Goal: Task Accomplishment & Management: Use online tool/utility

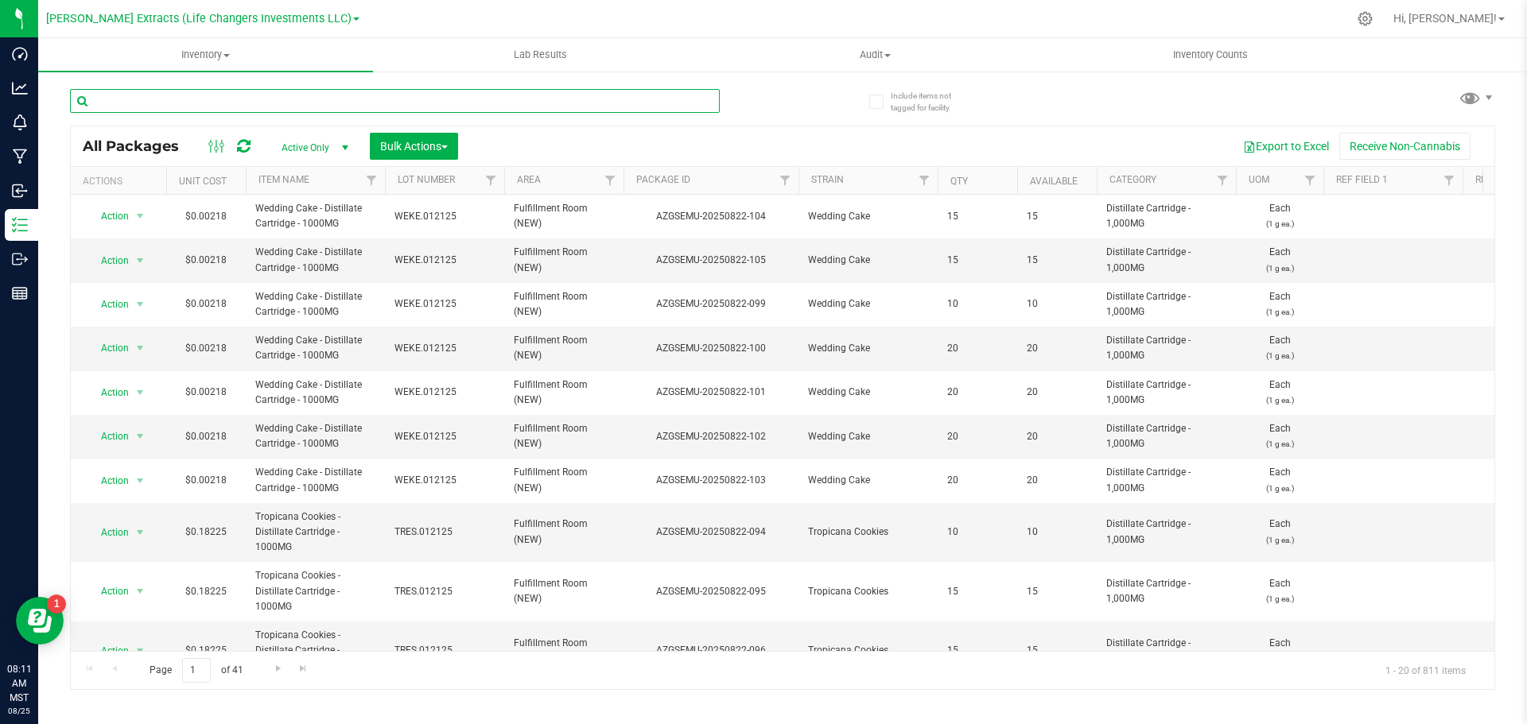
click at [108, 109] on input "text" at bounding box center [395, 101] width 650 height 24
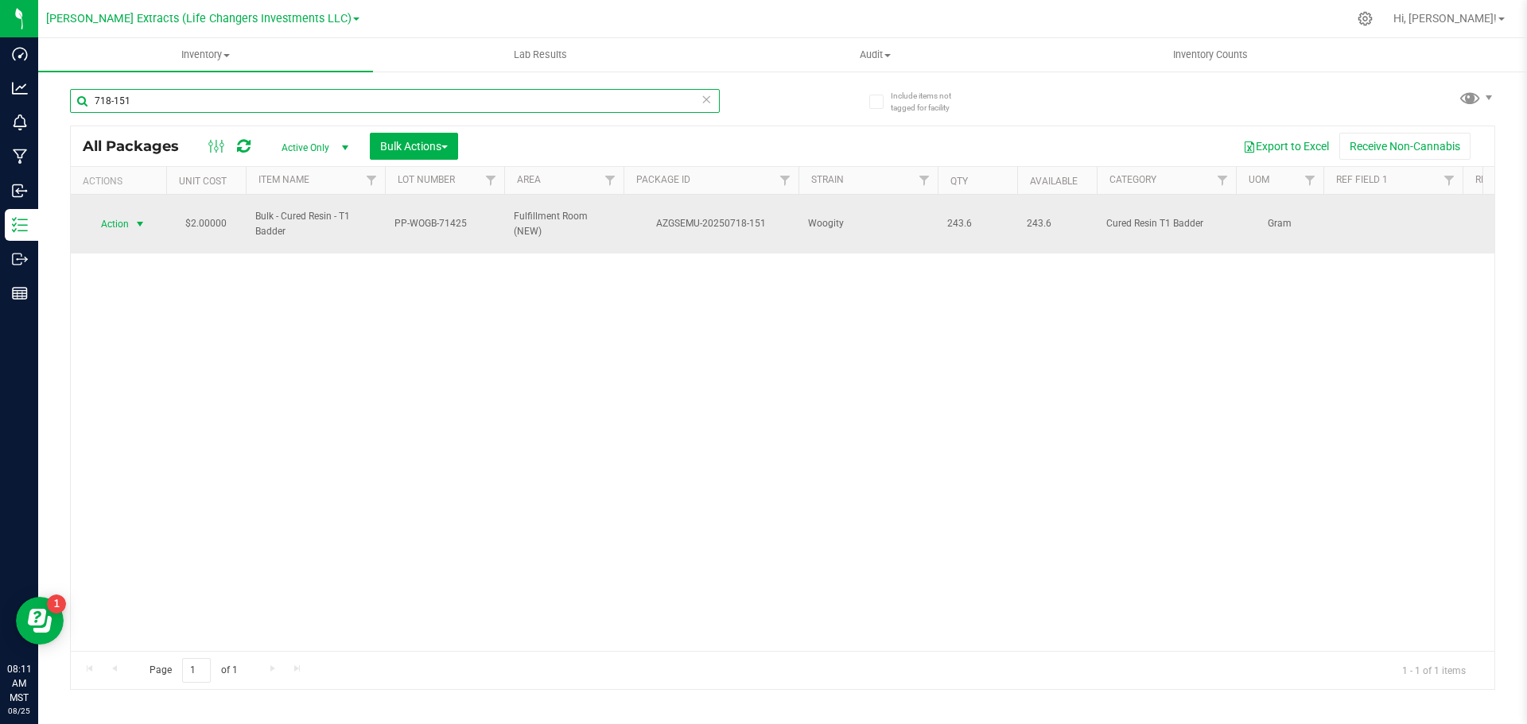
type input "718-151"
click at [115, 213] on span "Action" at bounding box center [108, 224] width 43 height 22
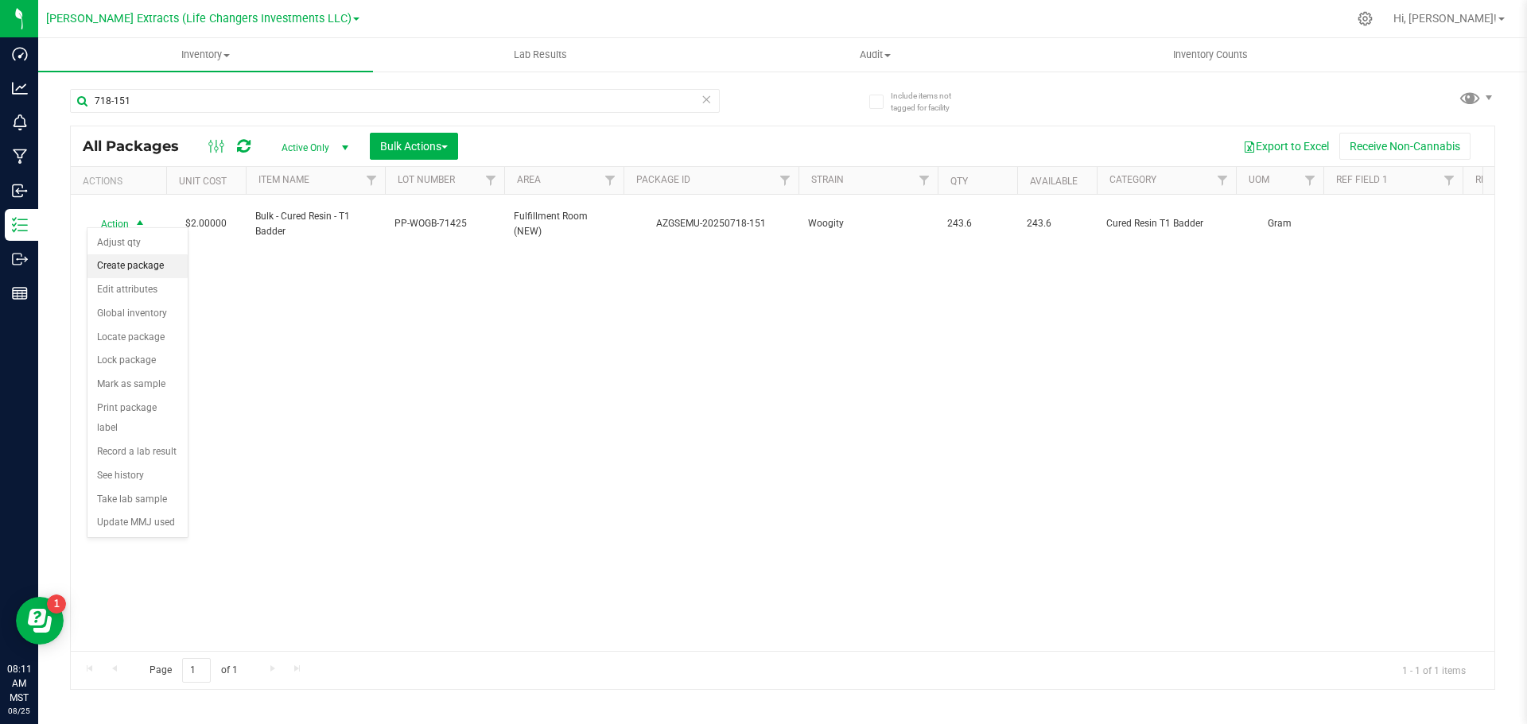
click at [149, 267] on li "Create package" at bounding box center [137, 266] width 100 height 24
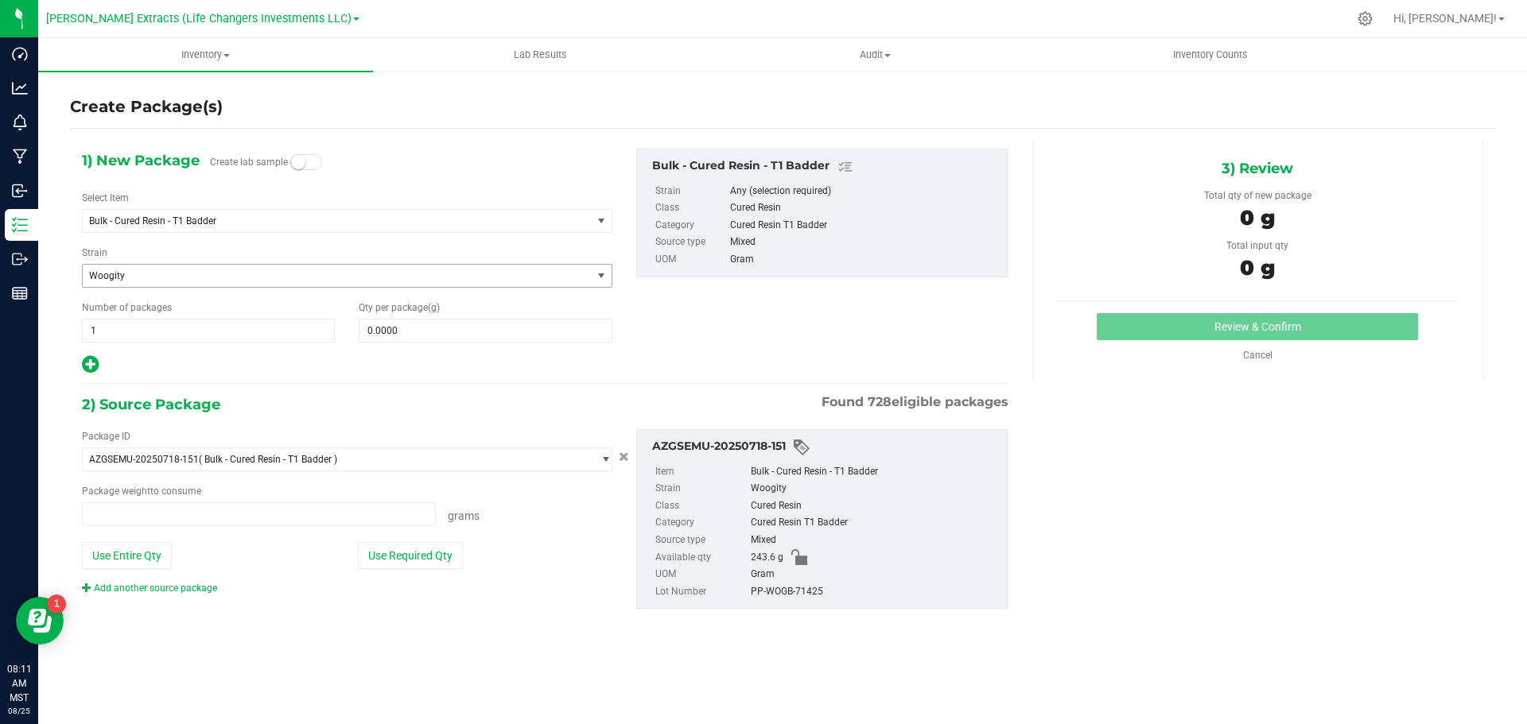
type input "0.0000 g"
click at [166, 214] on span "Bulk - Cured Resin - T1 Badder" at bounding box center [337, 221] width 509 height 22
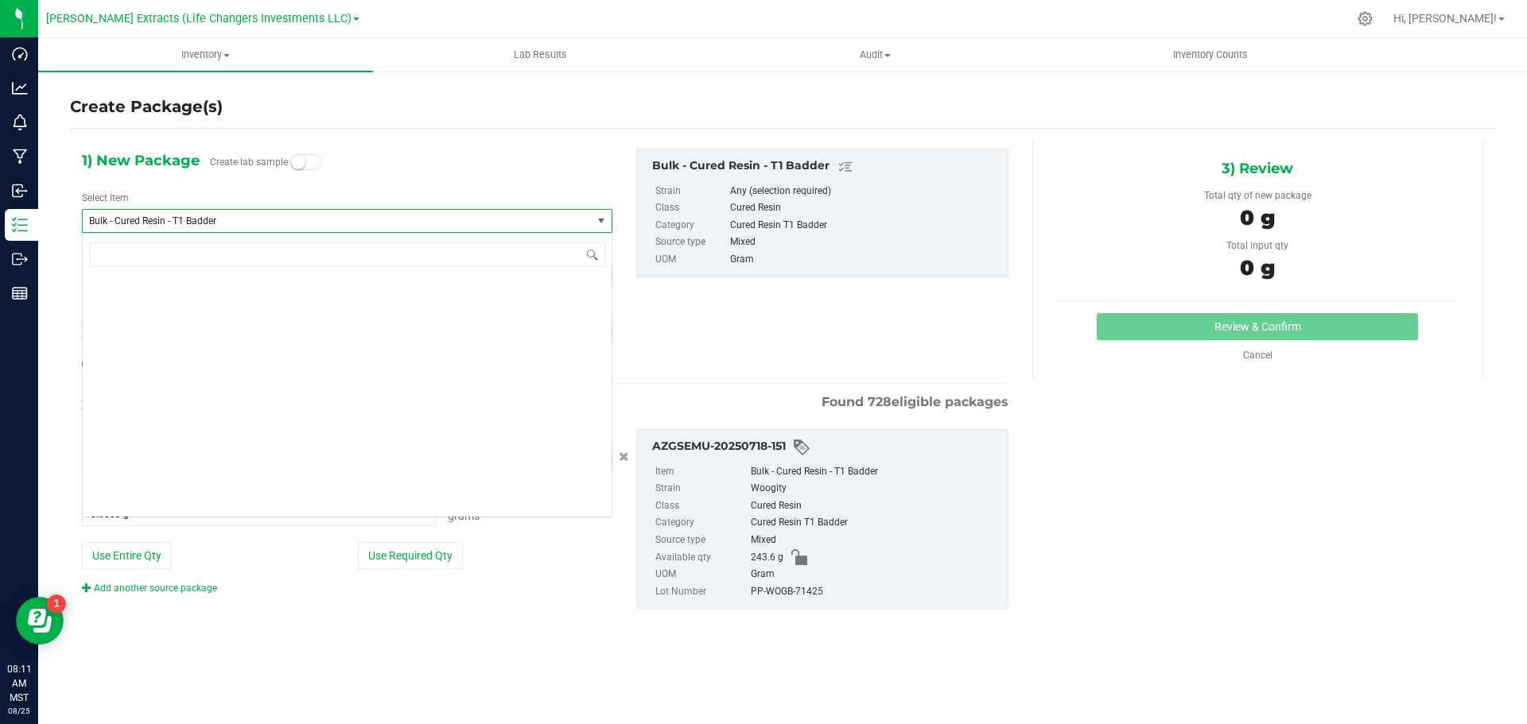
scroll to position [757, 0]
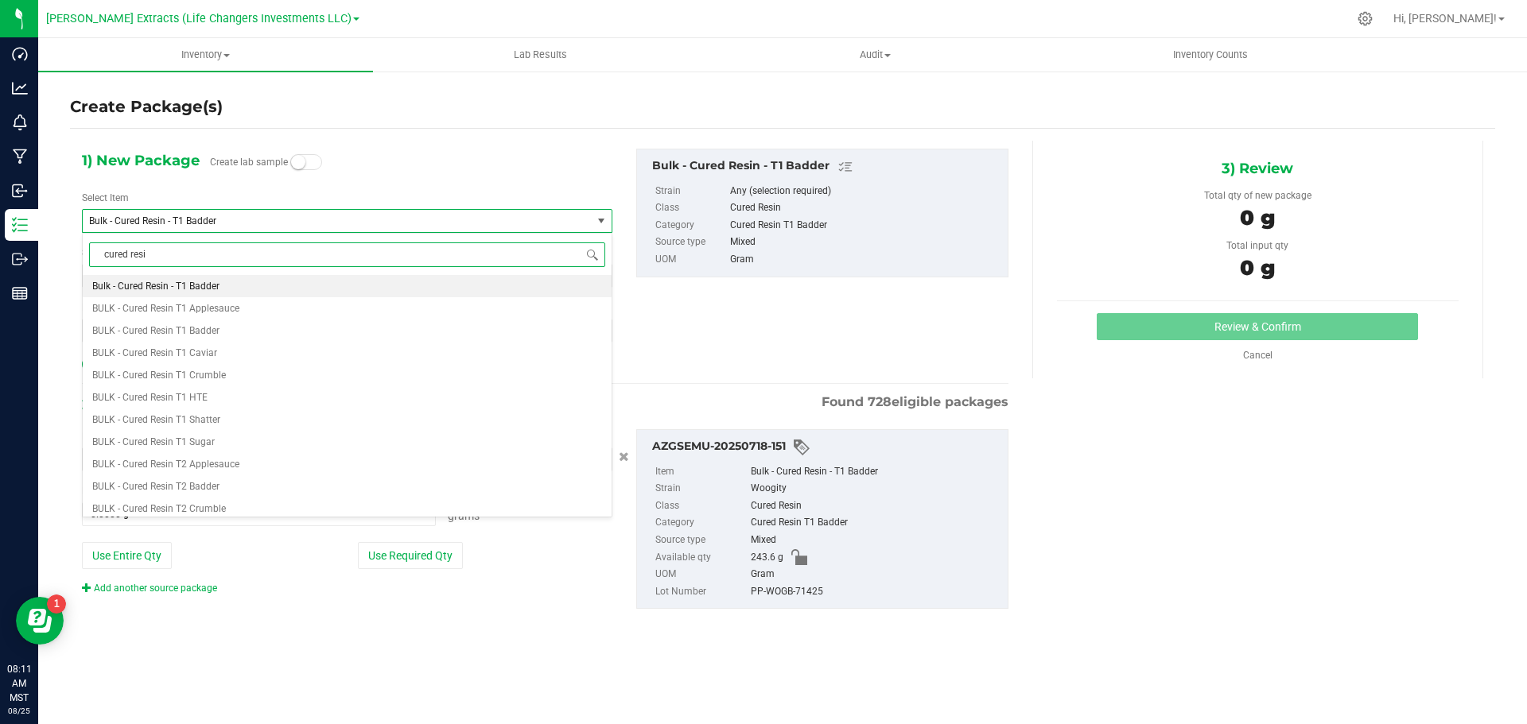
type input "cured resin"
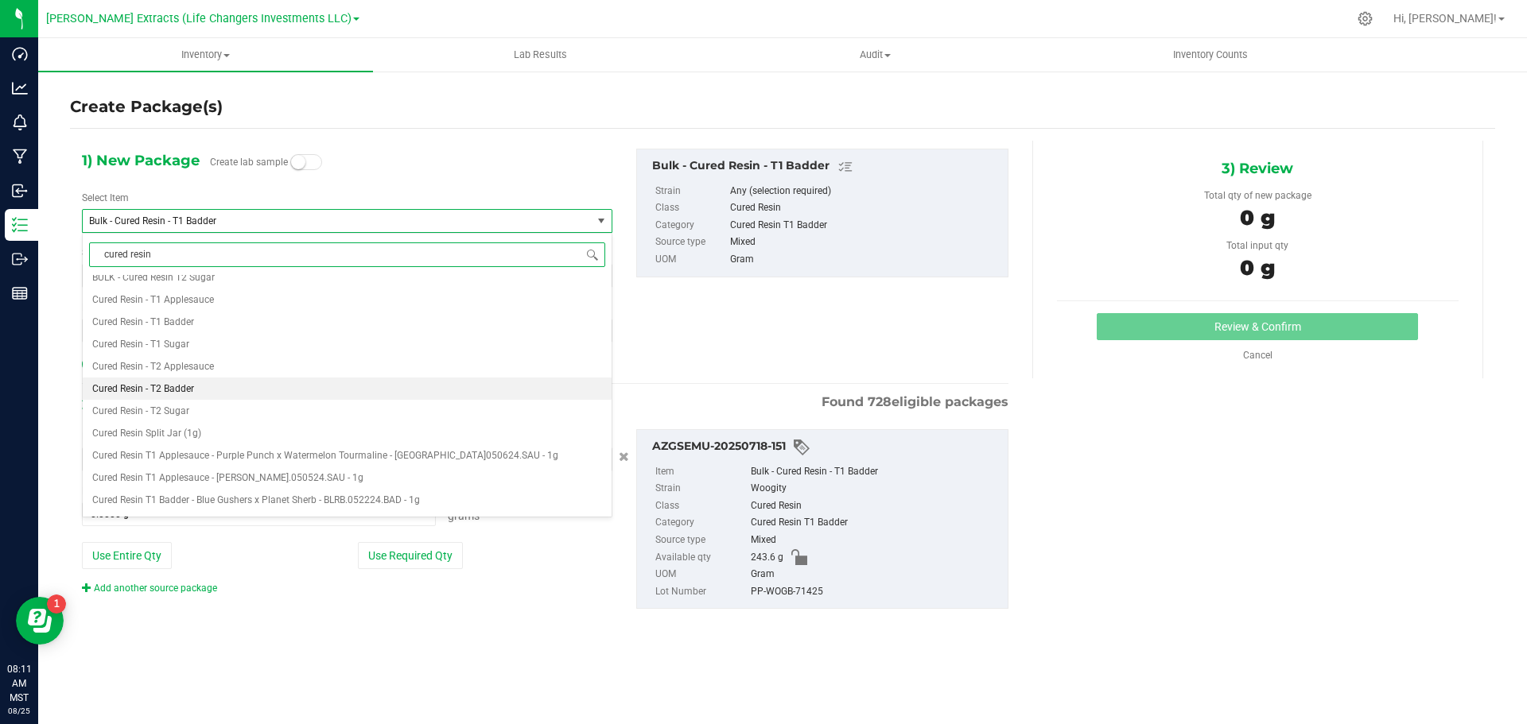
scroll to position [318, 0]
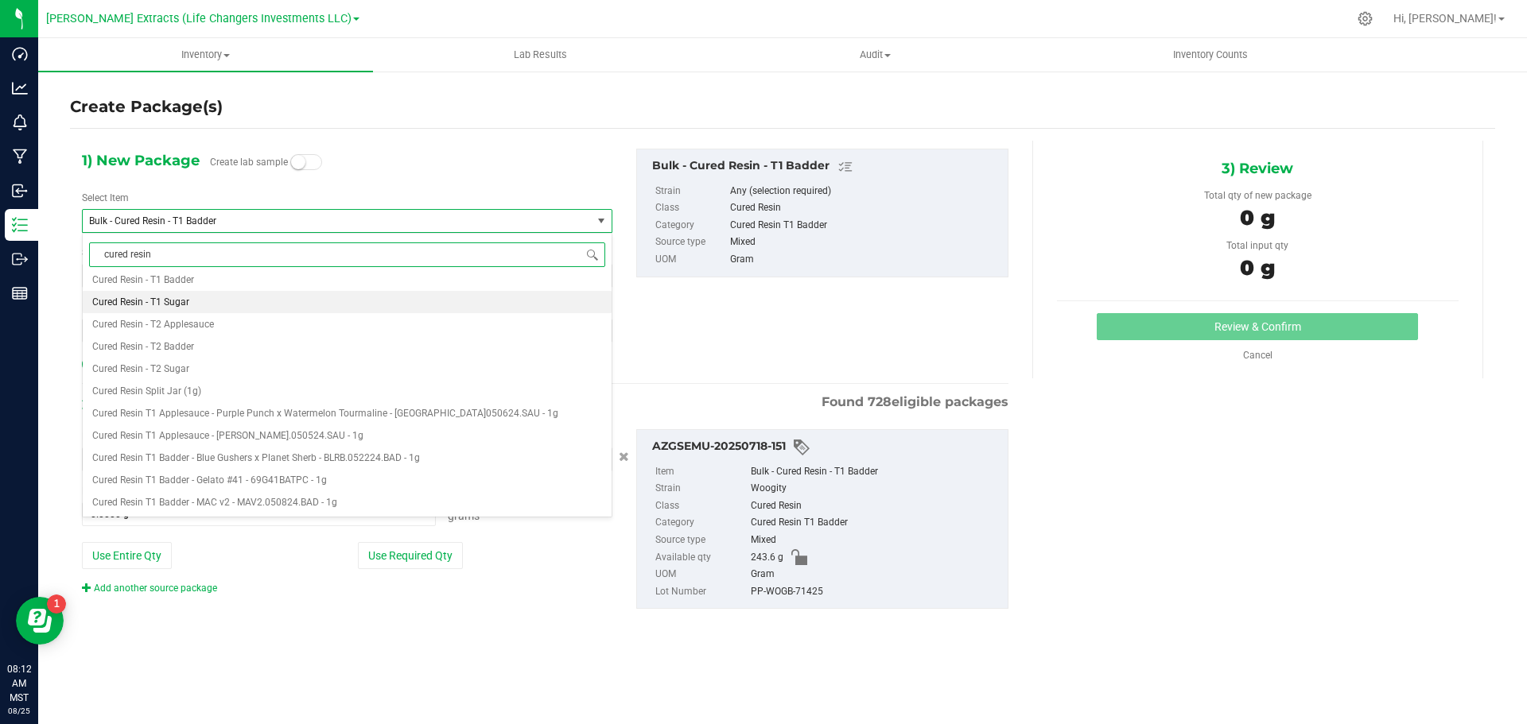
click at [167, 302] on span "Cured Resin - T1 Sugar" at bounding box center [140, 302] width 97 height 11
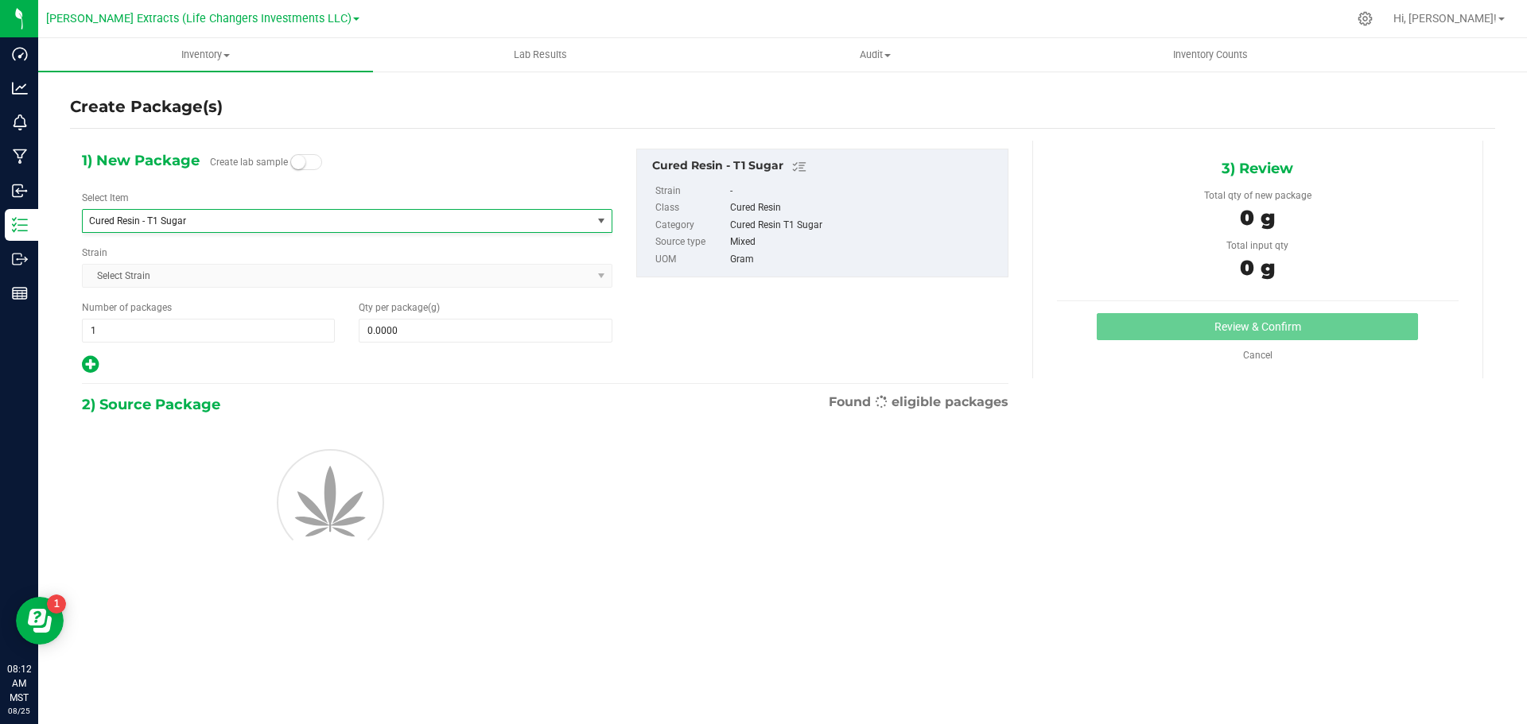
type input "0.0000"
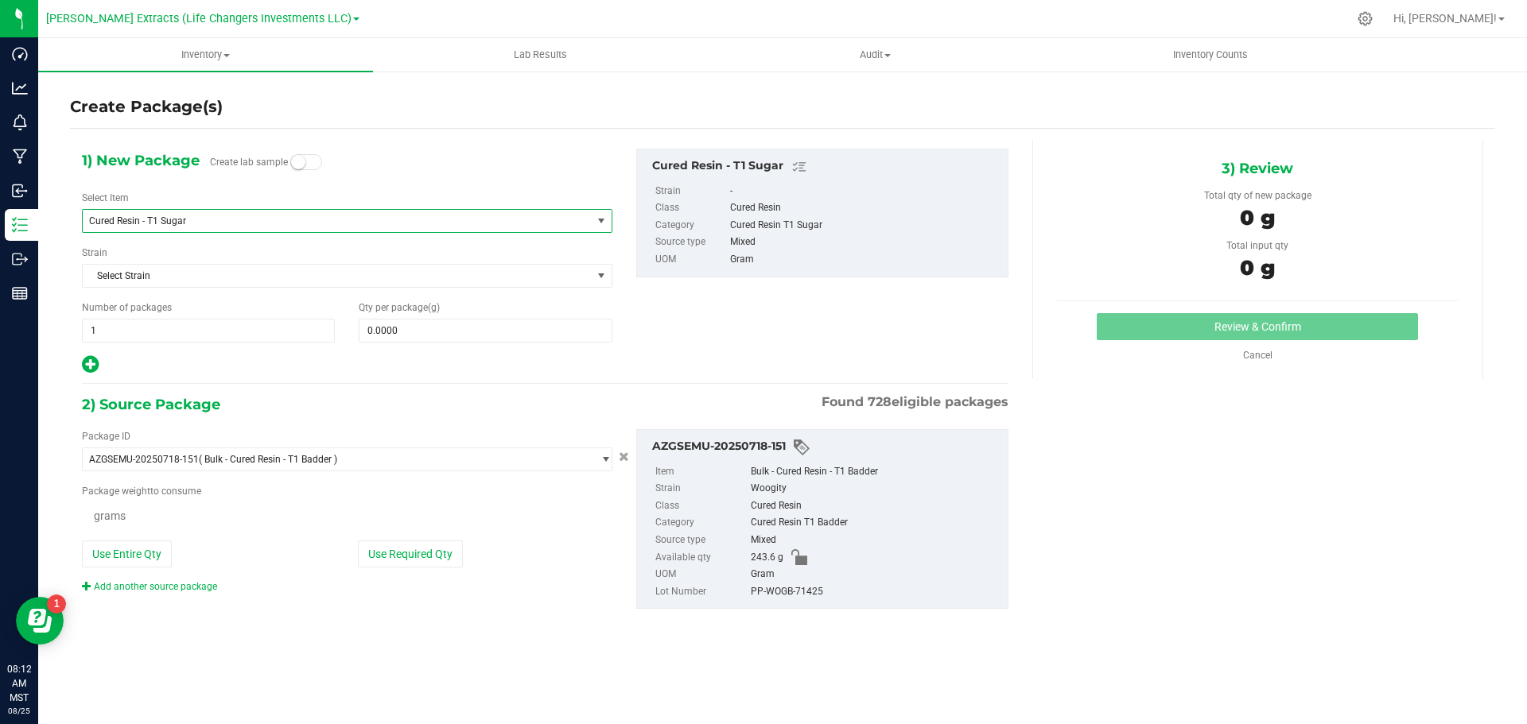
scroll to position [0, 0]
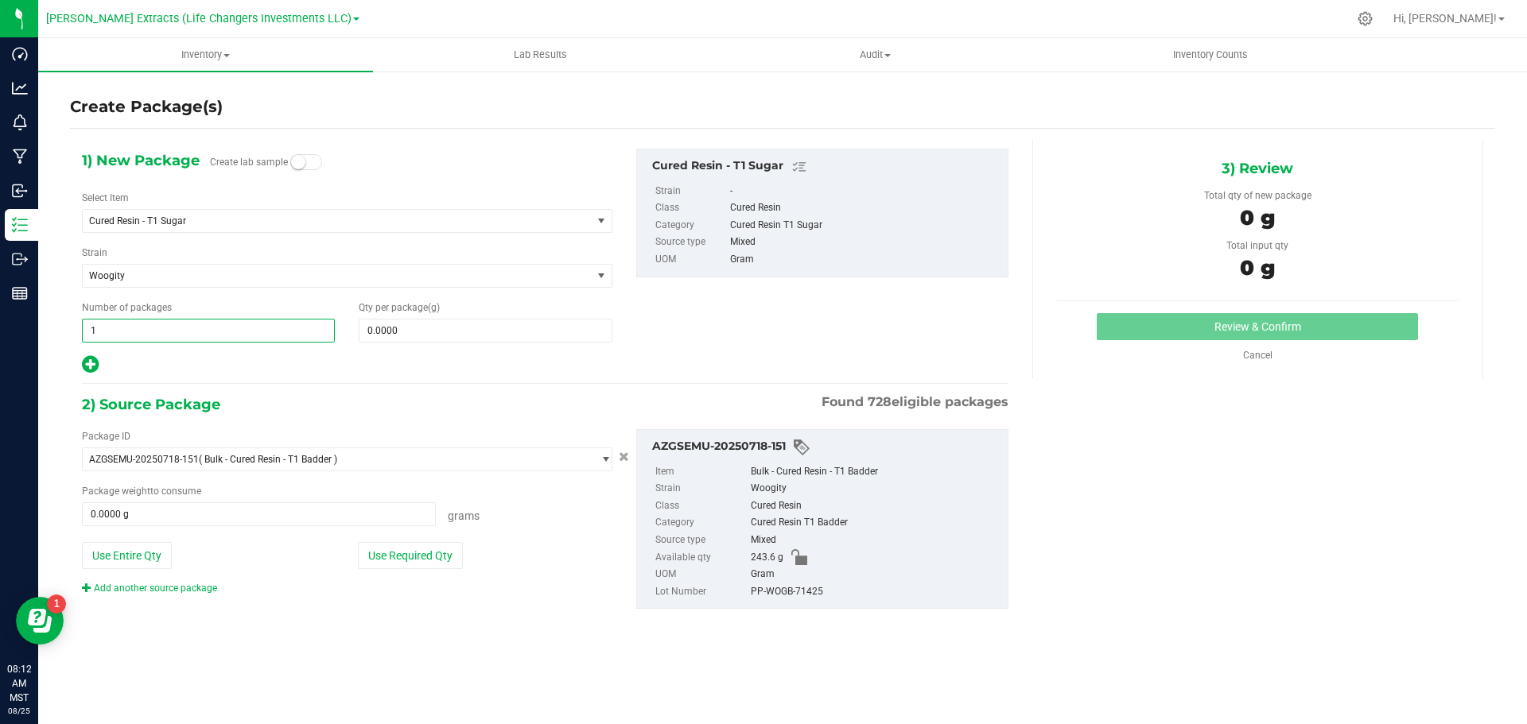
drag, startPoint x: 133, startPoint y: 331, endPoint x: 80, endPoint y: 332, distance: 53.3
click at [80, 332] on div "Number of packages 1 1" at bounding box center [208, 322] width 277 height 42
type input "10"
click at [501, 332] on span at bounding box center [485, 331] width 253 height 24
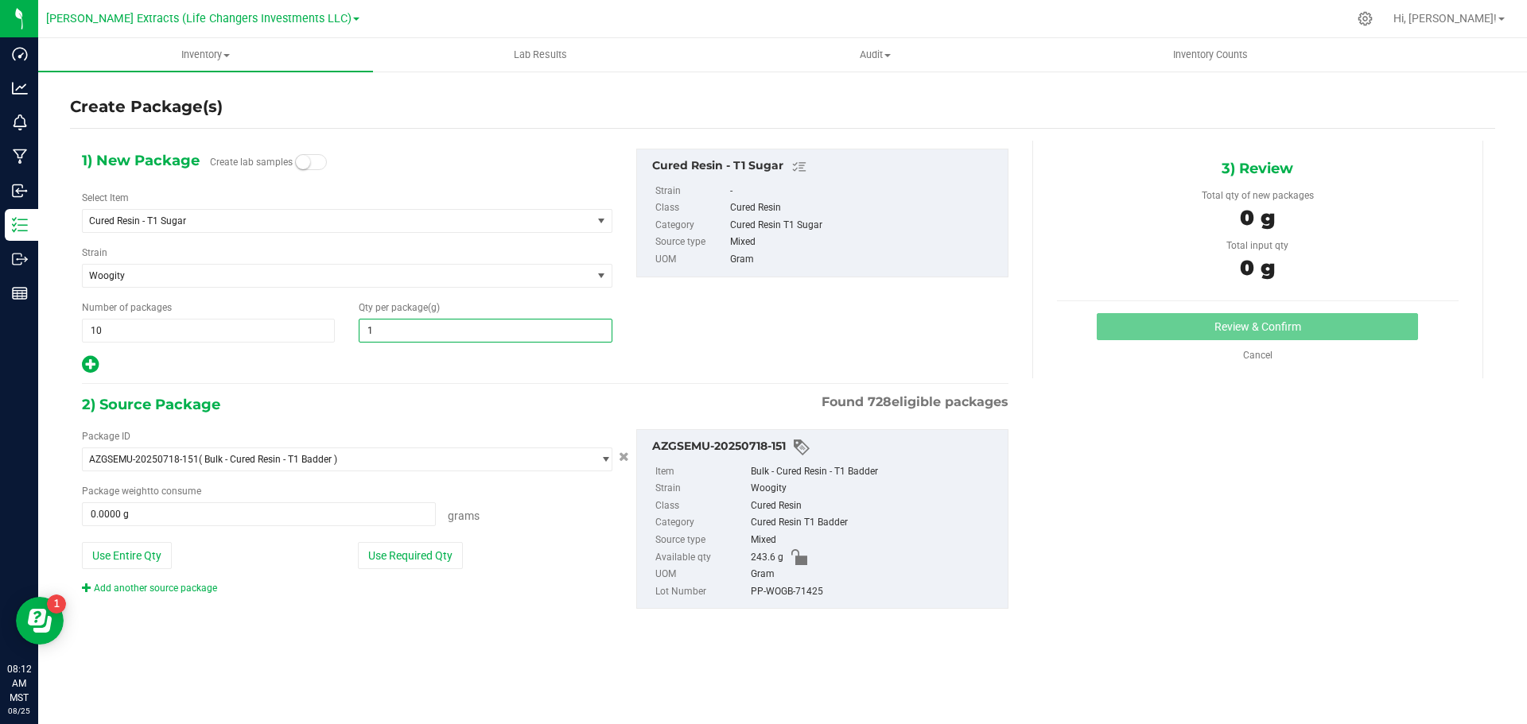
type input "10"
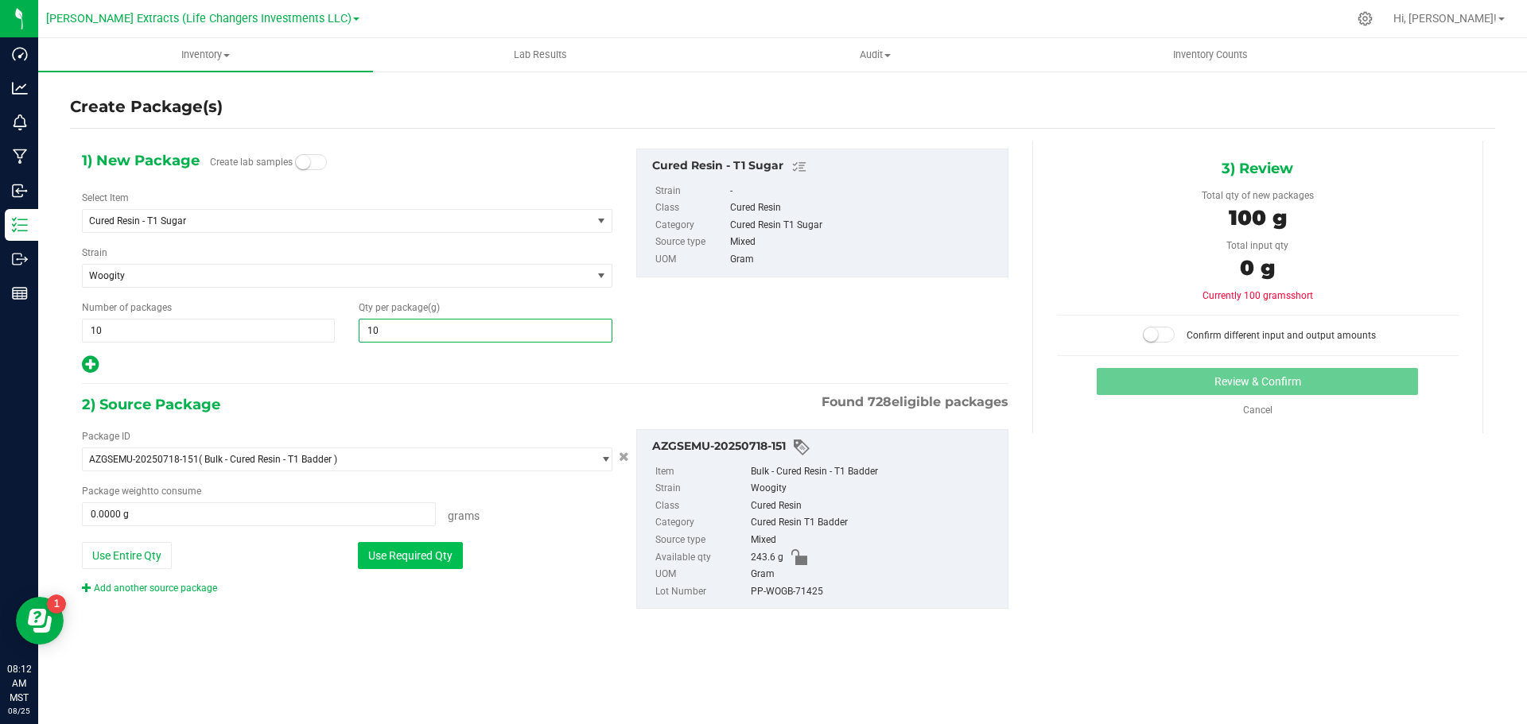
type input "10.0000"
click at [425, 562] on button "Use Required Qty" at bounding box center [410, 555] width 105 height 27
type input "100.0000 g"
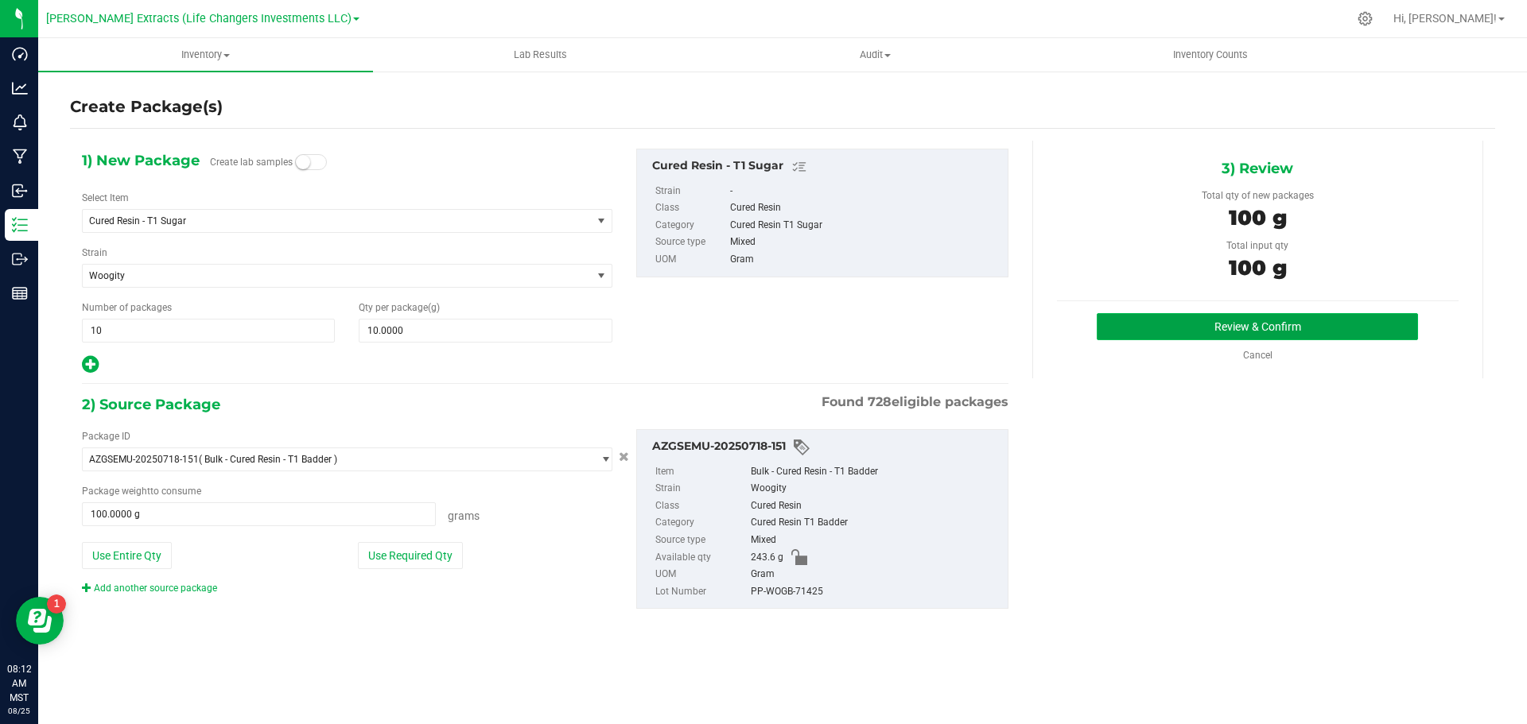
click at [1234, 326] on button "Review & Confirm" at bounding box center [1256, 326] width 321 height 27
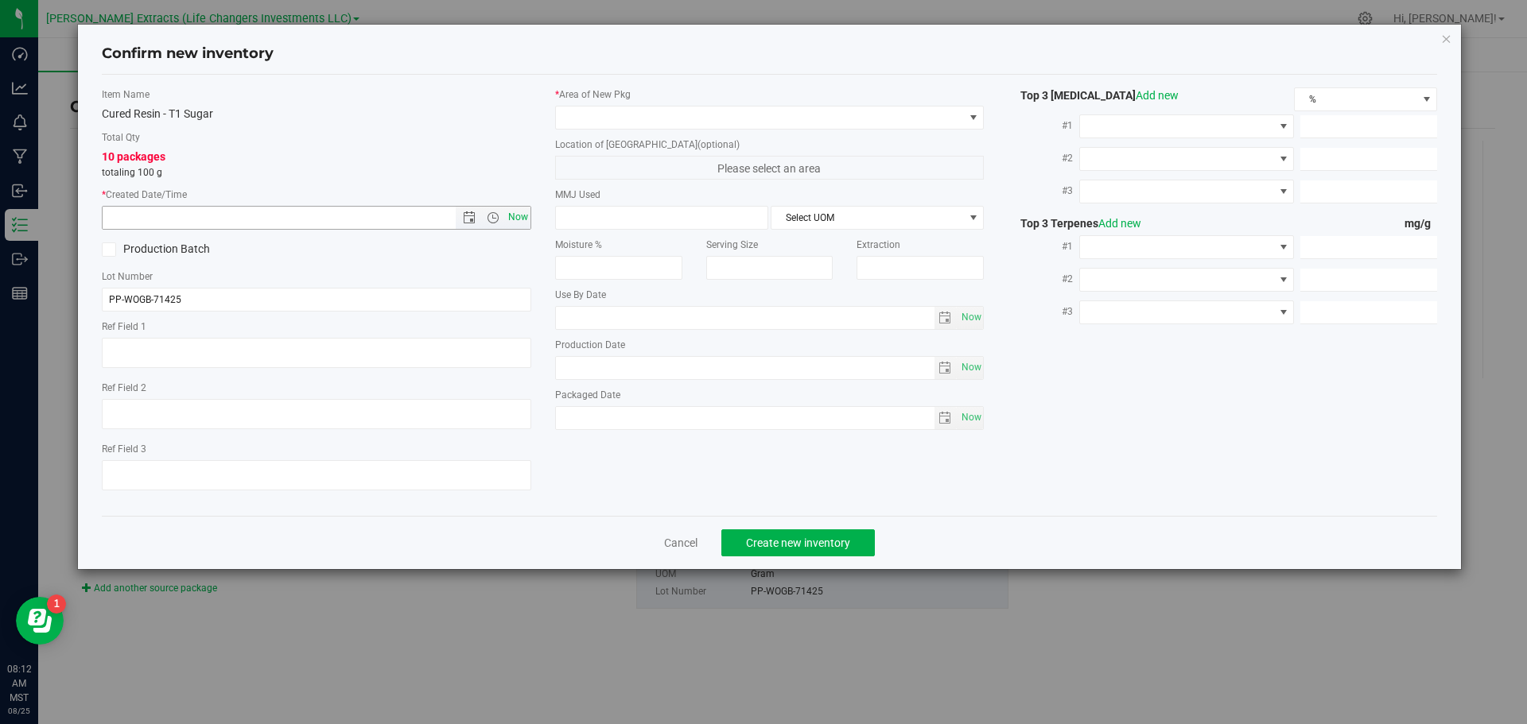
click at [514, 215] on span "Now" at bounding box center [517, 217] width 27 height 23
type input "[DATE] 8:12 AM"
click at [607, 118] on span at bounding box center [760, 118] width 408 height 22
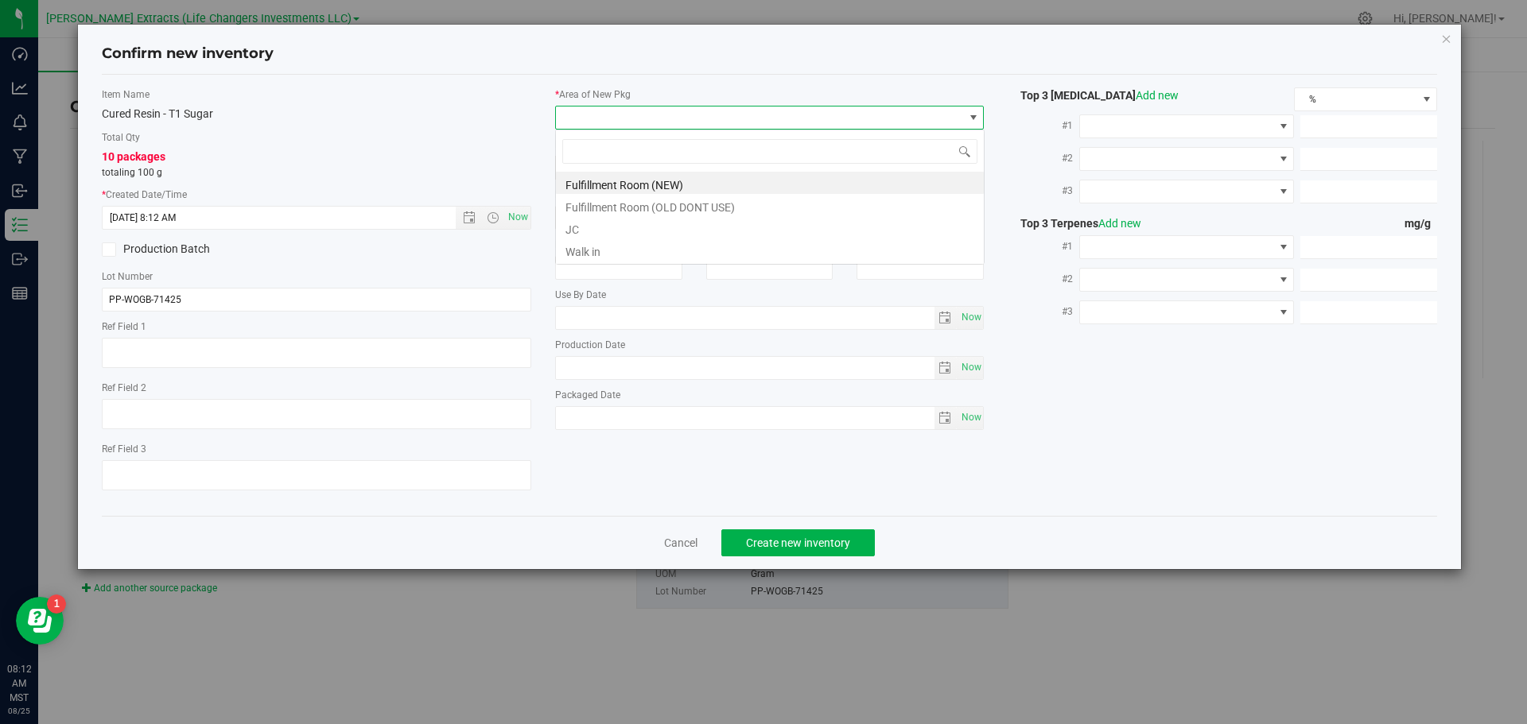
scroll to position [24, 429]
click at [611, 182] on li "Fulfillment Room (NEW)" at bounding box center [770, 183] width 428 height 22
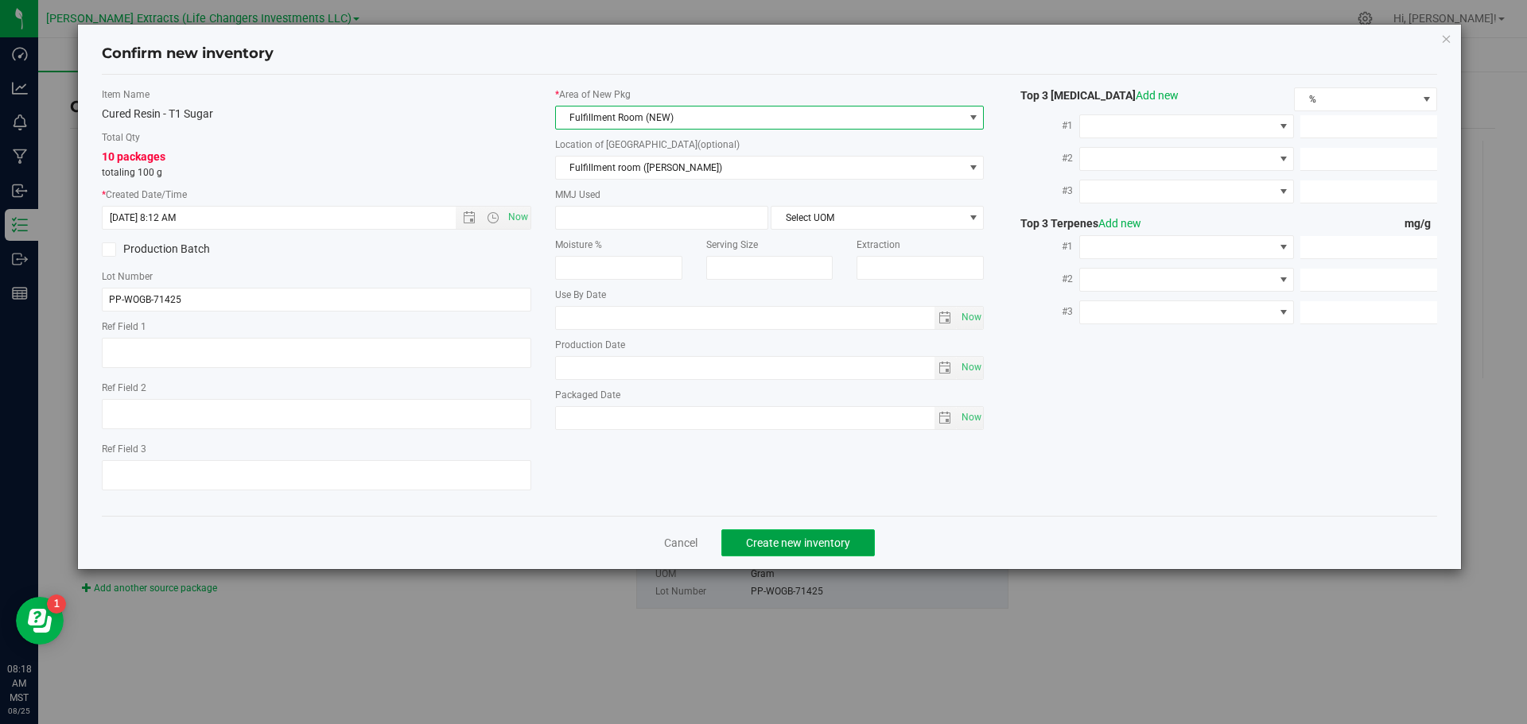
click at [798, 540] on span "Create new inventory" at bounding box center [798, 543] width 104 height 13
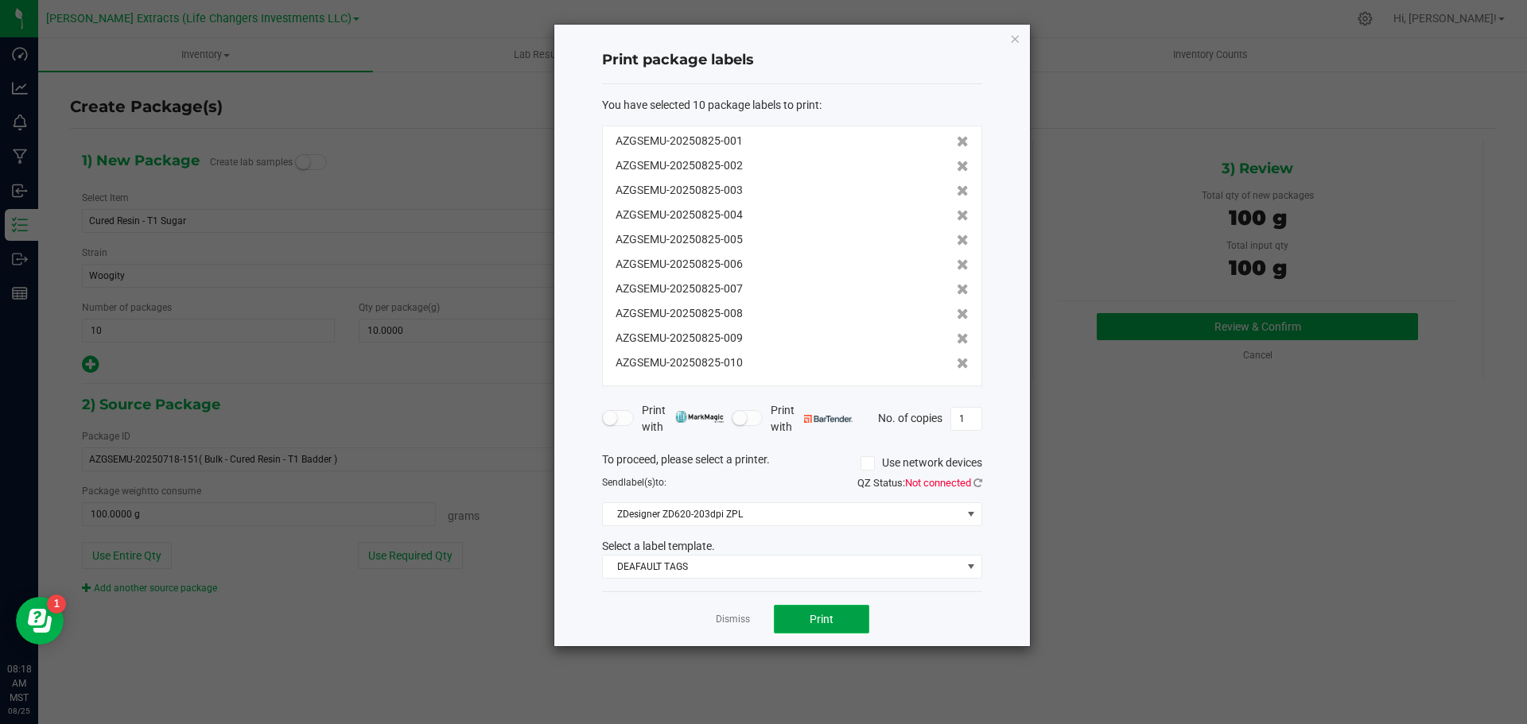
click at [801, 618] on button "Print" at bounding box center [821, 619] width 95 height 29
click at [1014, 39] on icon "button" at bounding box center [1014, 38] width 11 height 19
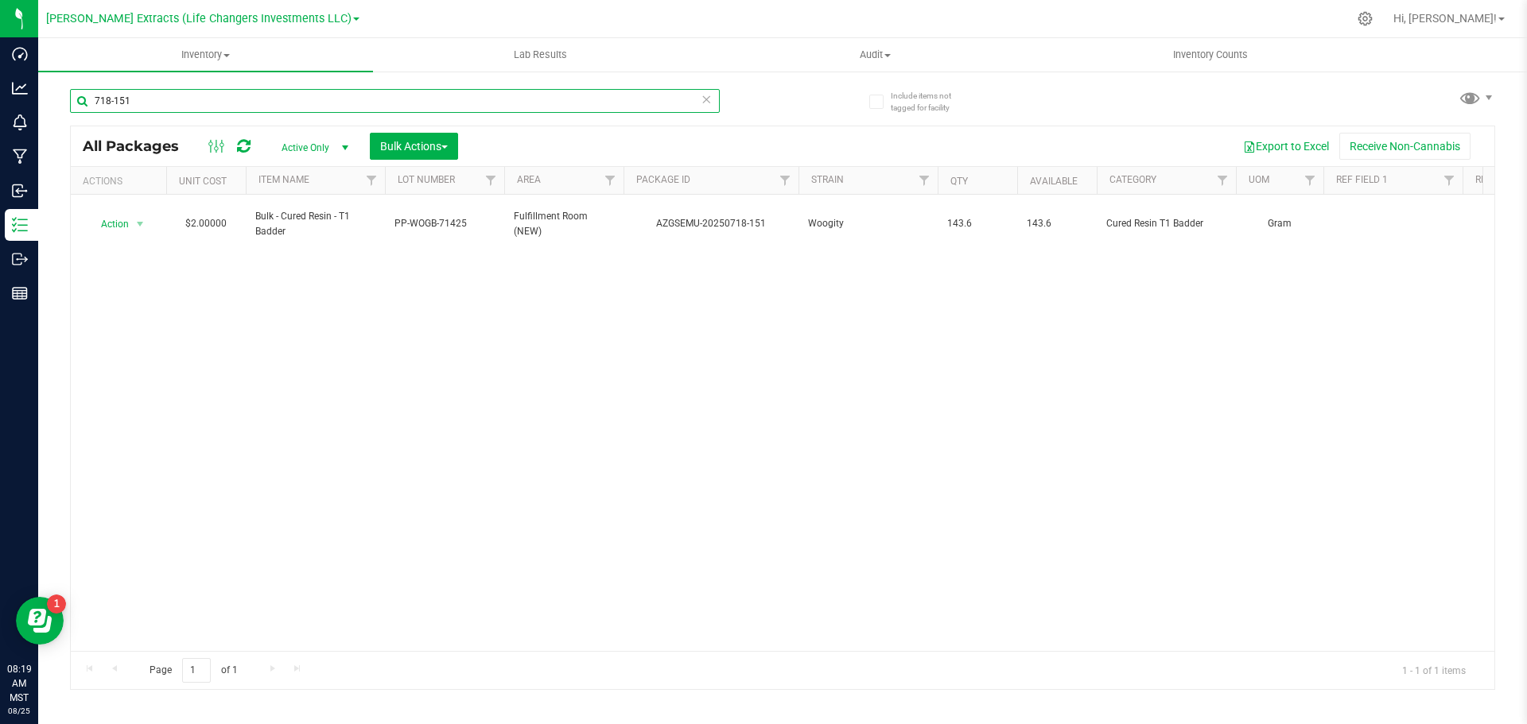
click at [138, 96] on input "718-151" at bounding box center [395, 101] width 650 height 24
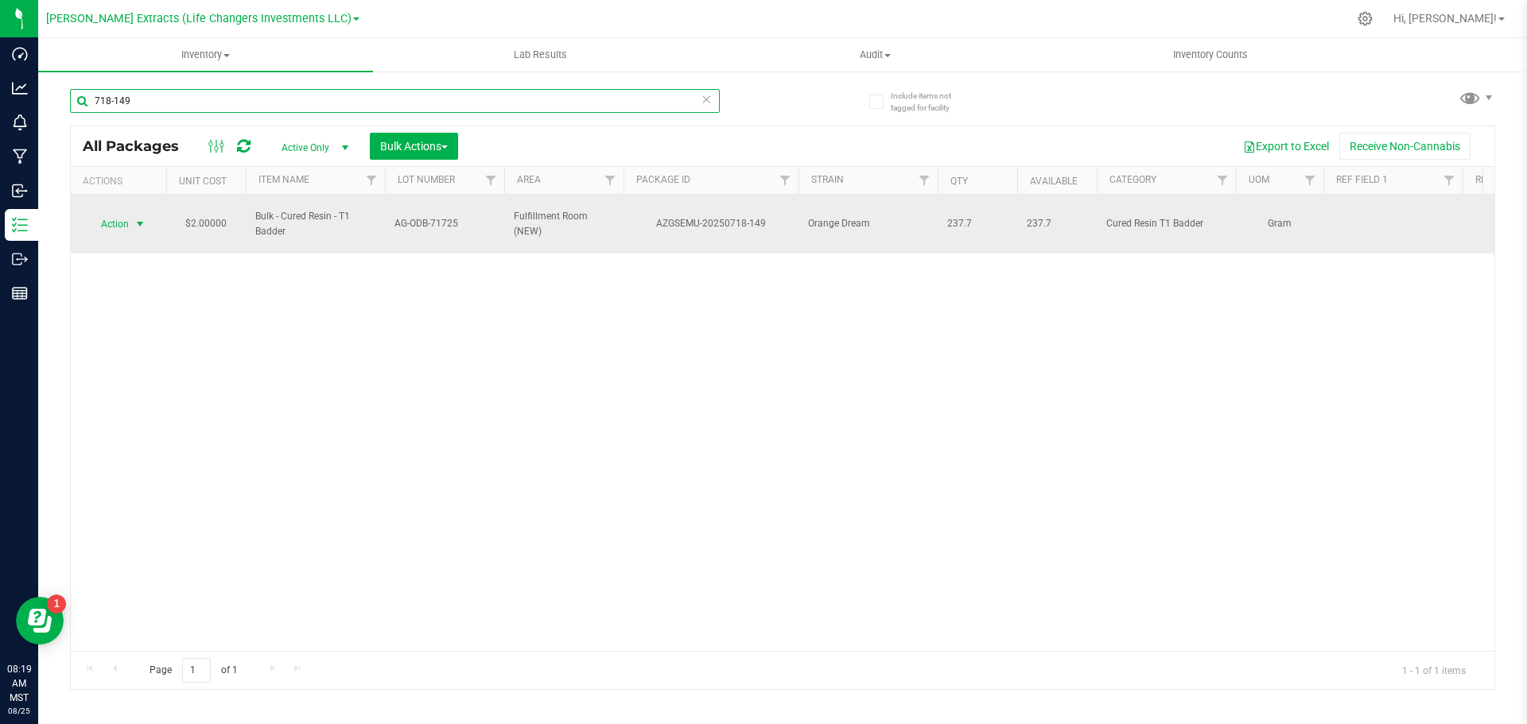
type input "718-149"
click at [142, 218] on span "select" at bounding box center [140, 224] width 13 height 13
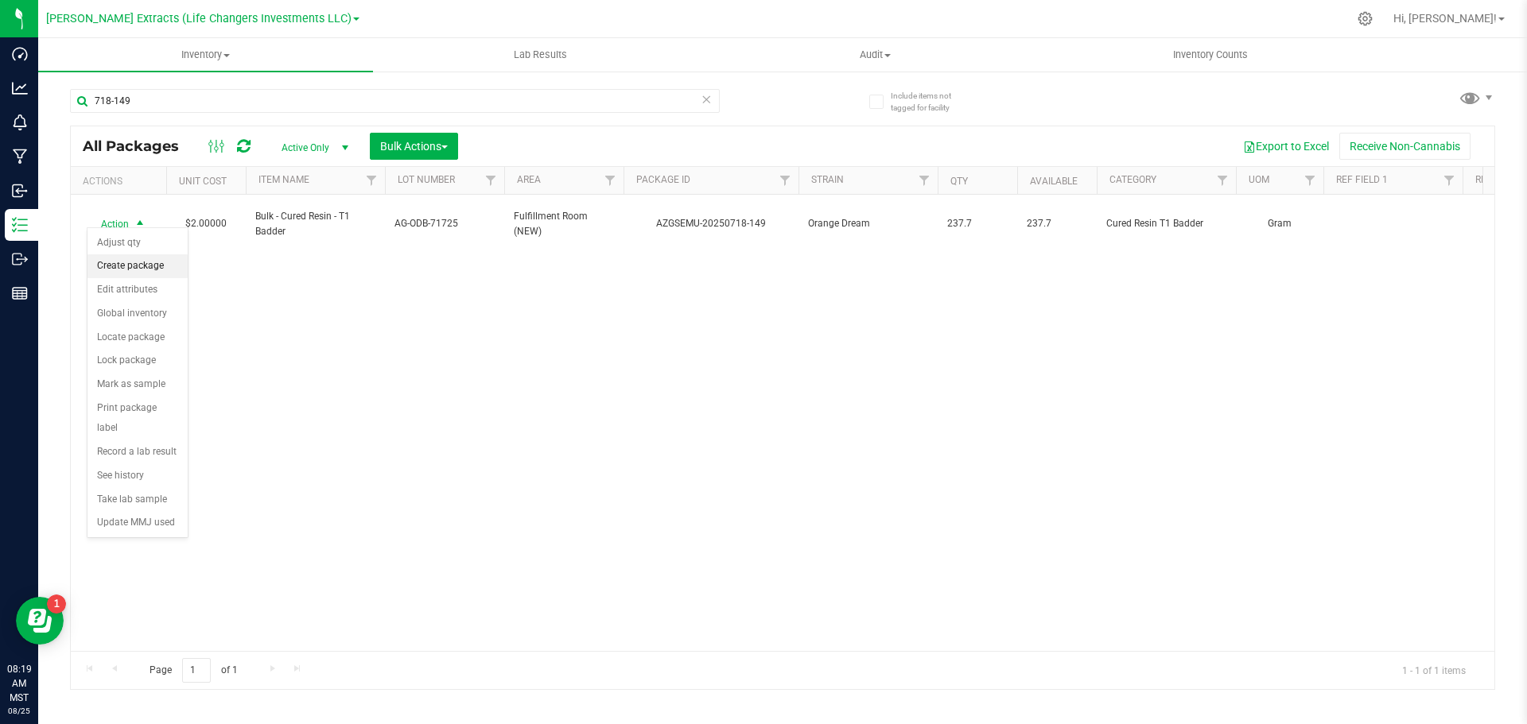
click at [160, 261] on li "Create package" at bounding box center [137, 266] width 100 height 24
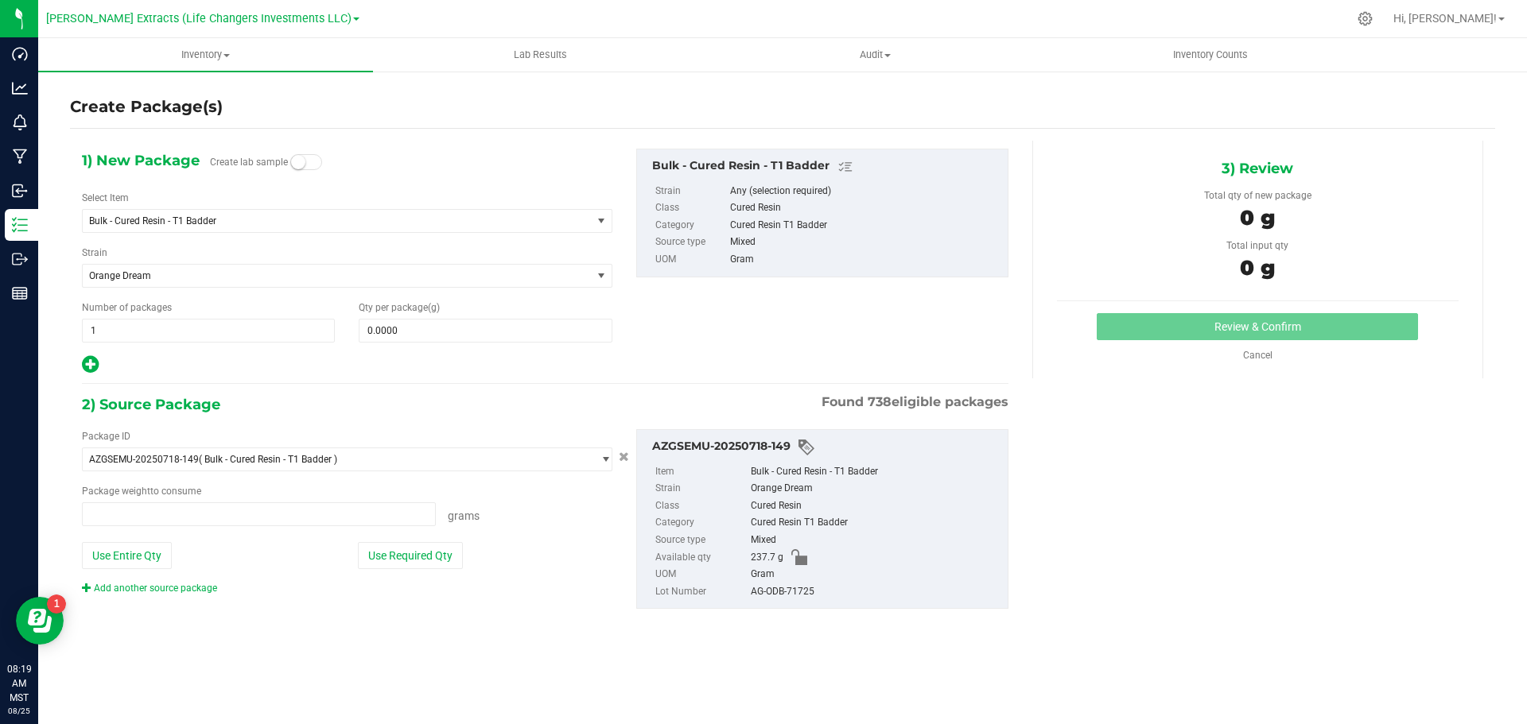
type input "0.0000 g"
click at [177, 223] on span "Bulk - Cured Resin - T1 Badder" at bounding box center [327, 220] width 476 height 11
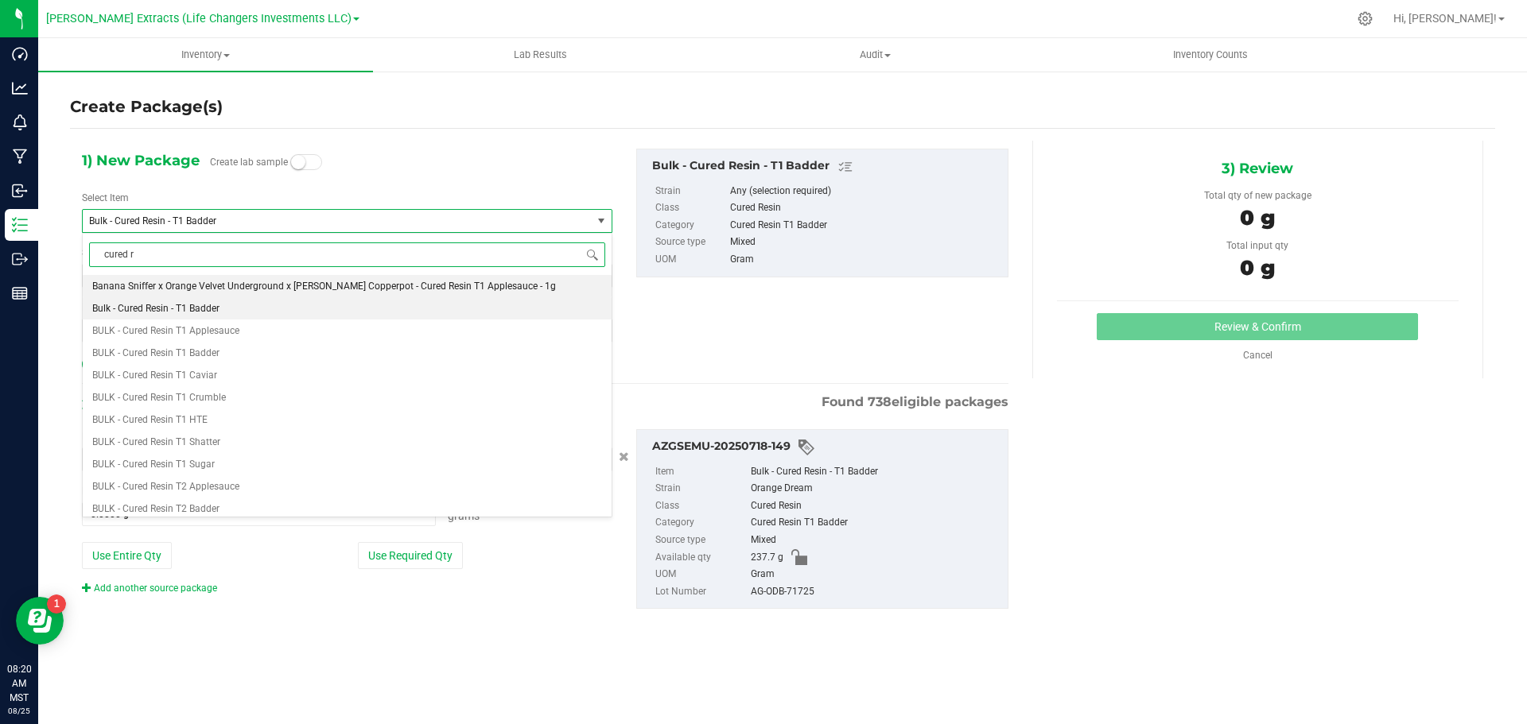
type input "cured re"
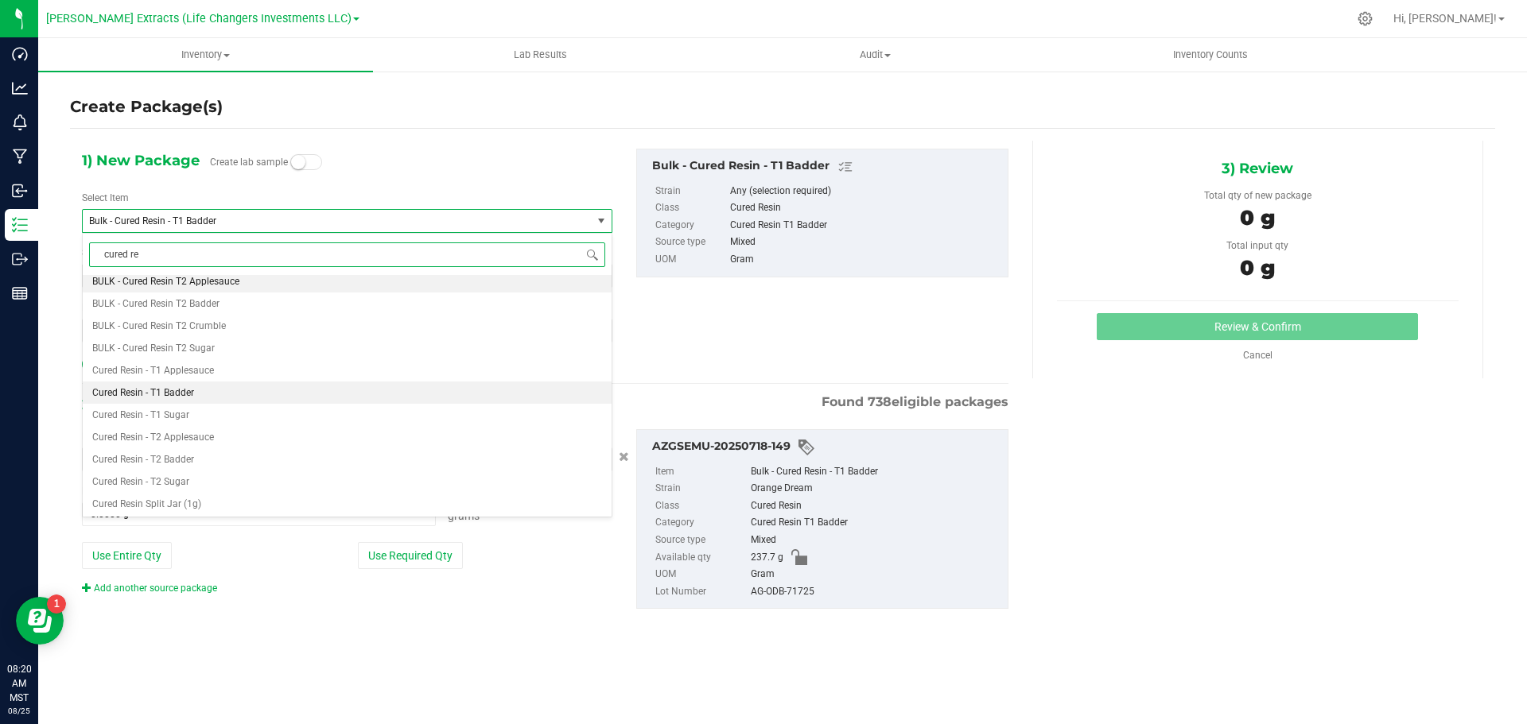
scroll to position [239, 0]
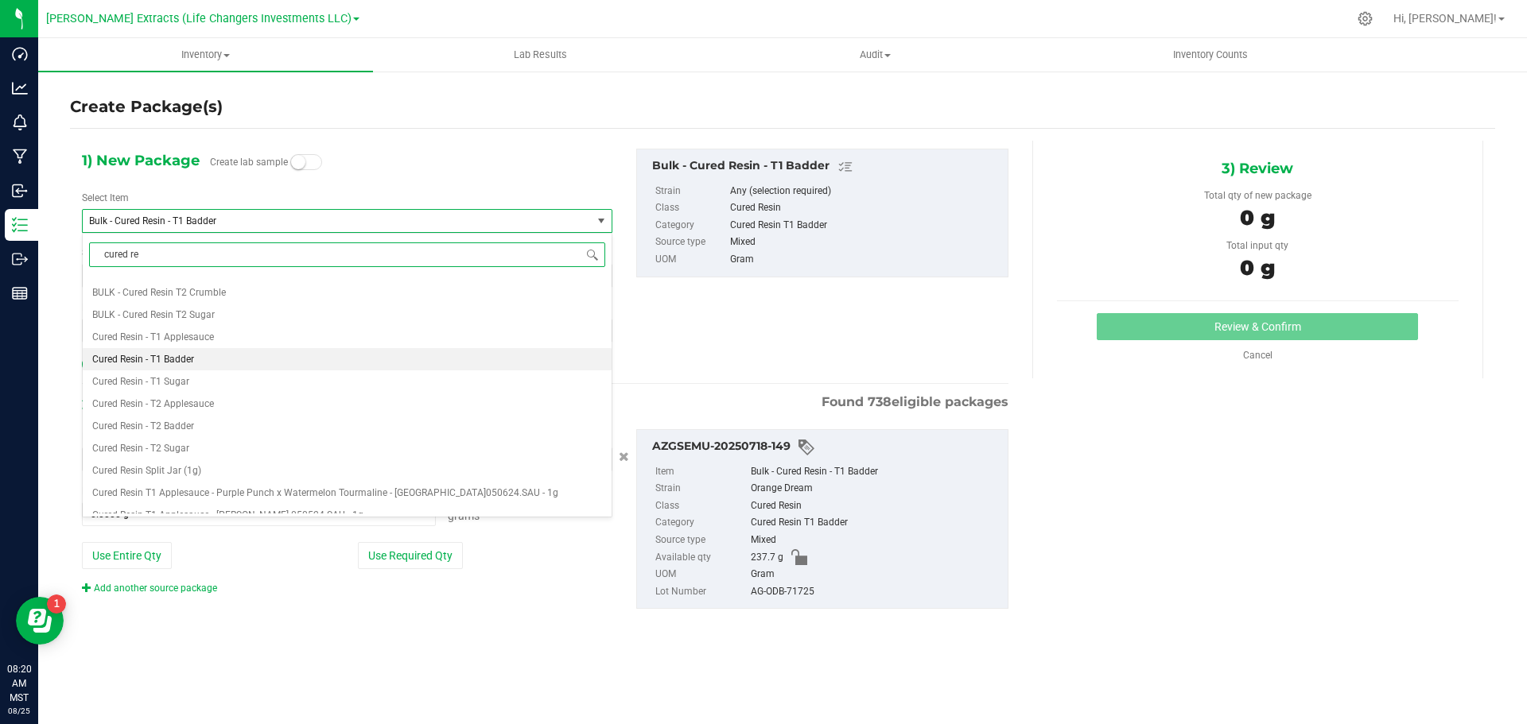
click at [196, 366] on li "Cured Resin - T1 Badder" at bounding box center [347, 359] width 529 height 22
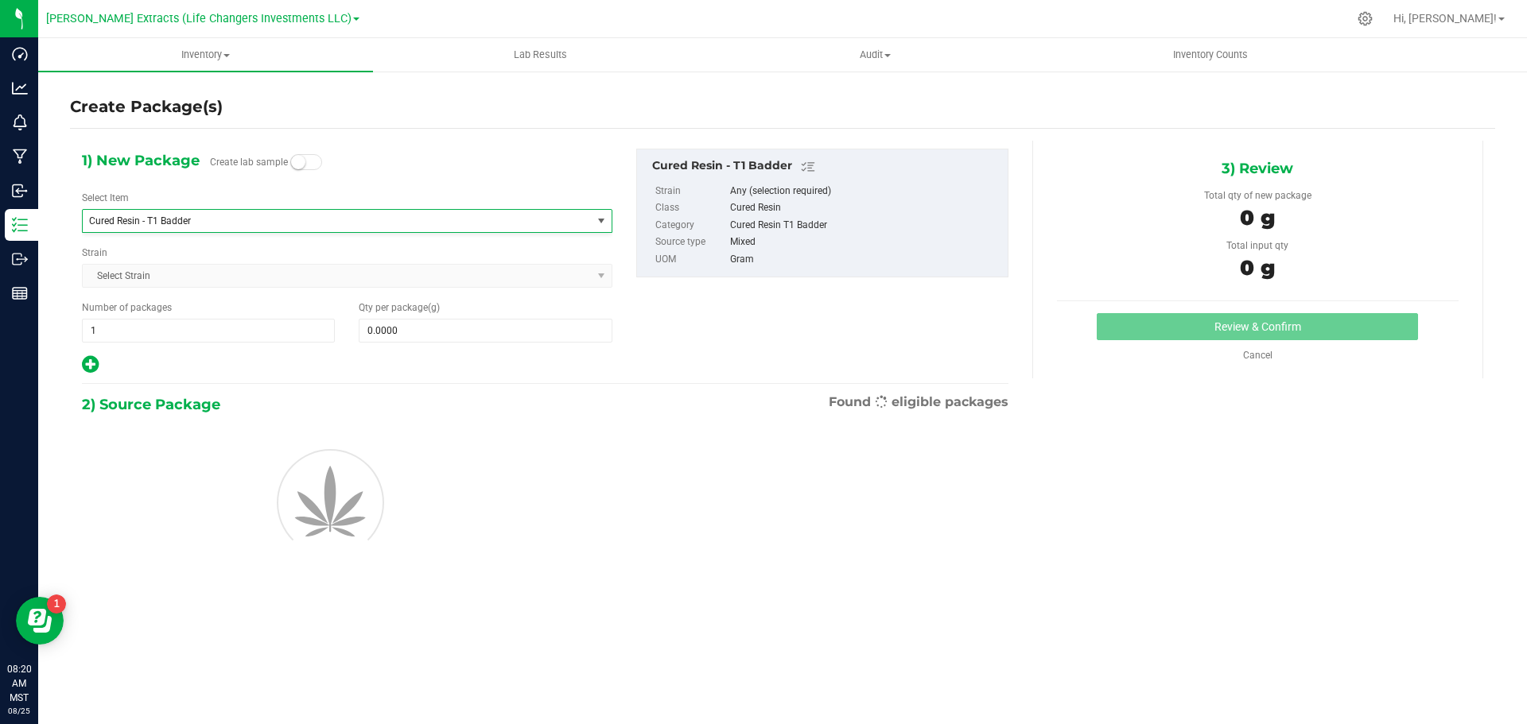
type input "0.0000"
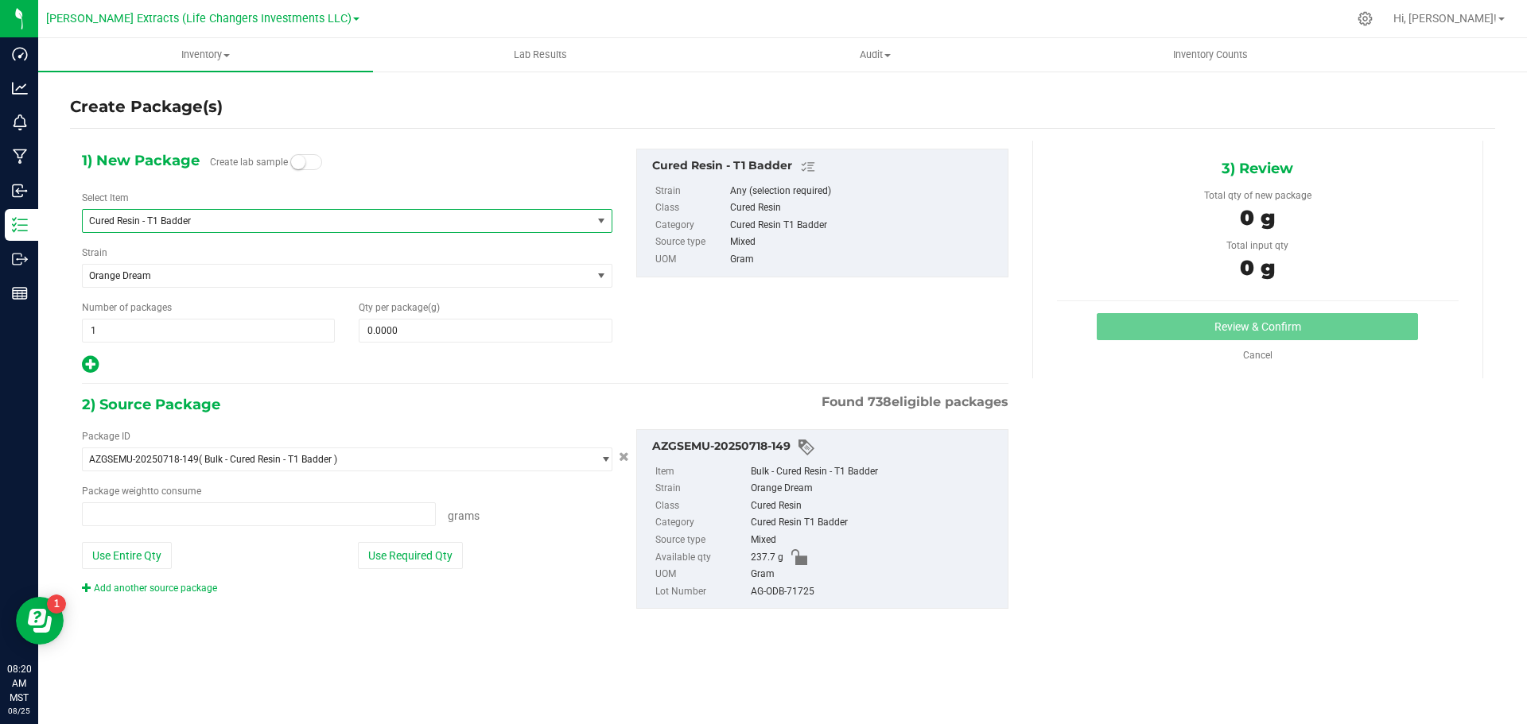
type input "0.0000 g"
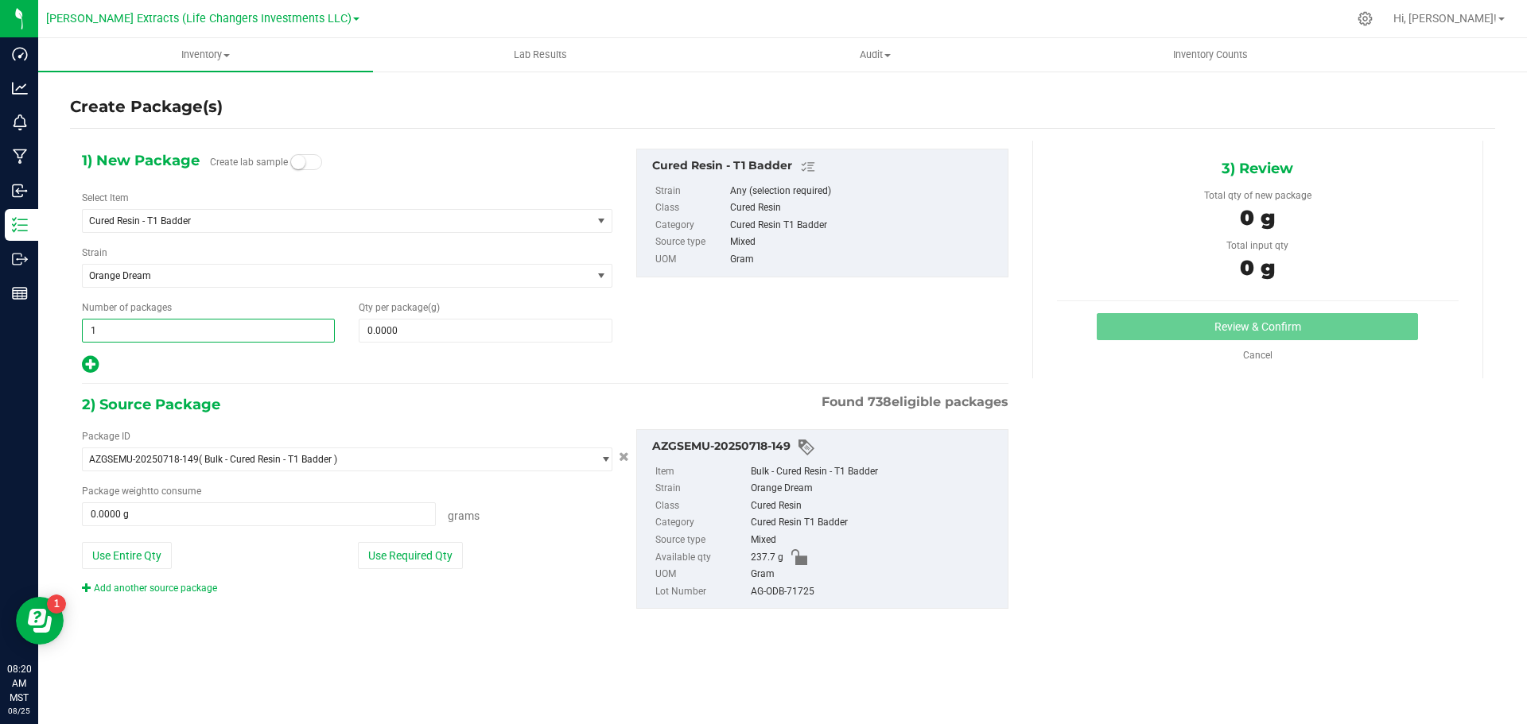
click at [83, 328] on span "1 1" at bounding box center [208, 331] width 253 height 24
type input "10"
click at [409, 336] on span "0.0000 0" at bounding box center [485, 331] width 253 height 24
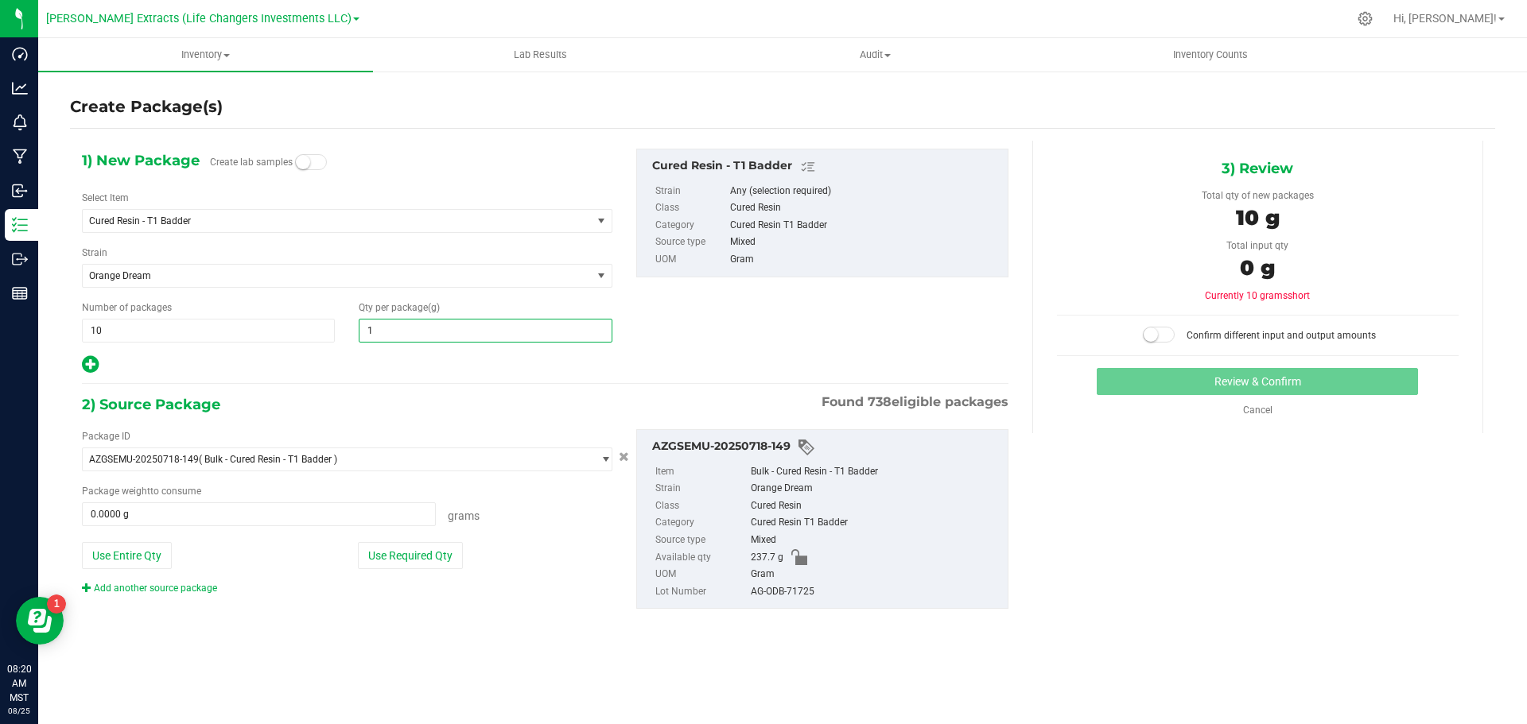
type input "10"
type input "10.0000"
click at [421, 553] on button "Use Required Qty" at bounding box center [410, 555] width 105 height 27
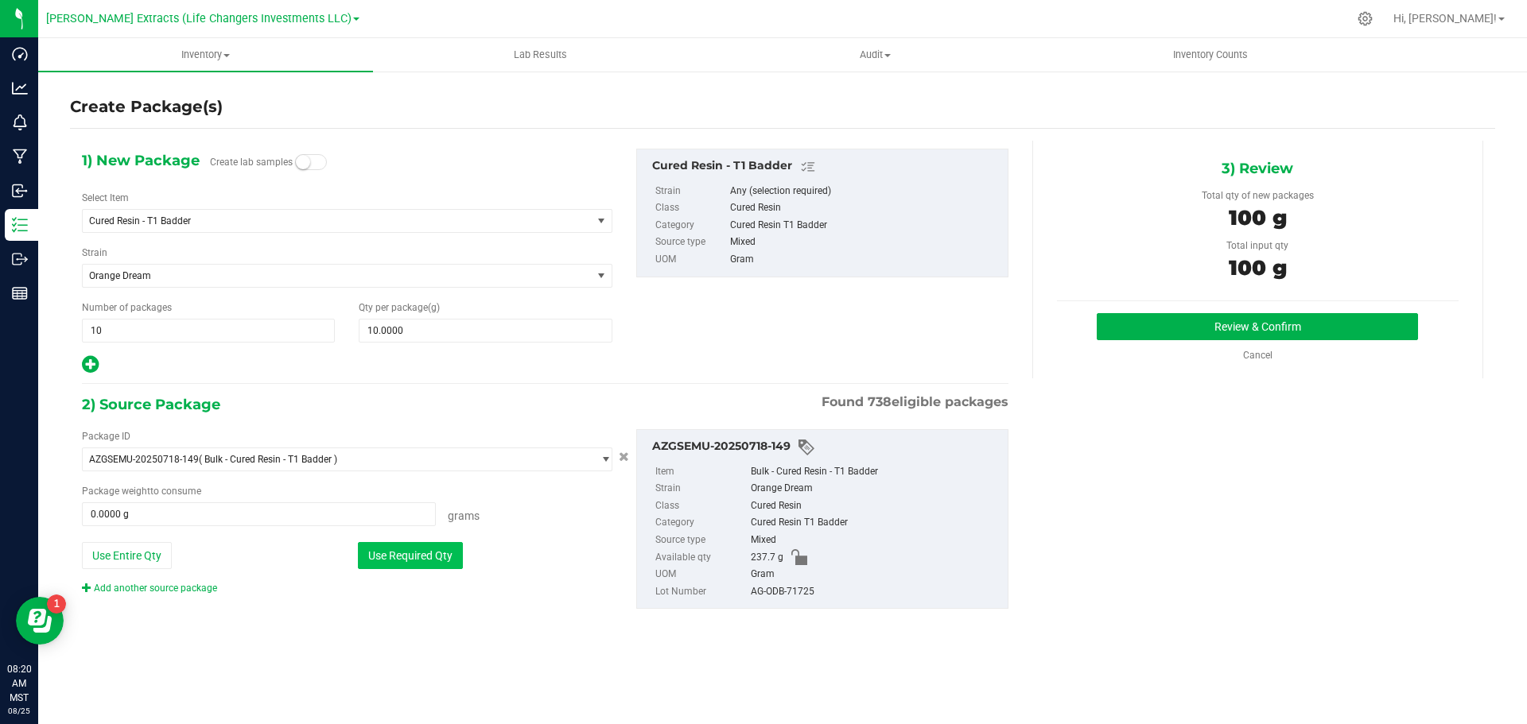
type input "100.0000 g"
click at [1146, 323] on button "Review & Confirm" at bounding box center [1256, 326] width 321 height 27
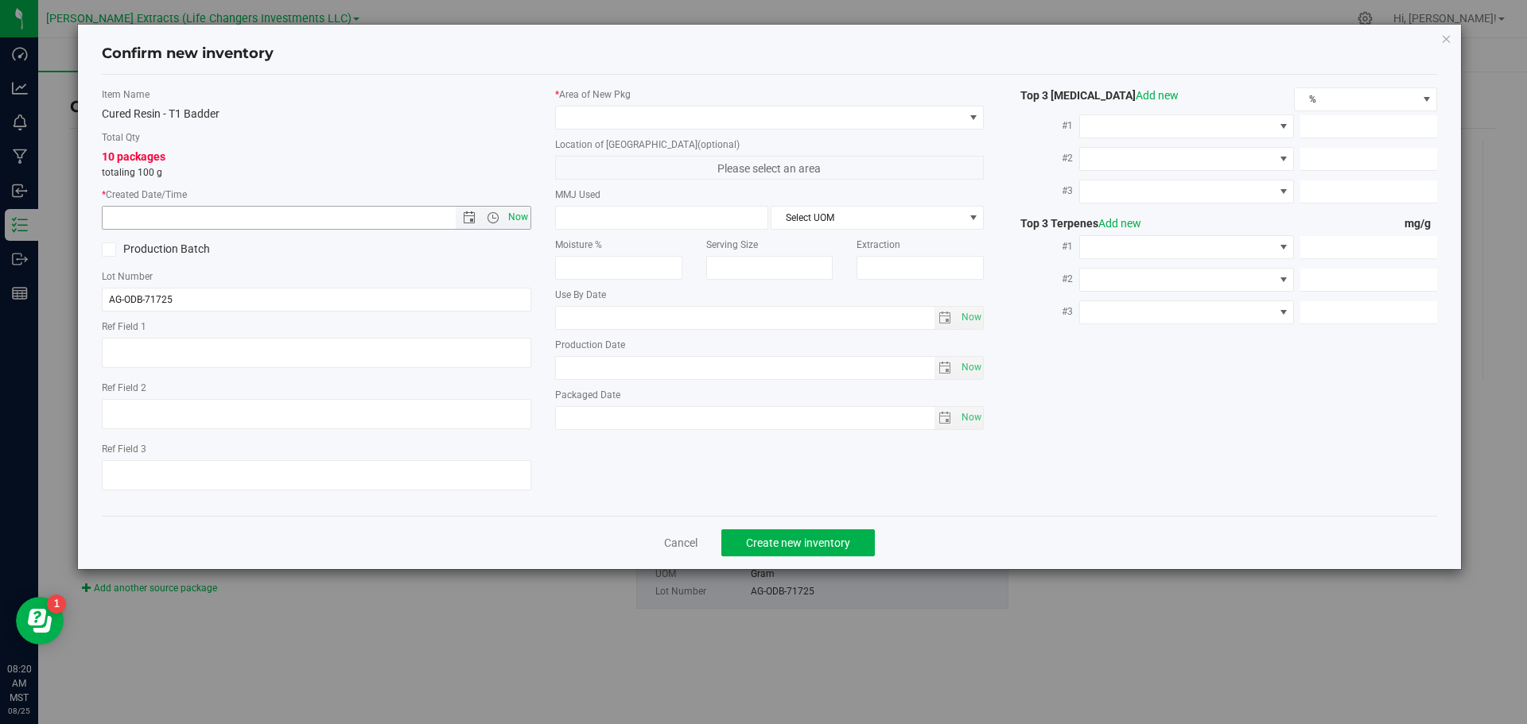
click at [521, 214] on span "Now" at bounding box center [517, 217] width 27 height 23
type input "[DATE] 8:20 AM"
click at [611, 118] on span at bounding box center [760, 118] width 408 height 22
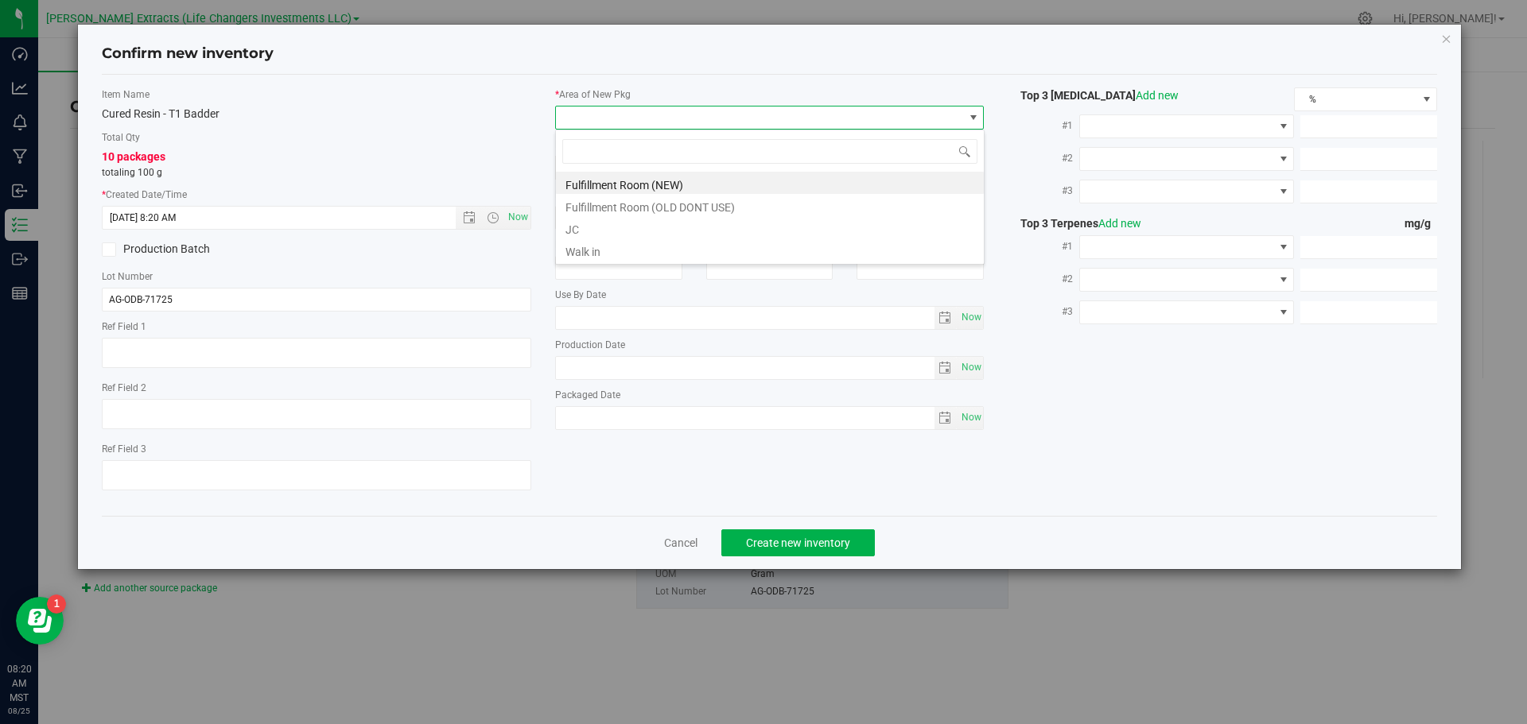
scroll to position [24, 429]
click at [641, 180] on li "Fulfillment Room (NEW)" at bounding box center [770, 183] width 428 height 22
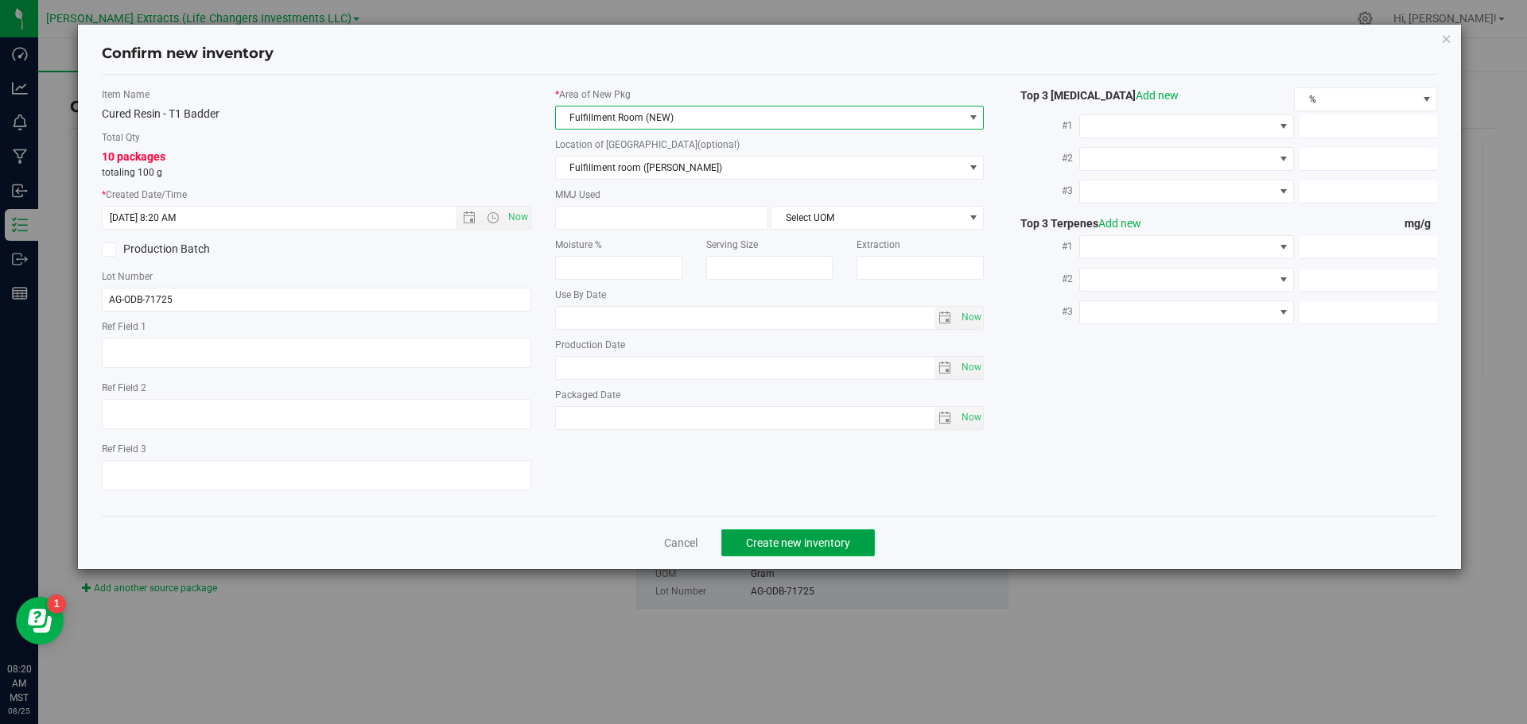
click at [811, 545] on span "Create new inventory" at bounding box center [798, 543] width 104 height 13
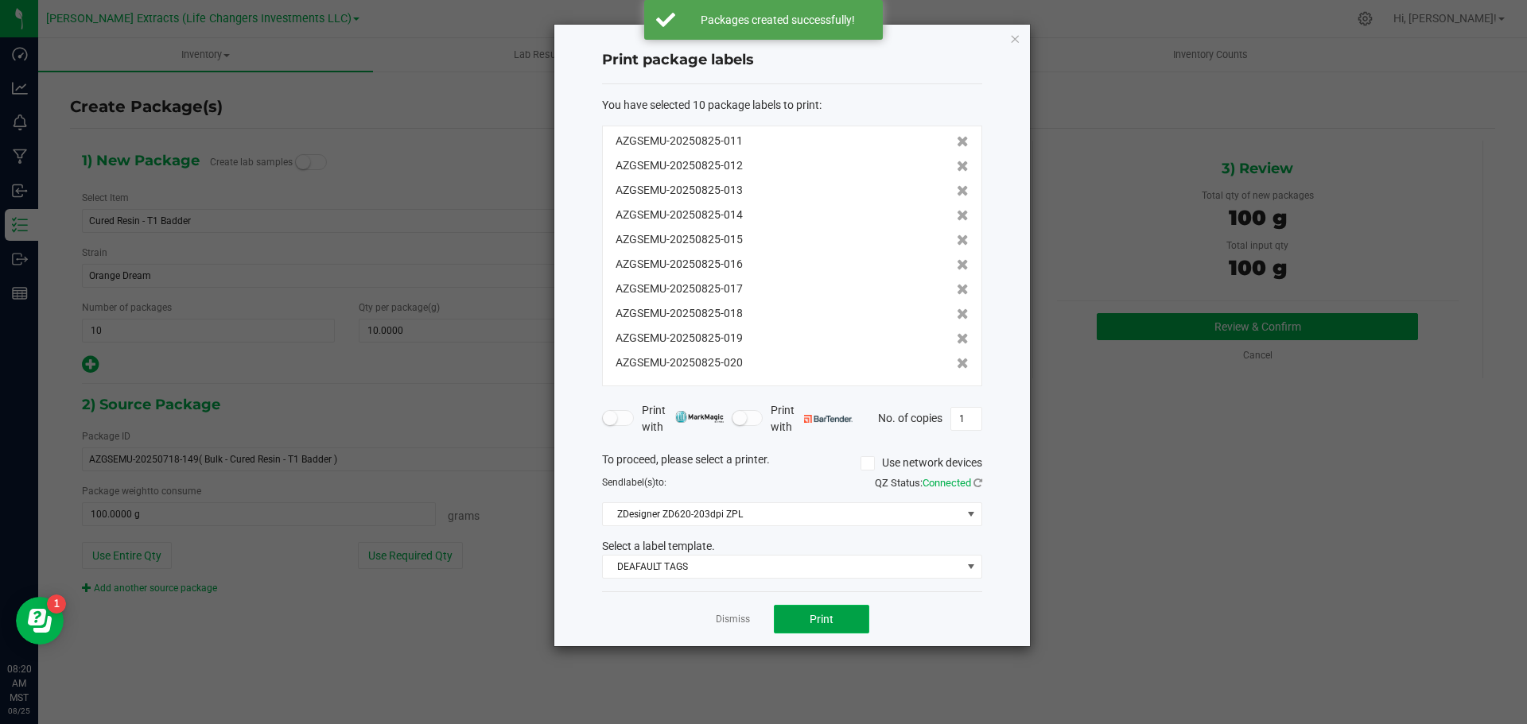
click at [814, 611] on button "Print" at bounding box center [821, 619] width 95 height 29
click at [1016, 39] on icon "button" at bounding box center [1014, 38] width 11 height 19
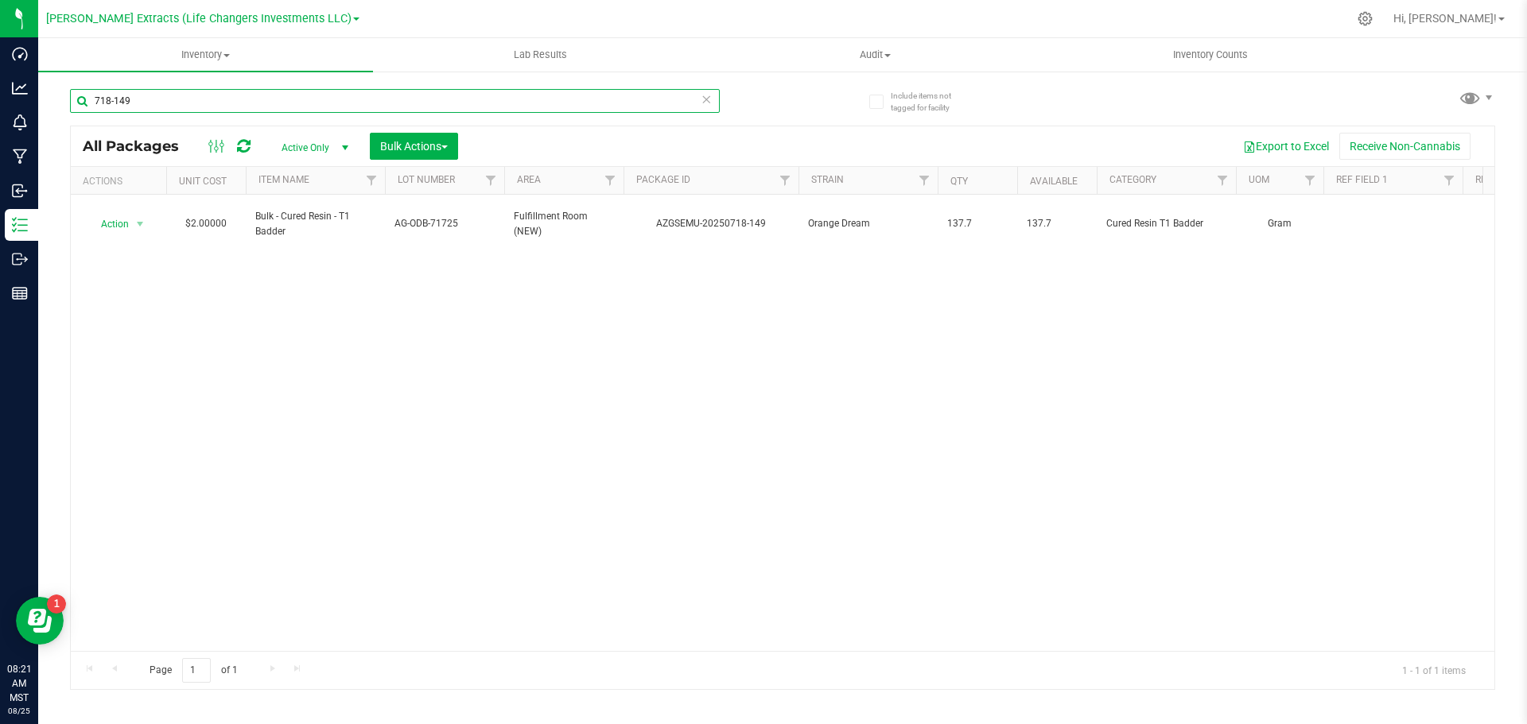
click at [142, 105] on input "718-149" at bounding box center [395, 101] width 650 height 24
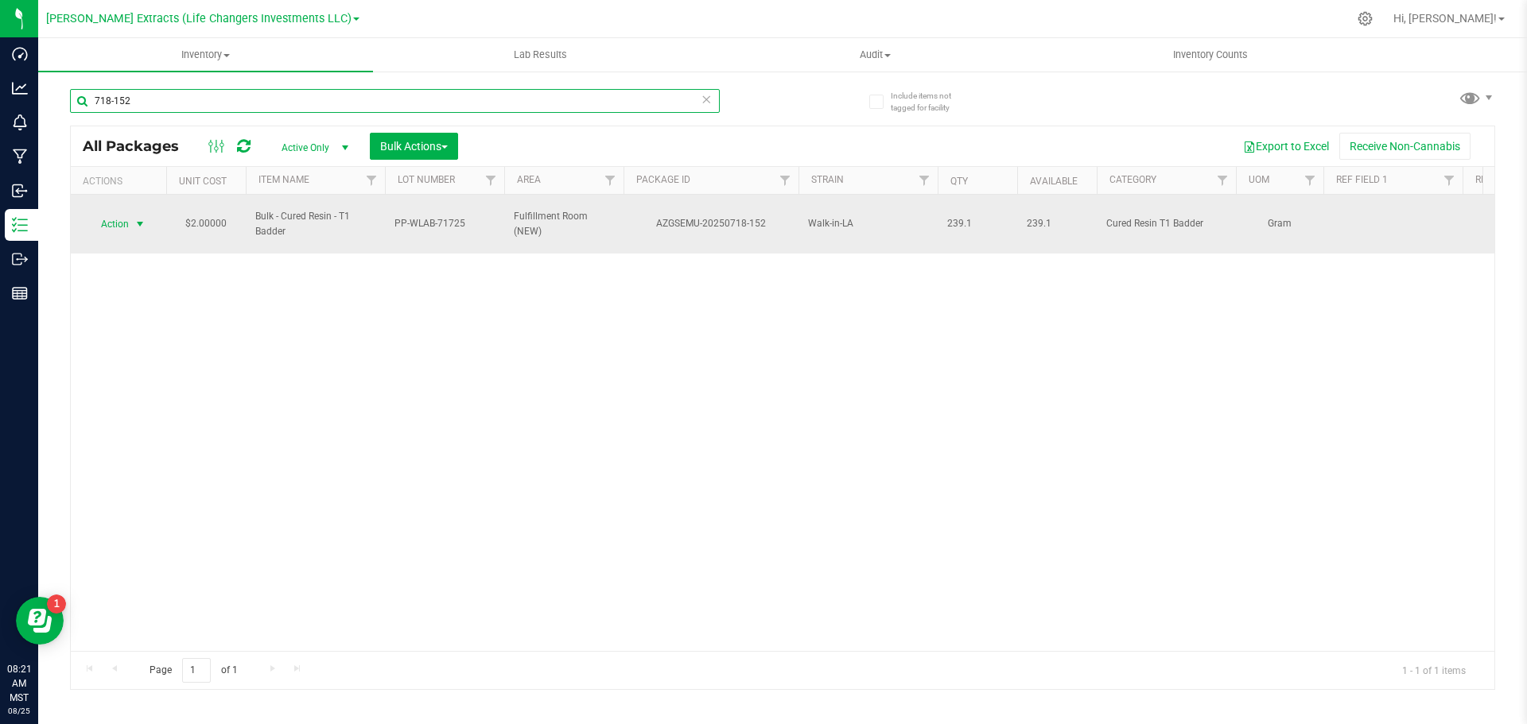
type input "718-152"
click at [103, 213] on span "Action" at bounding box center [108, 224] width 43 height 22
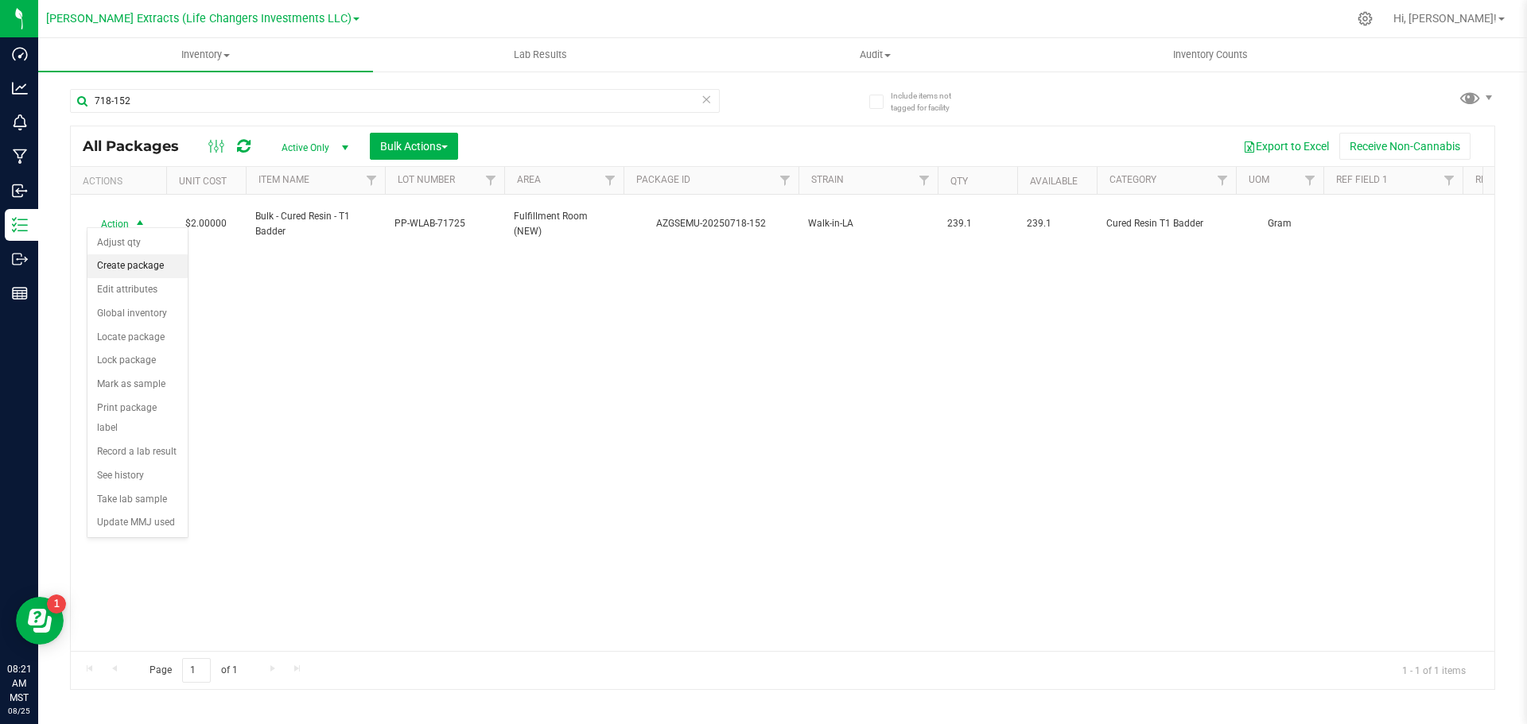
click at [139, 267] on li "Create package" at bounding box center [137, 266] width 100 height 24
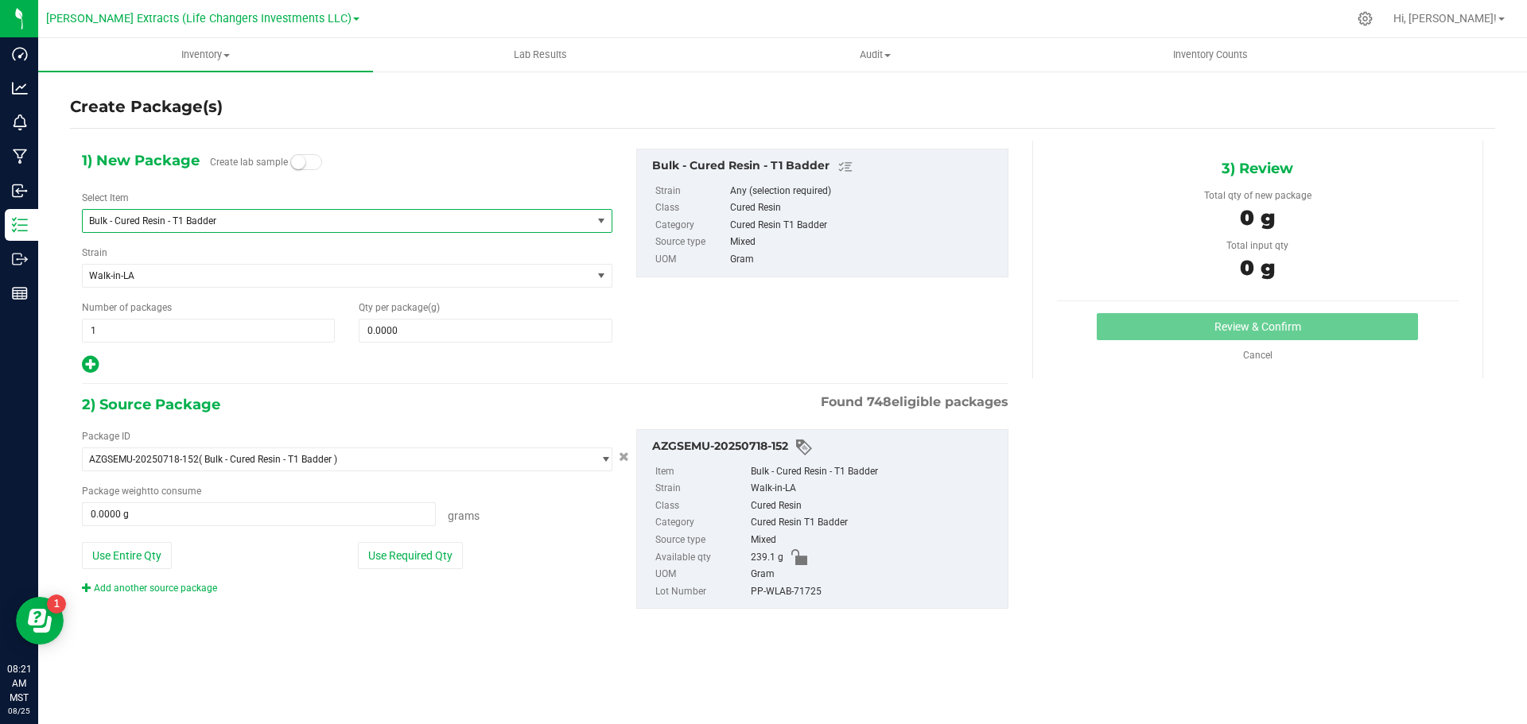
click at [157, 219] on span "Bulk - Cured Resin - T1 Badder" at bounding box center [327, 220] width 476 height 11
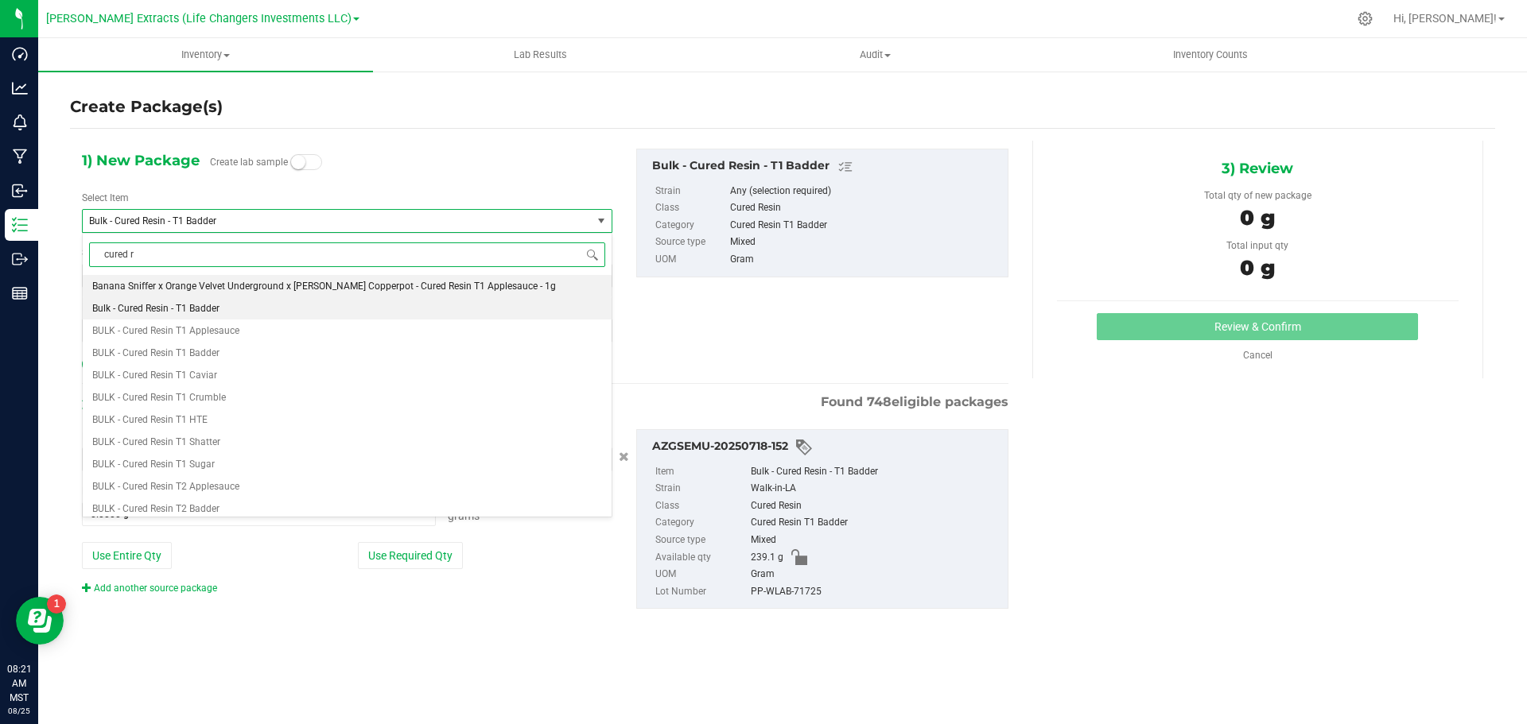
type input "cured re"
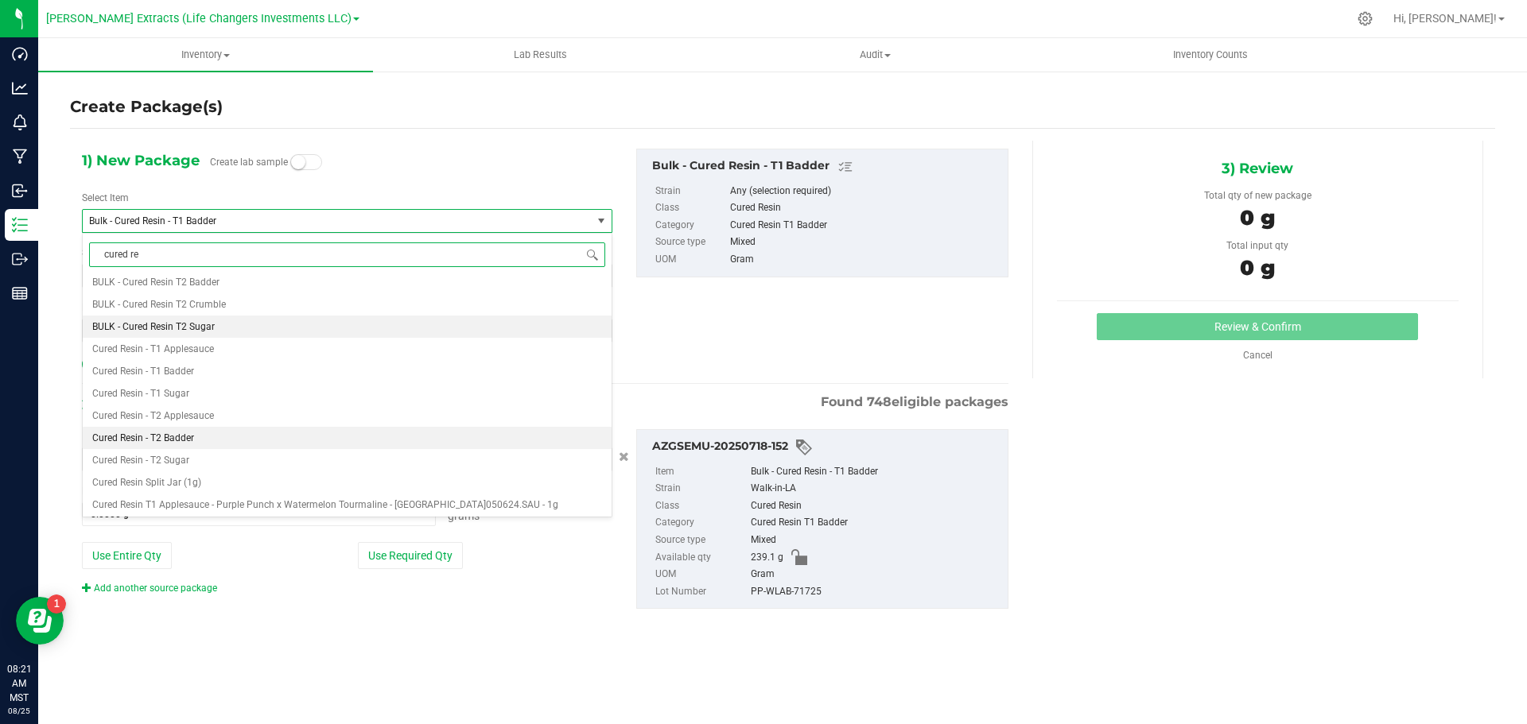
scroll to position [318, 0]
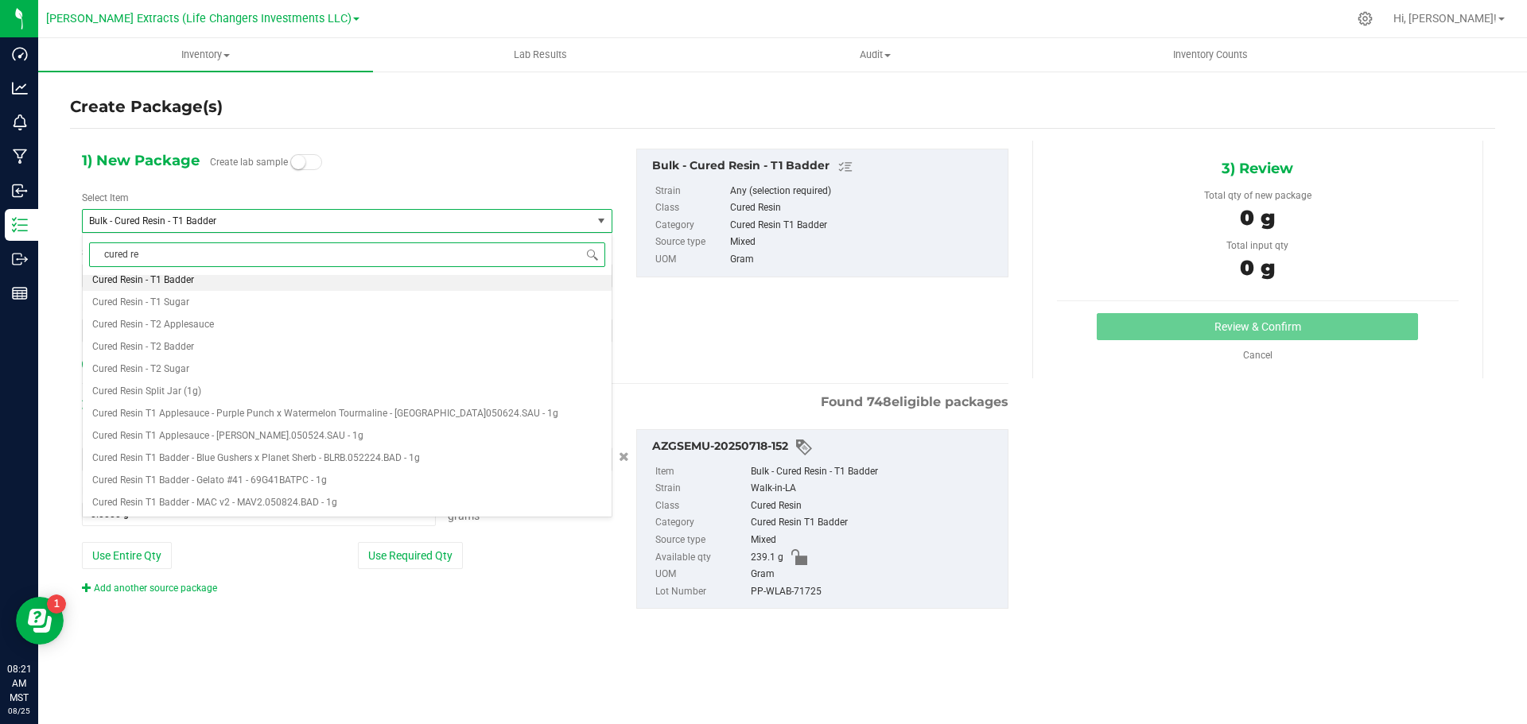
click at [192, 281] on span "Cured Resin - T1 Badder" at bounding box center [143, 279] width 102 height 11
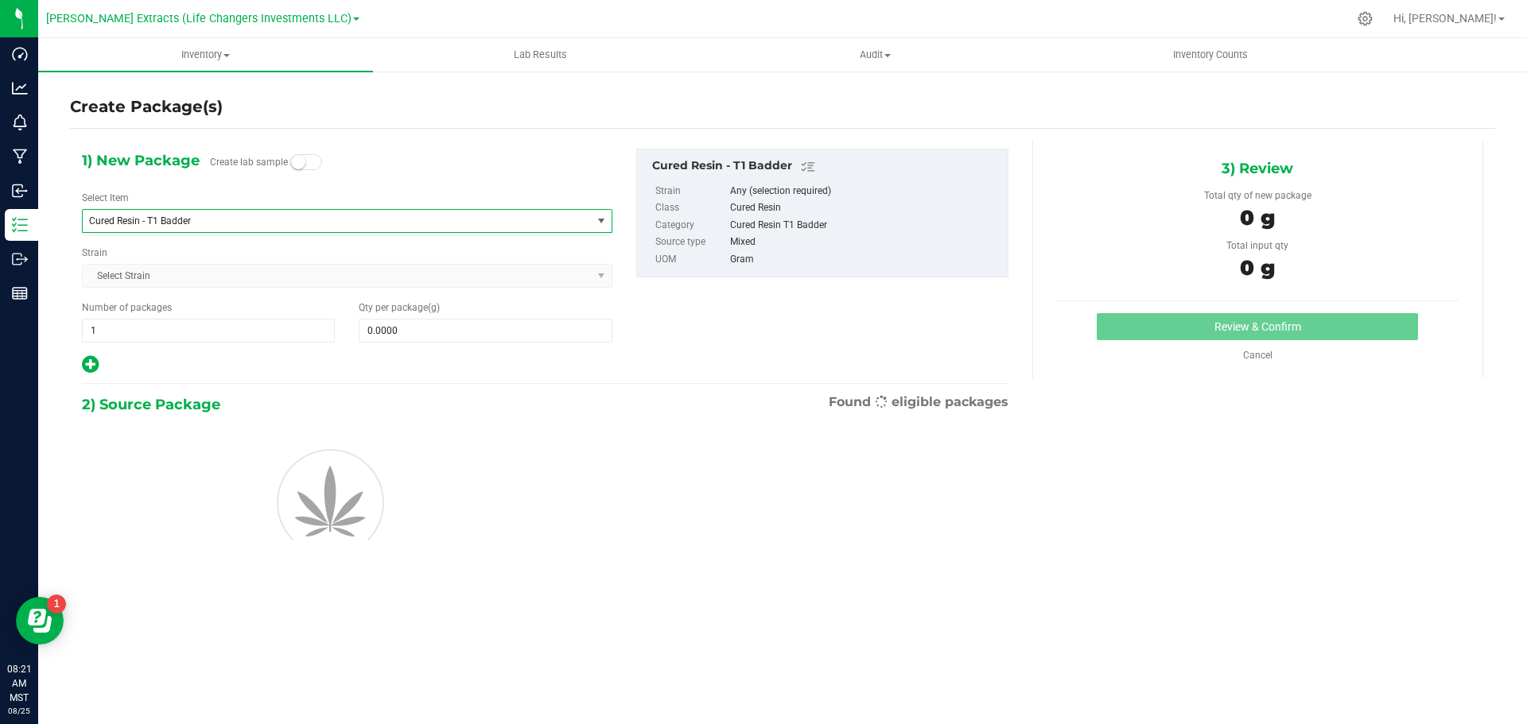
type input "0.0000"
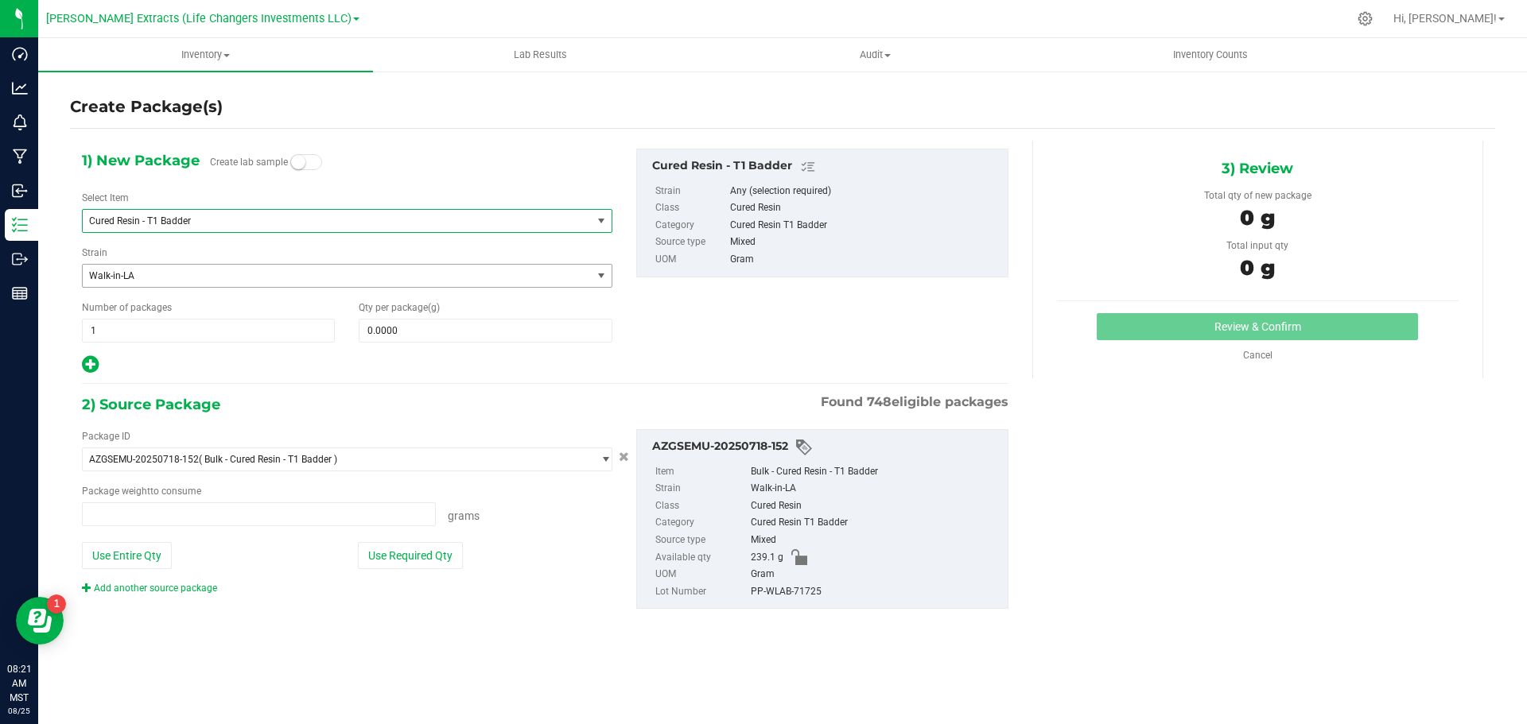
type input "0.0000 g"
click at [81, 328] on div "Number of packages 1 1" at bounding box center [208, 322] width 277 height 42
type input "10"
click at [413, 336] on span "0.0000 0" at bounding box center [485, 331] width 253 height 24
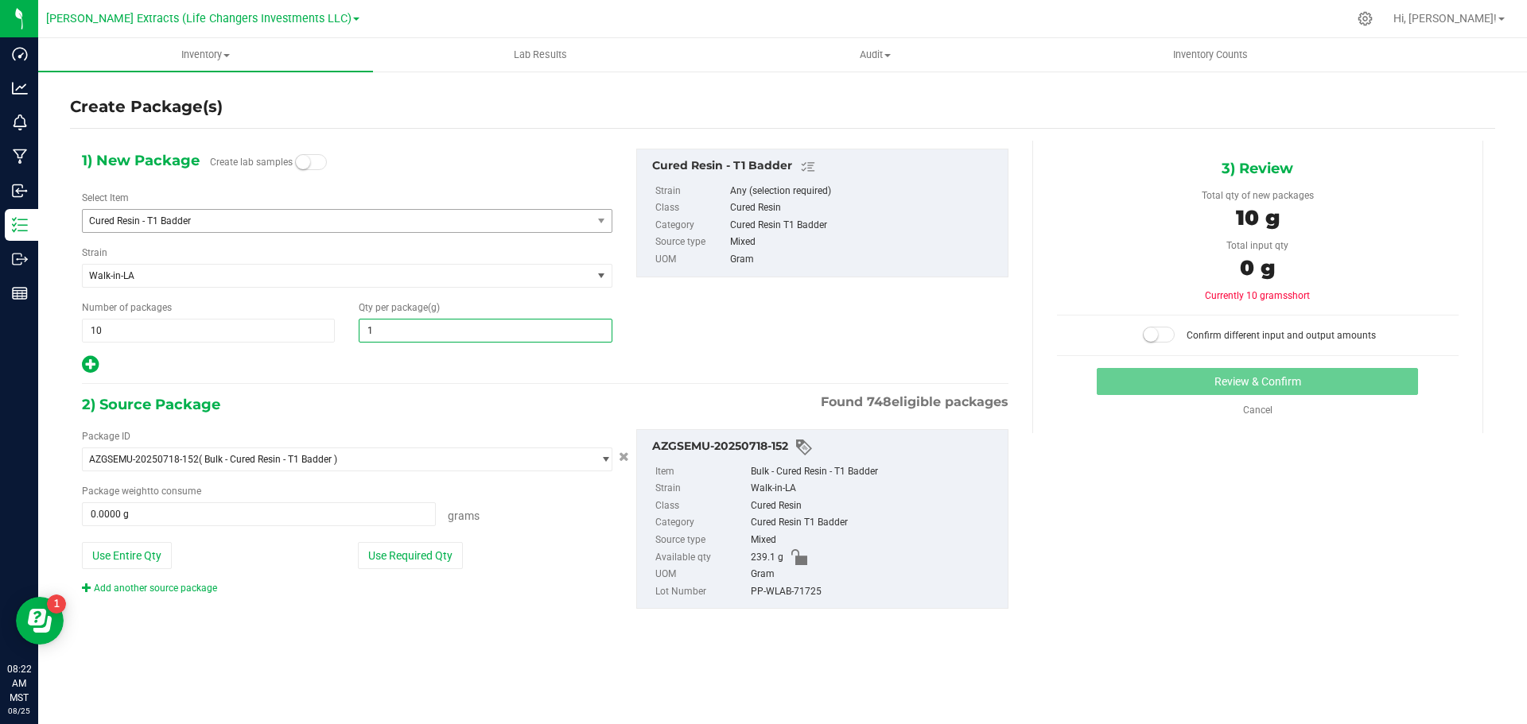
type input "10"
type input "10.0000"
click at [545, 555] on div "Use Required Qty" at bounding box center [485, 555] width 254 height 27
click at [395, 551] on button "Use Required Qty" at bounding box center [410, 555] width 105 height 27
type input "100.0000 g"
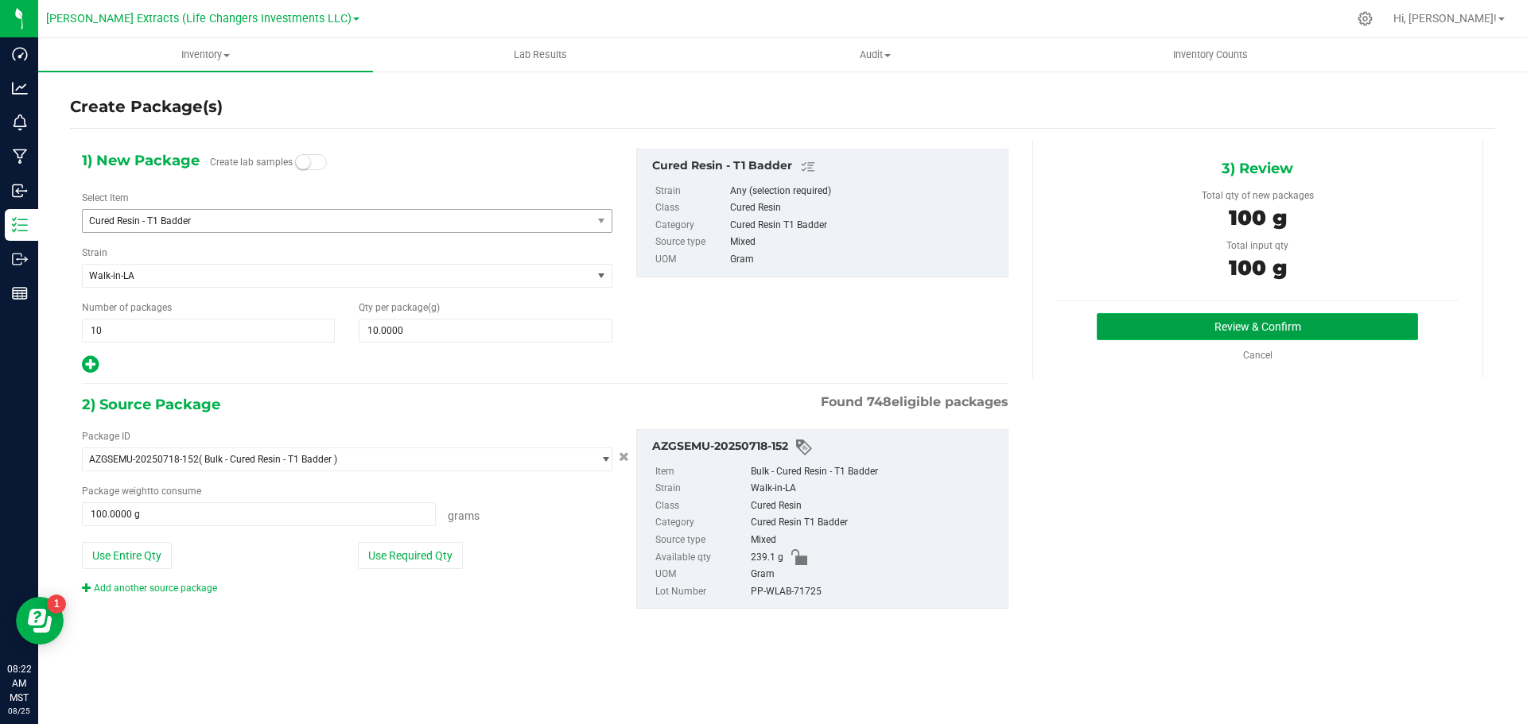
click at [1226, 322] on button "Review & Confirm" at bounding box center [1256, 326] width 321 height 27
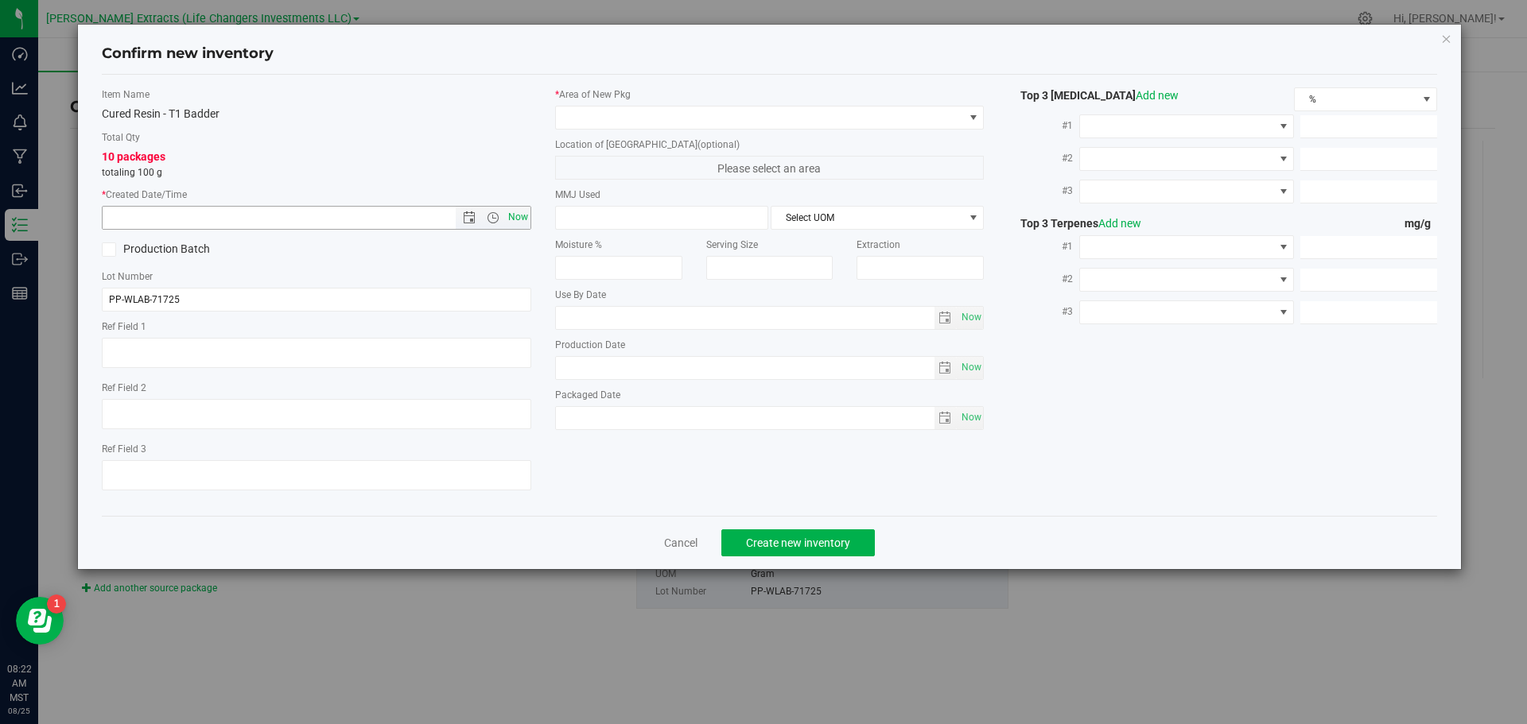
click at [514, 217] on span "Now" at bounding box center [517, 217] width 27 height 23
type input "[DATE] 8:22 AM"
click at [587, 114] on span at bounding box center [760, 118] width 408 height 22
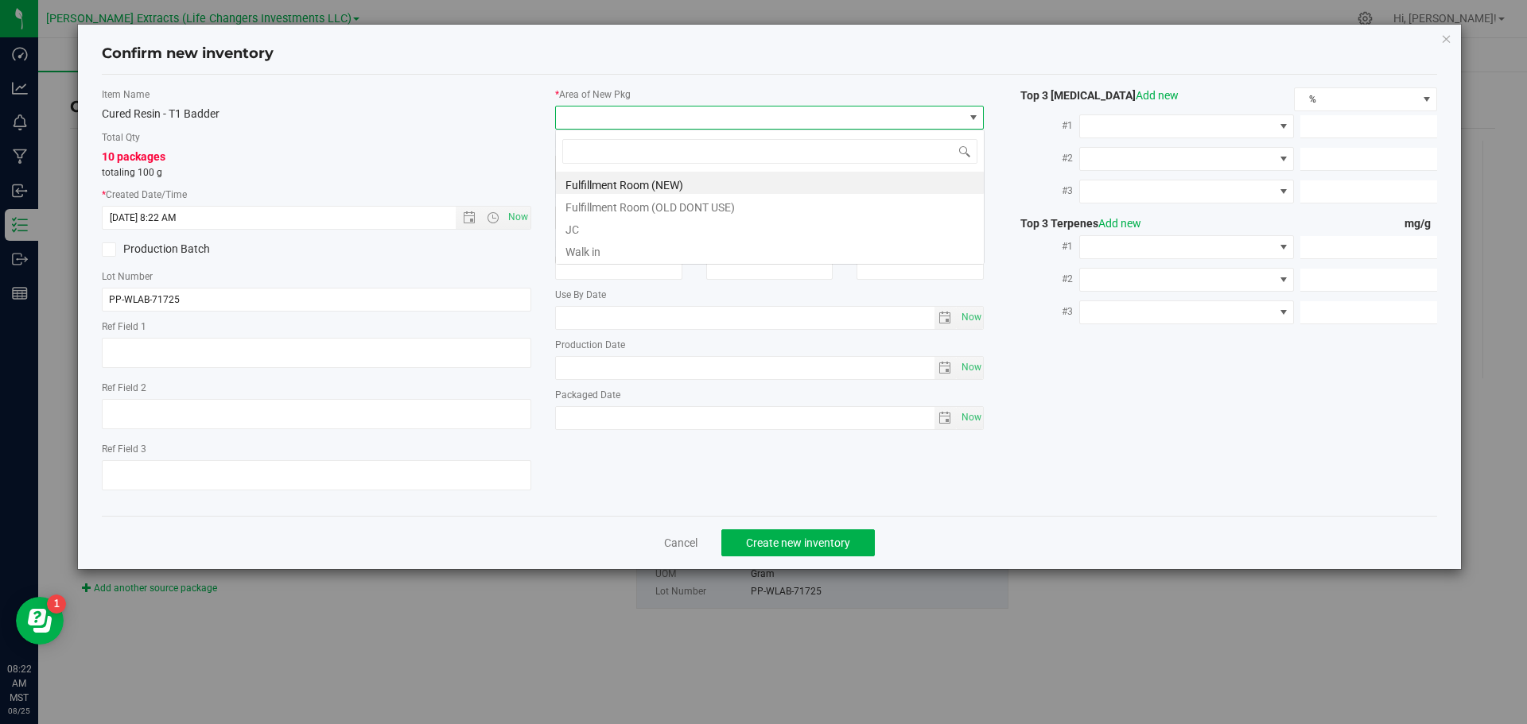
scroll to position [24, 429]
click at [615, 181] on li "Fulfillment Room (NEW)" at bounding box center [770, 183] width 428 height 22
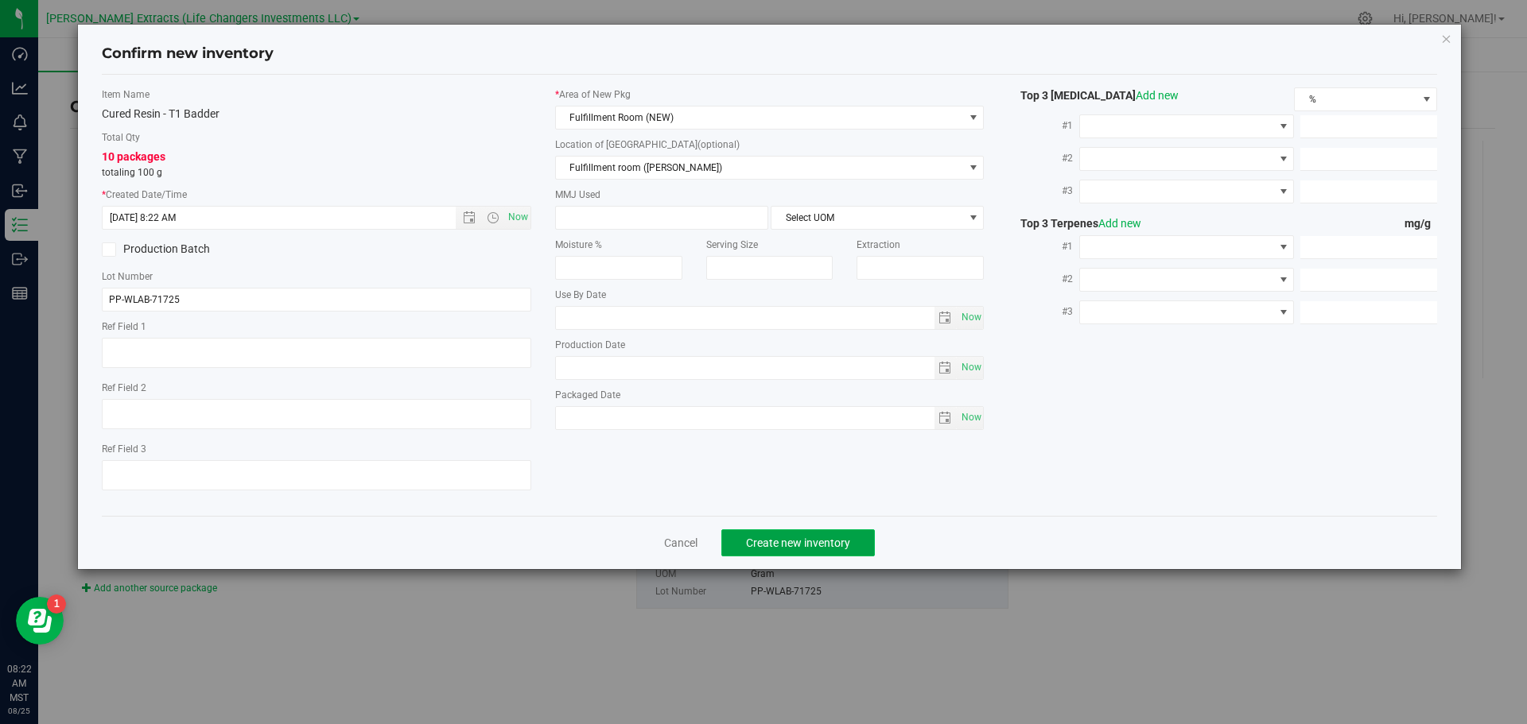
click at [818, 542] on span "Create new inventory" at bounding box center [798, 543] width 104 height 13
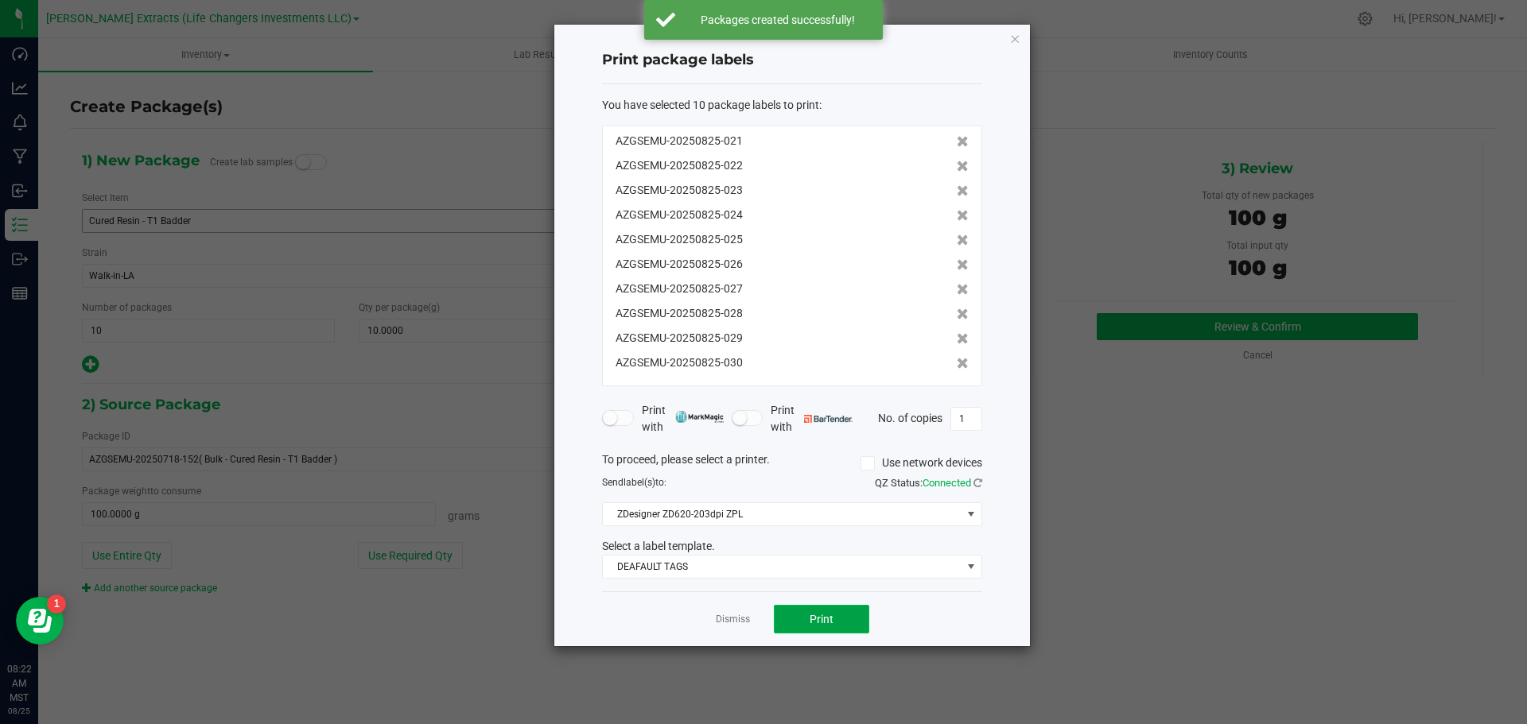
click at [794, 616] on button "Print" at bounding box center [821, 619] width 95 height 29
click at [1015, 35] on icon "button" at bounding box center [1014, 38] width 11 height 19
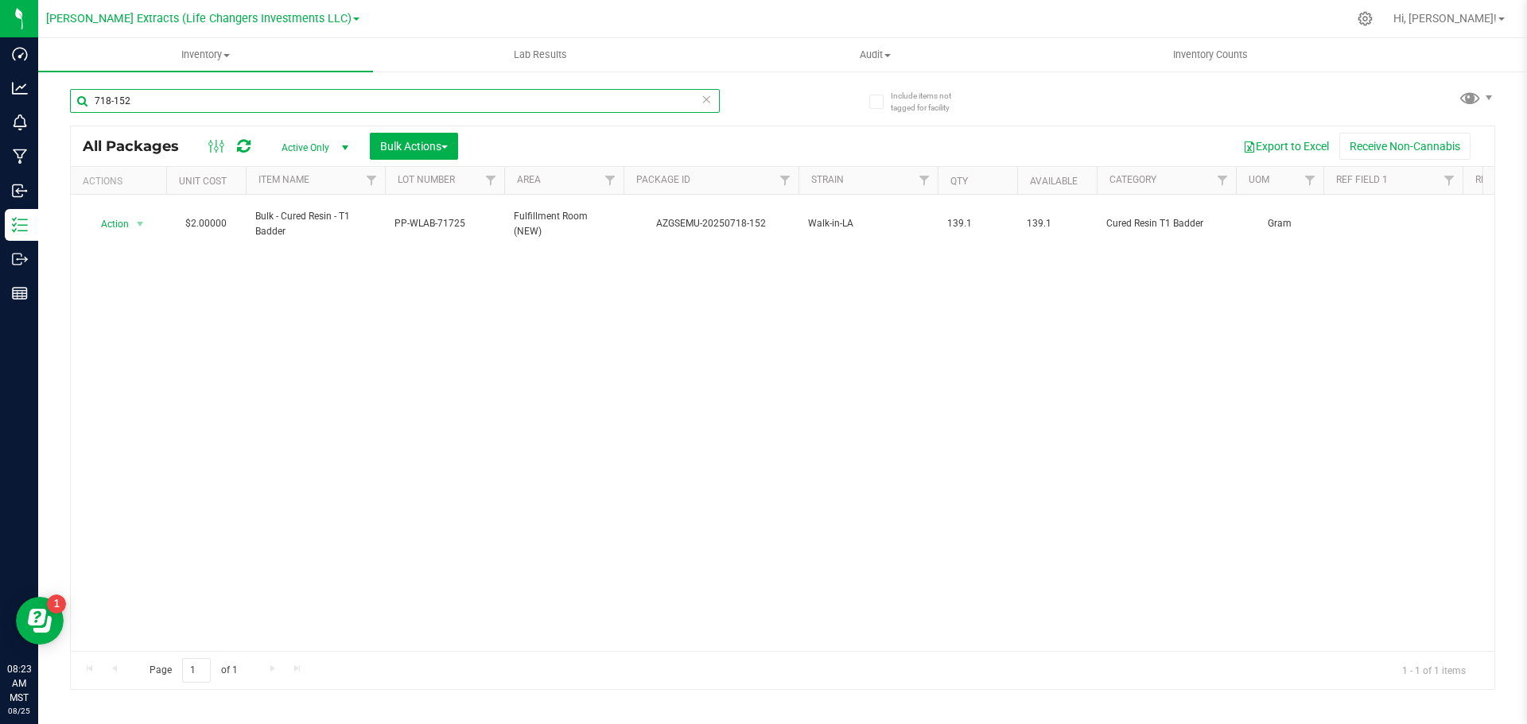
click at [135, 103] on input "718-152" at bounding box center [395, 101] width 650 height 24
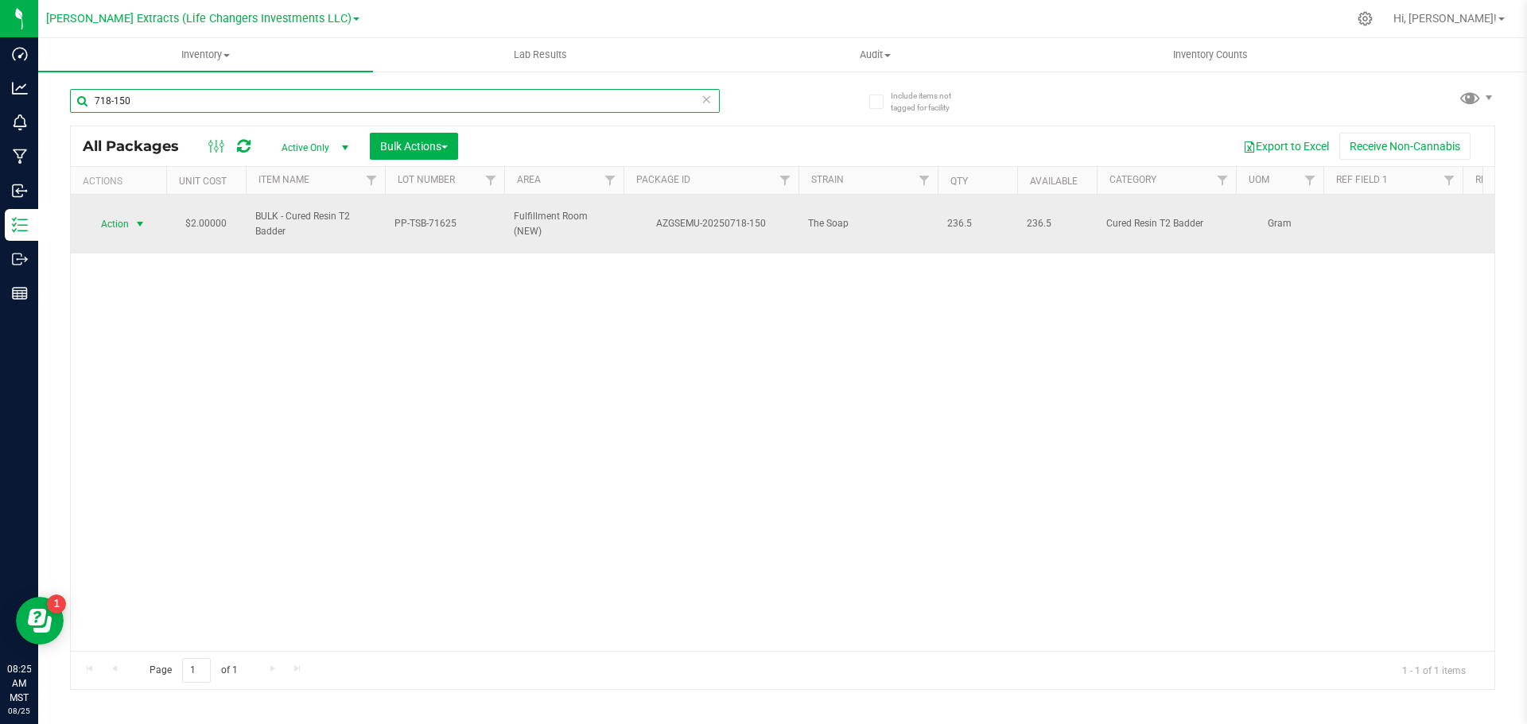
type input "718-150"
click at [116, 218] on span "Action" at bounding box center [108, 224] width 43 height 22
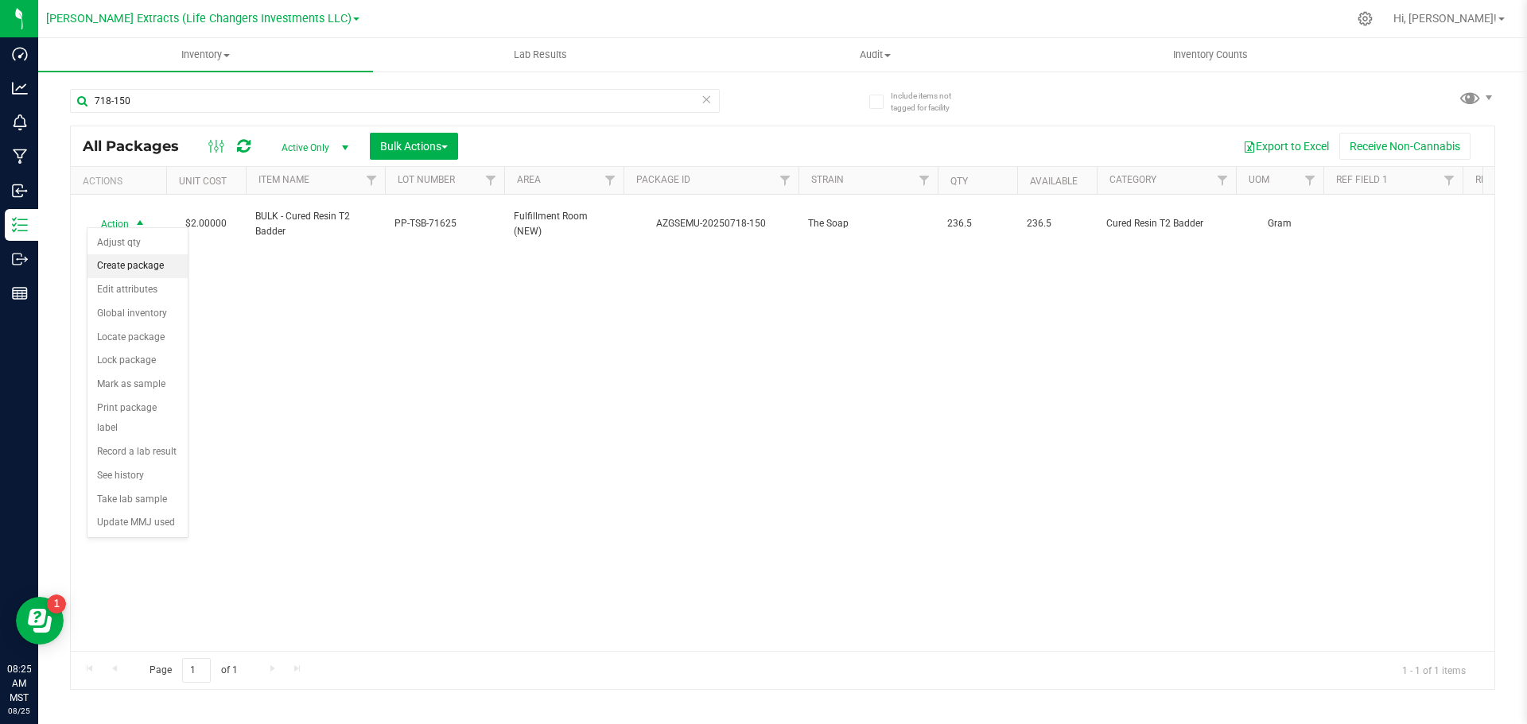
click at [129, 262] on li "Create package" at bounding box center [137, 266] width 100 height 24
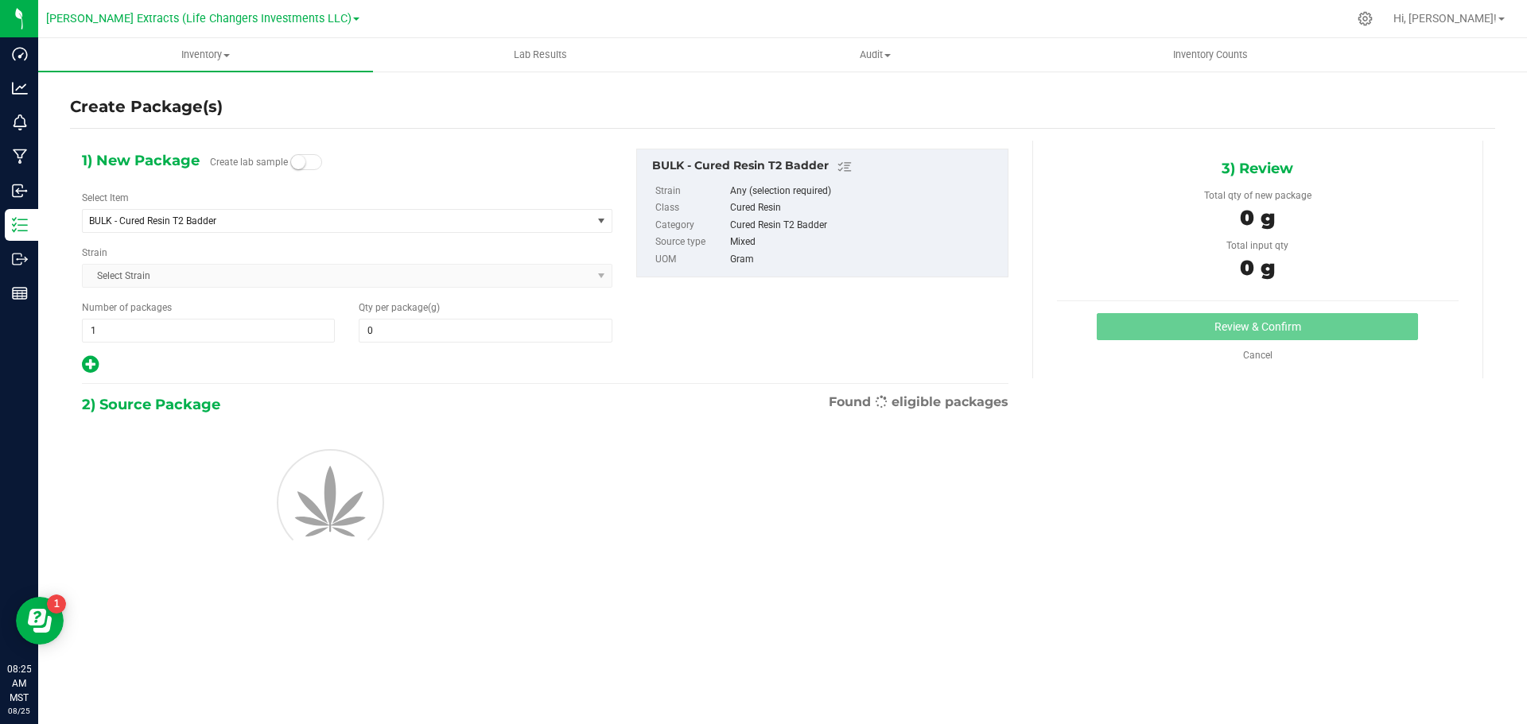
type input "0.0000"
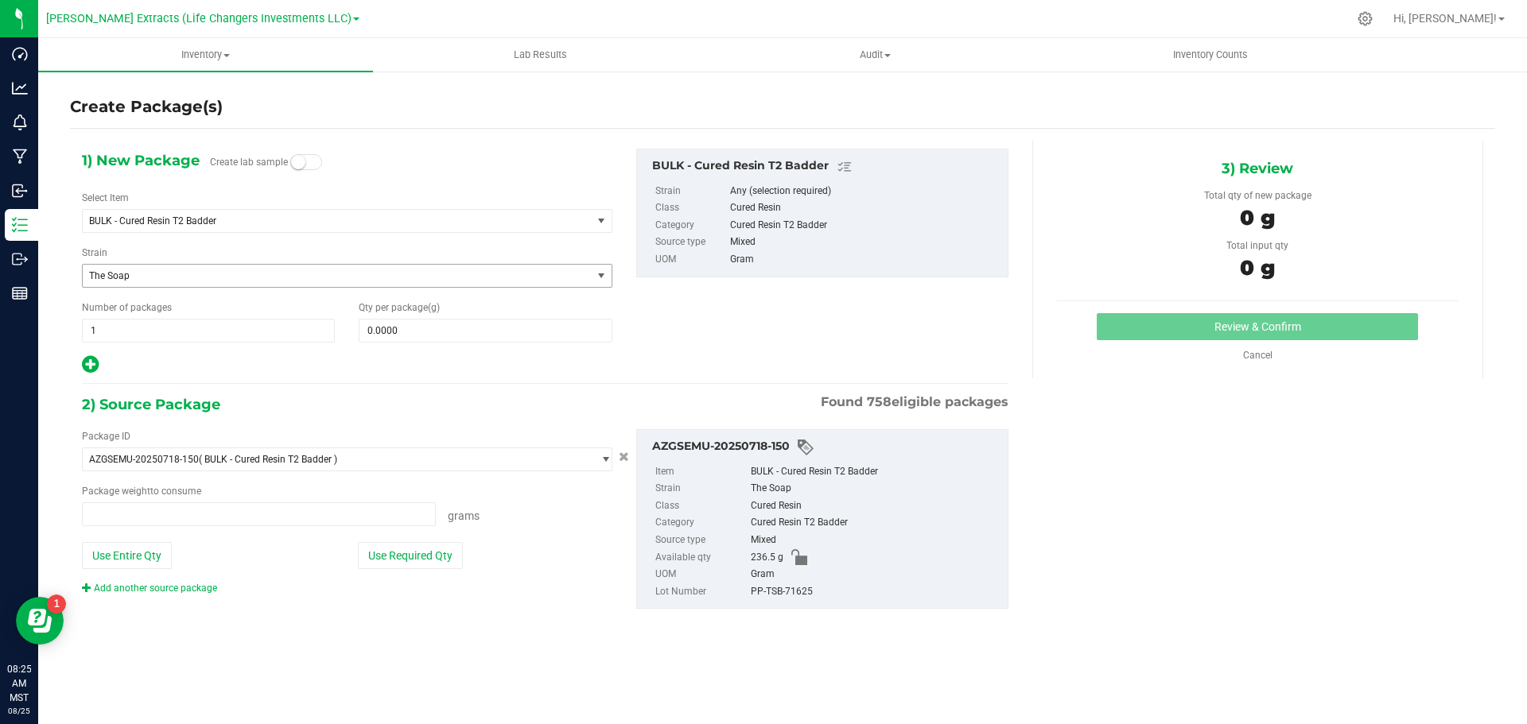
type input "0.0000 g"
click at [166, 219] on span "BULK - Cured Resin T2 Badder" at bounding box center [327, 220] width 476 height 11
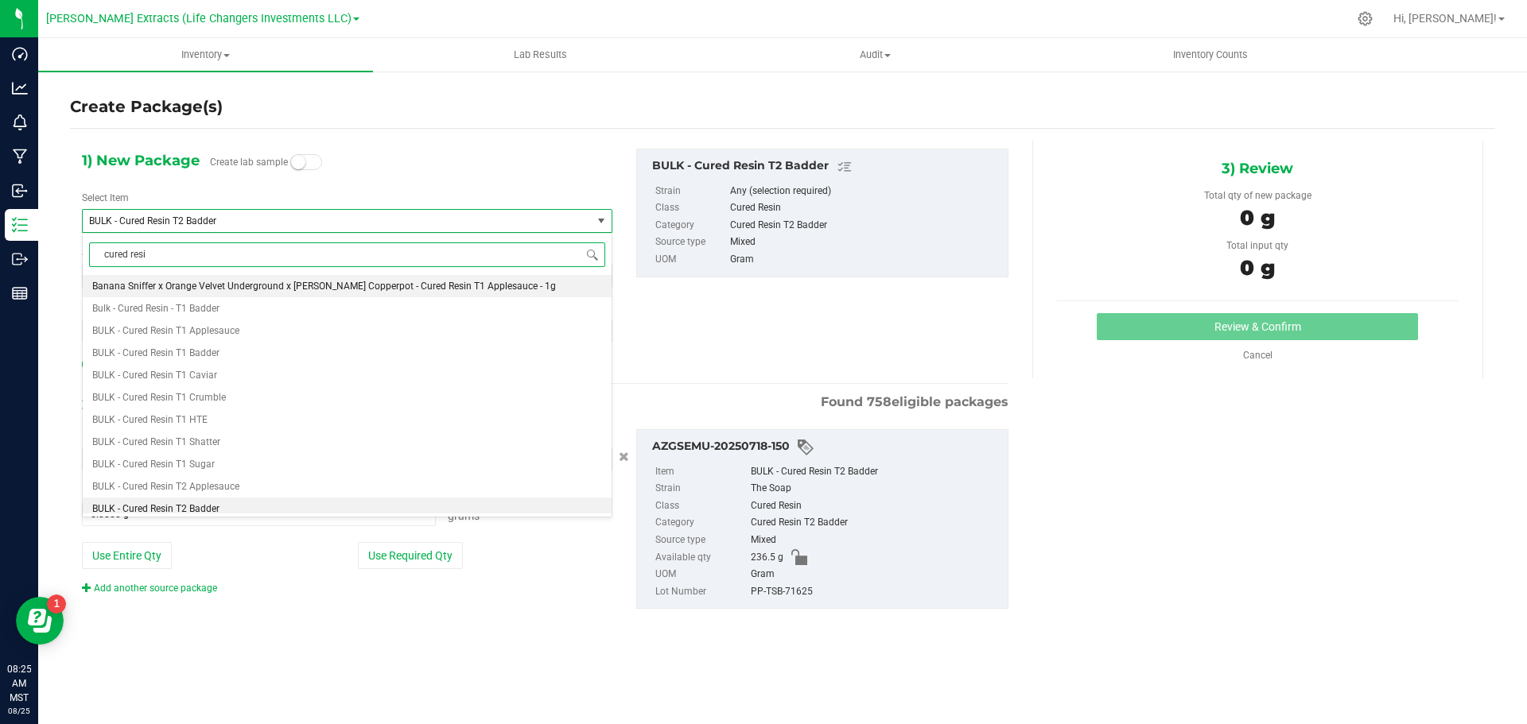
type input "cured resin"
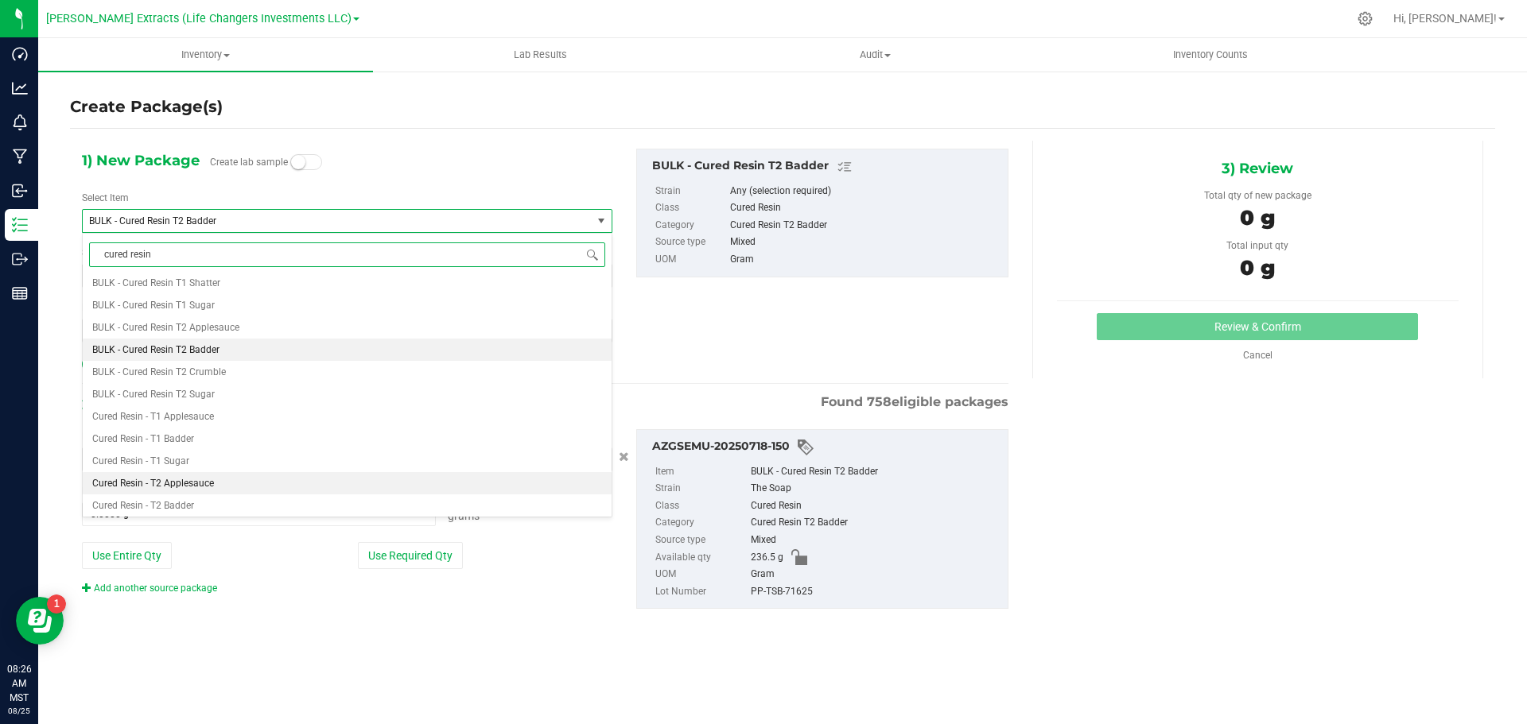
scroll to position [239, 0]
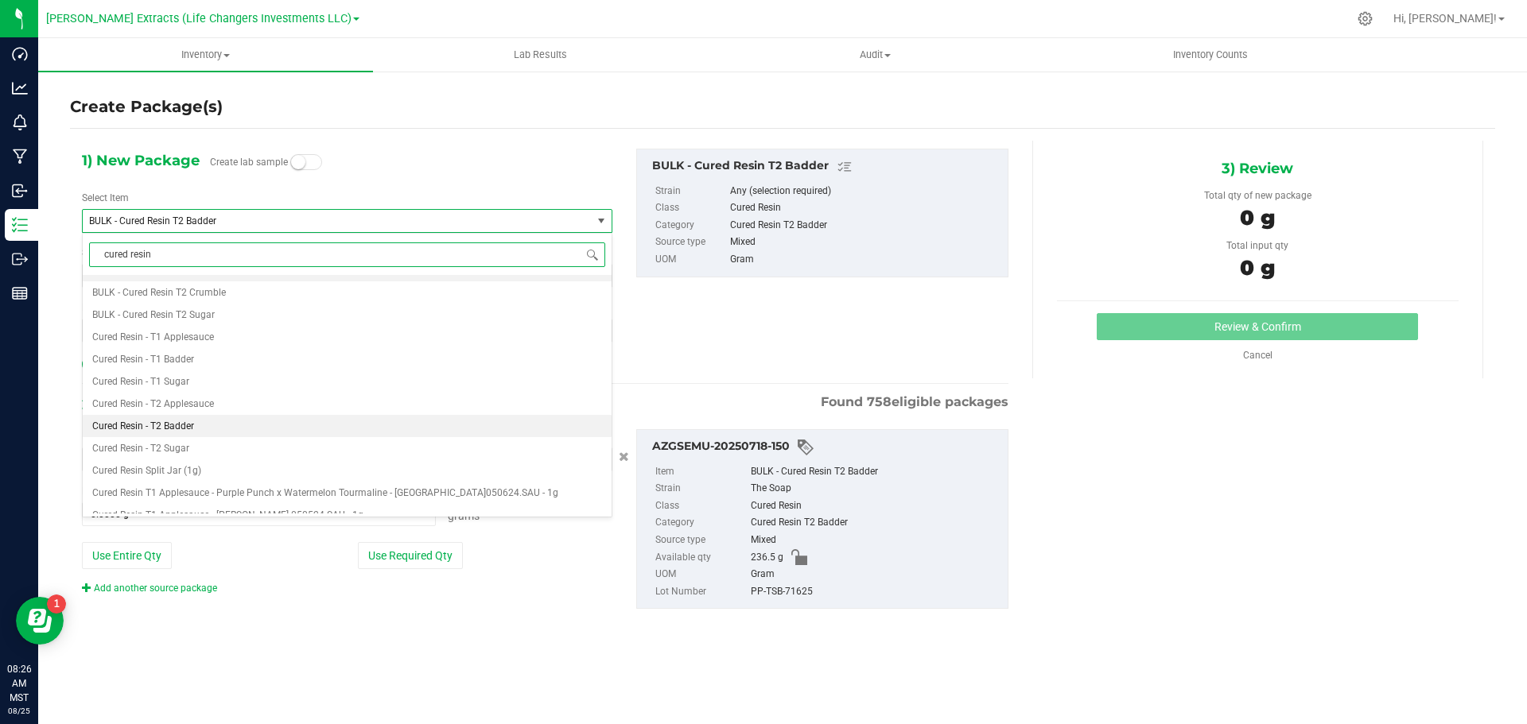
click at [168, 425] on span "Cured Resin - T2 Badder" at bounding box center [143, 426] width 102 height 11
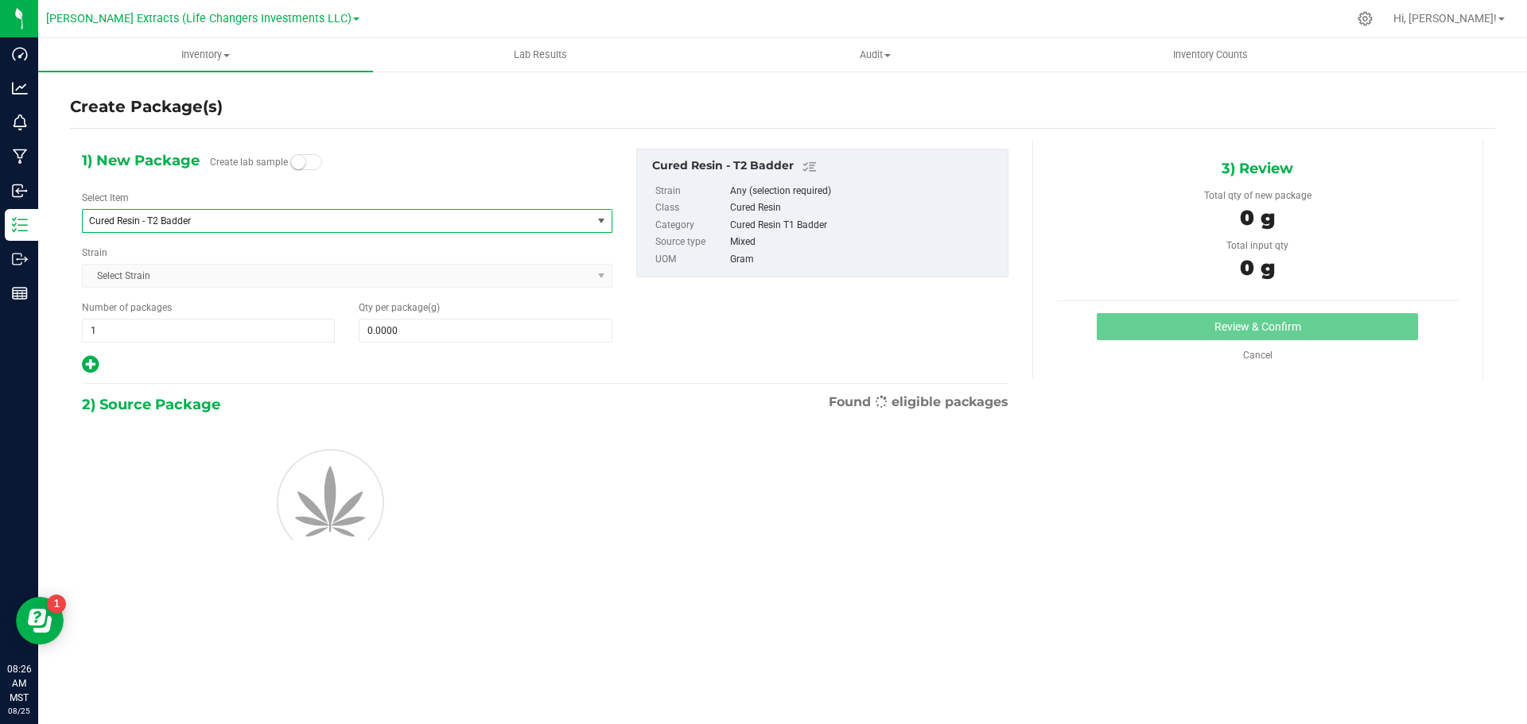
type input "0.0000"
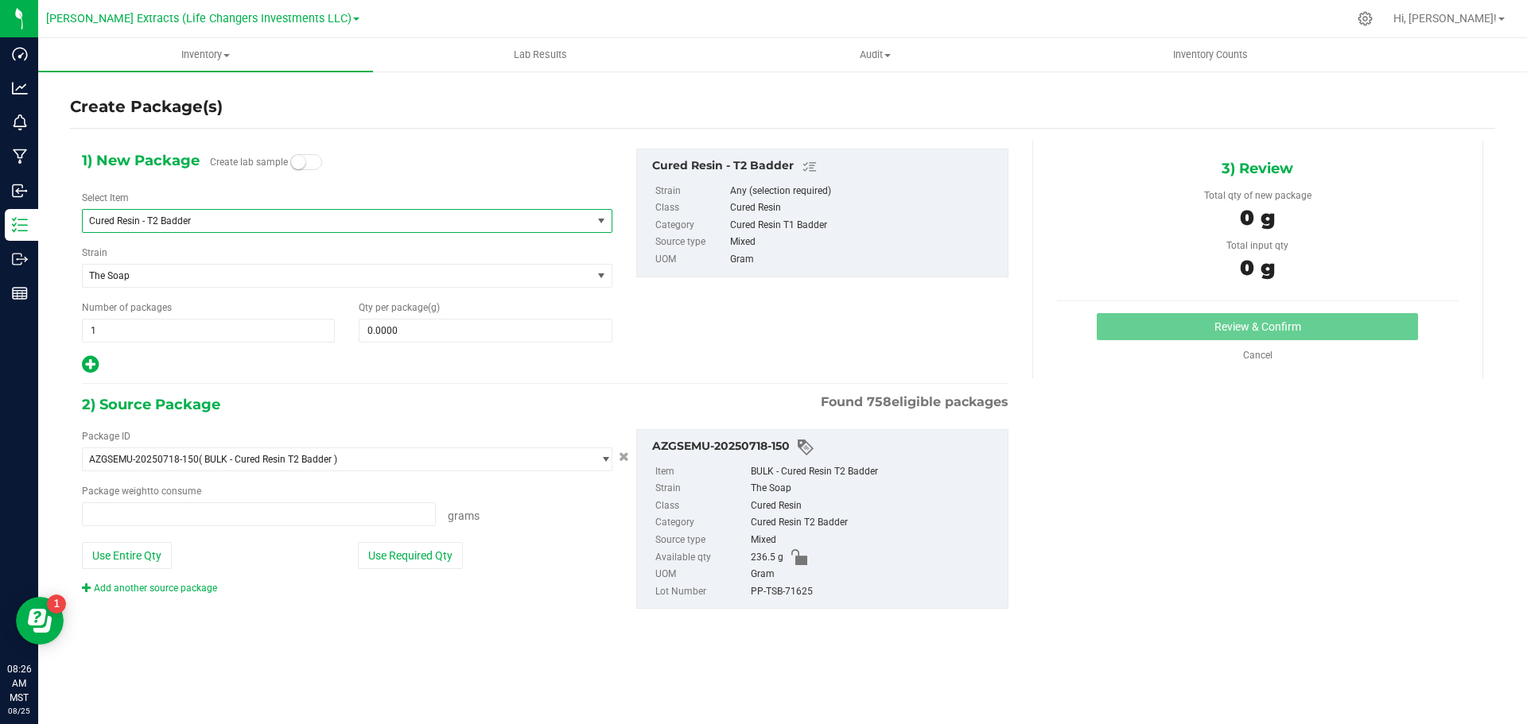
type input "0.0000 g"
drag, startPoint x: 107, startPoint y: 328, endPoint x: 49, endPoint y: 317, distance: 58.3
click at [49, 317] on div "Create Package(s) 1) New Package Create lab sample Select Item Cured Resin - T2…" at bounding box center [782, 318] width 1488 height 497
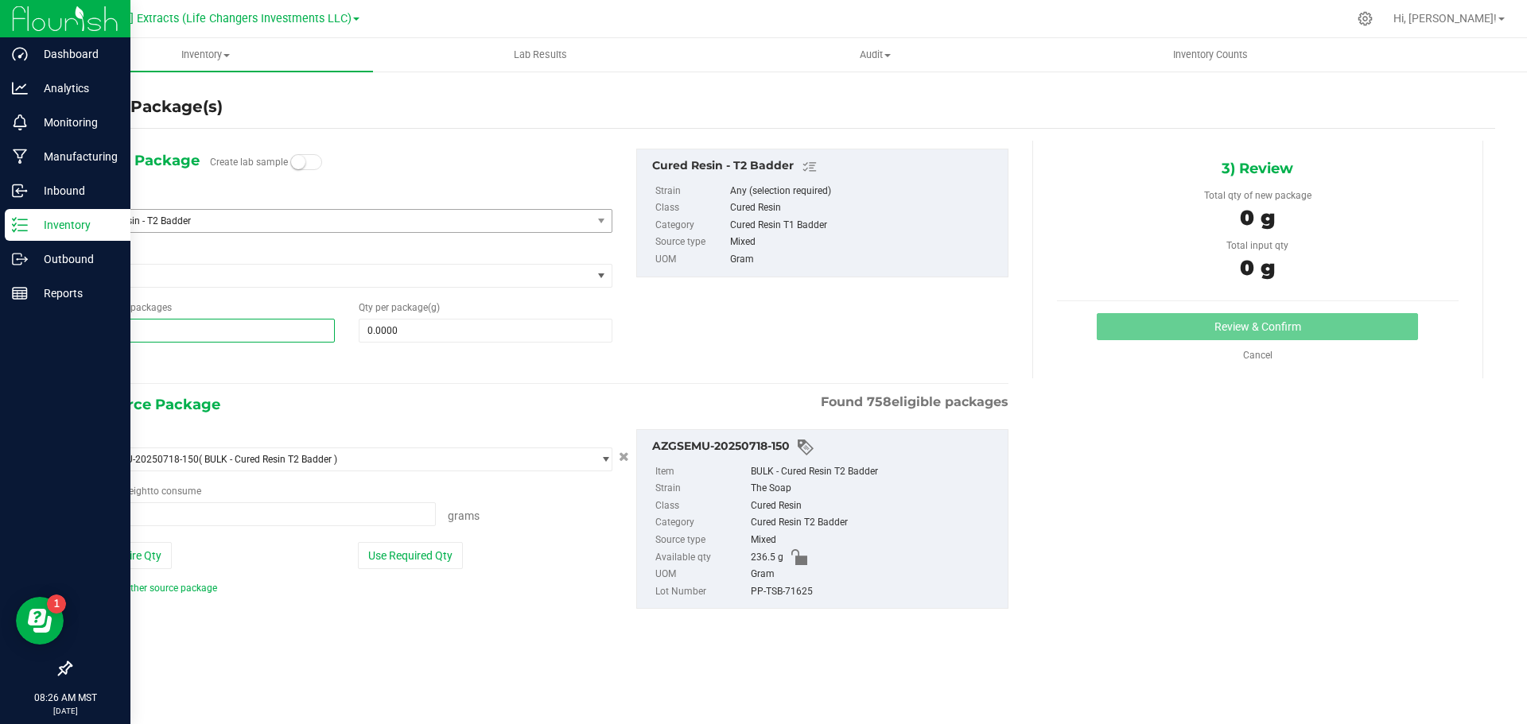
type input "10"
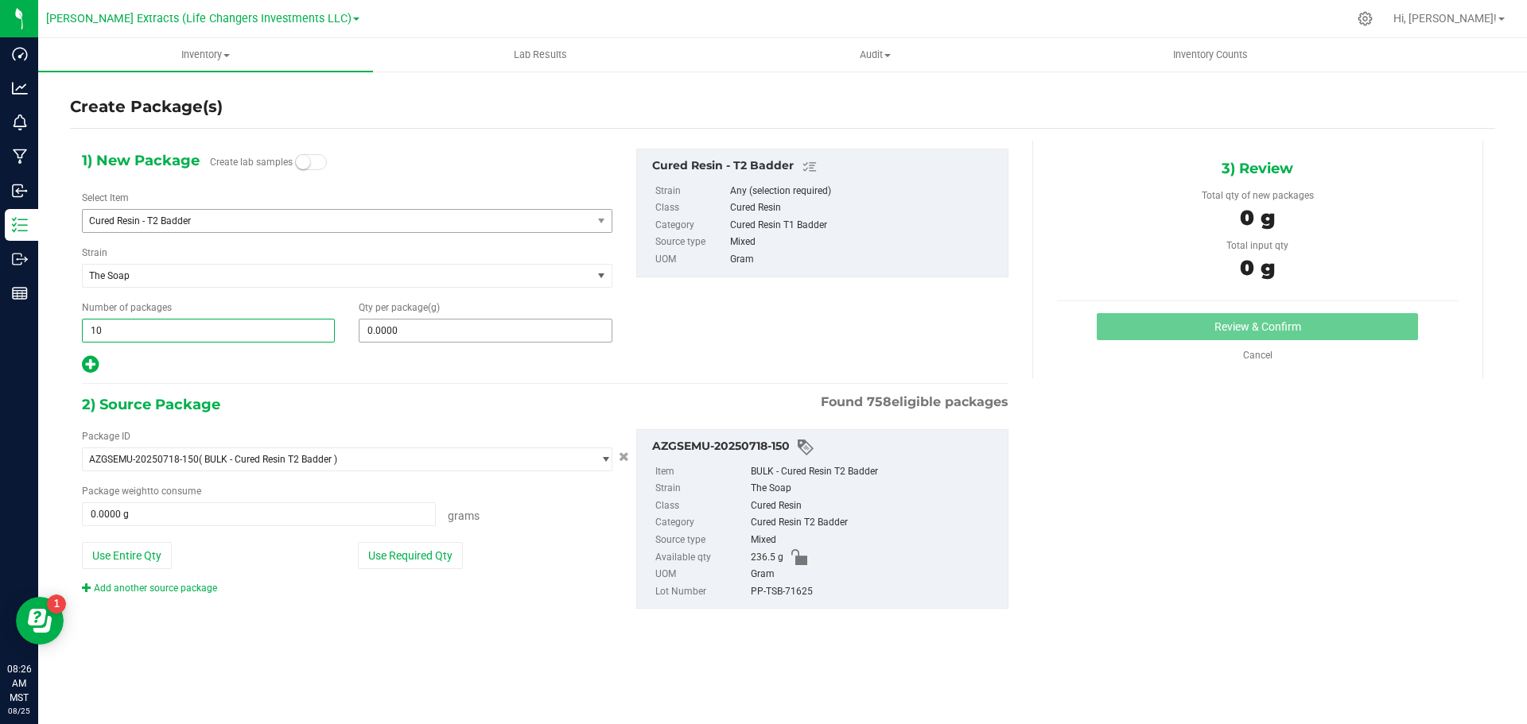
type input "10"
click at [480, 329] on span at bounding box center [485, 331] width 253 height 24
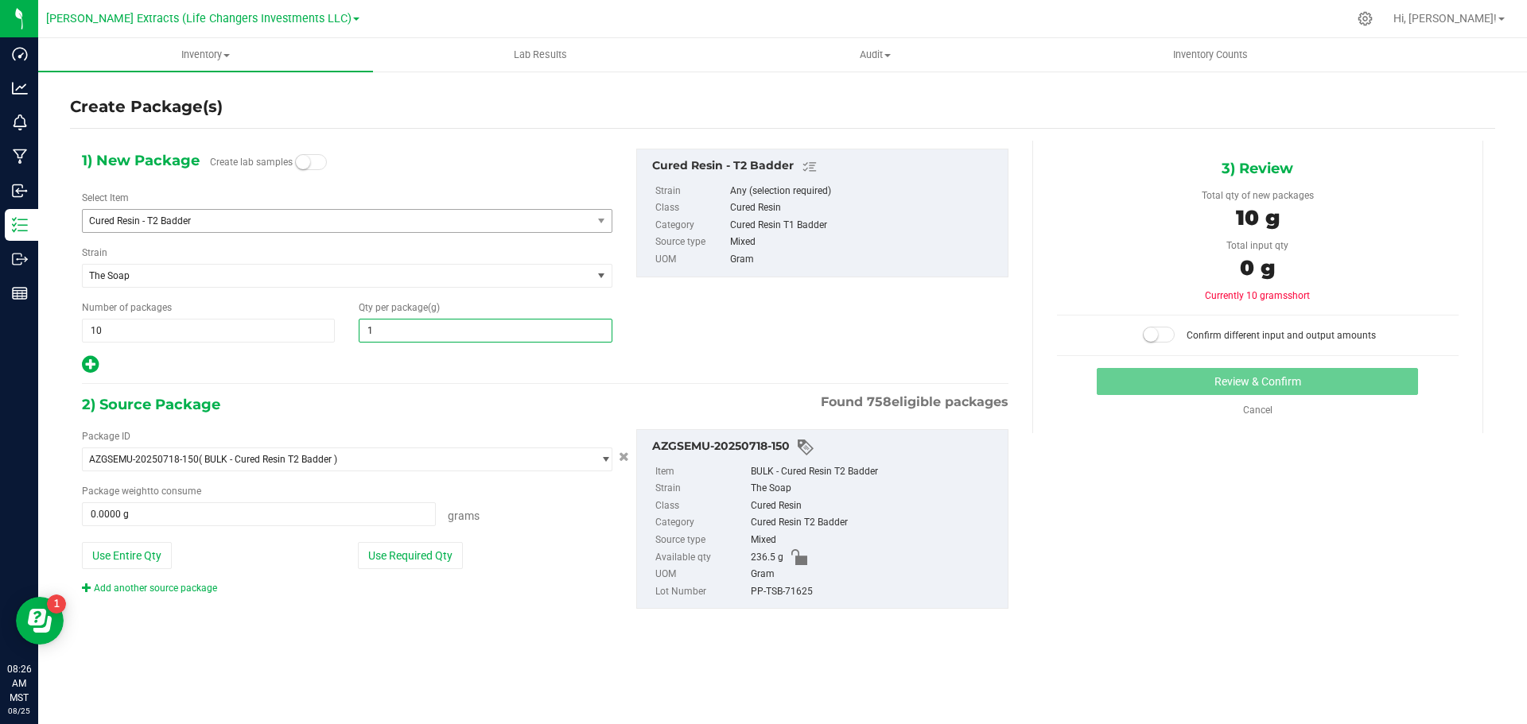
type input "10"
type input "10.0000"
click at [516, 581] on div "Add another source package" at bounding box center [347, 588] width 530 height 14
click at [418, 542] on button "Use Required Qty" at bounding box center [410, 555] width 105 height 27
type input "100.0000 g"
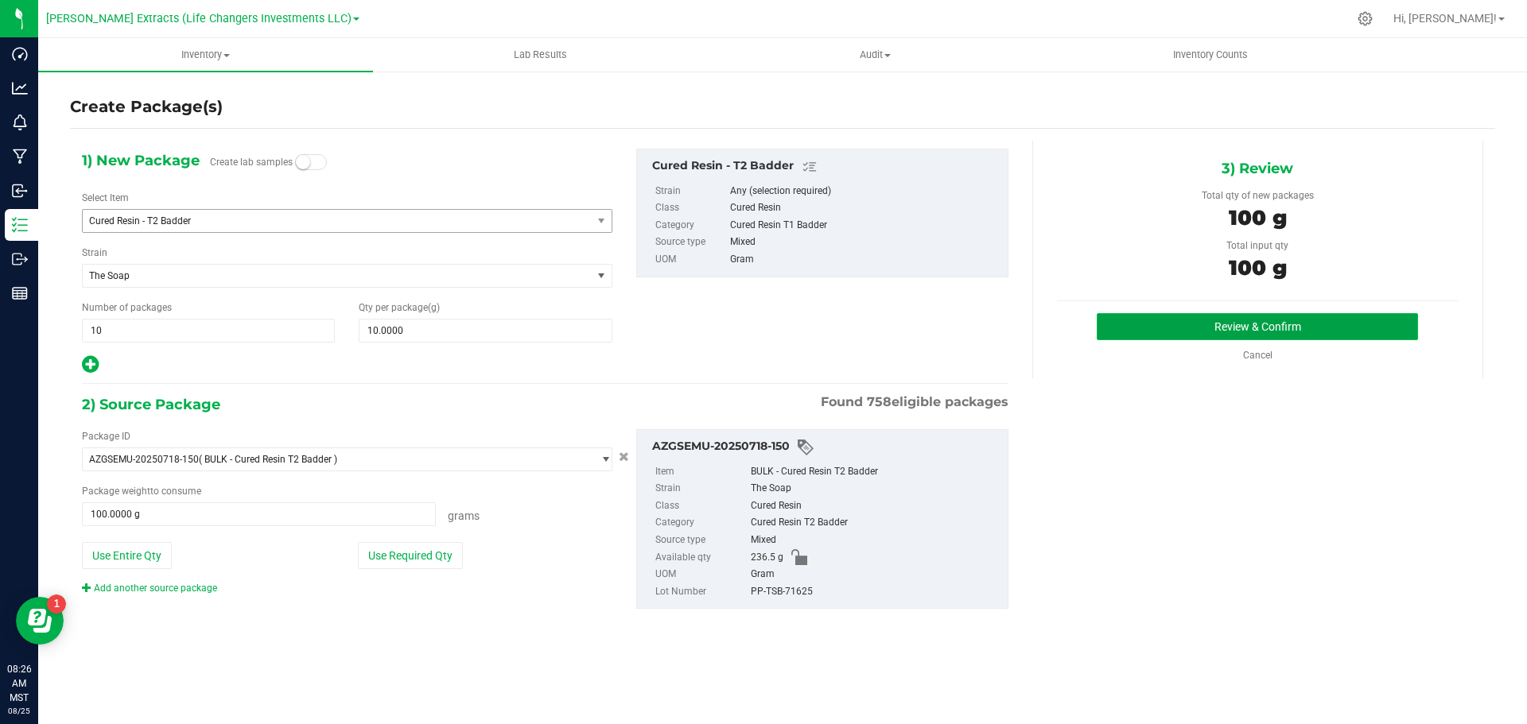
click at [1147, 320] on button "Review & Confirm" at bounding box center [1256, 326] width 321 height 27
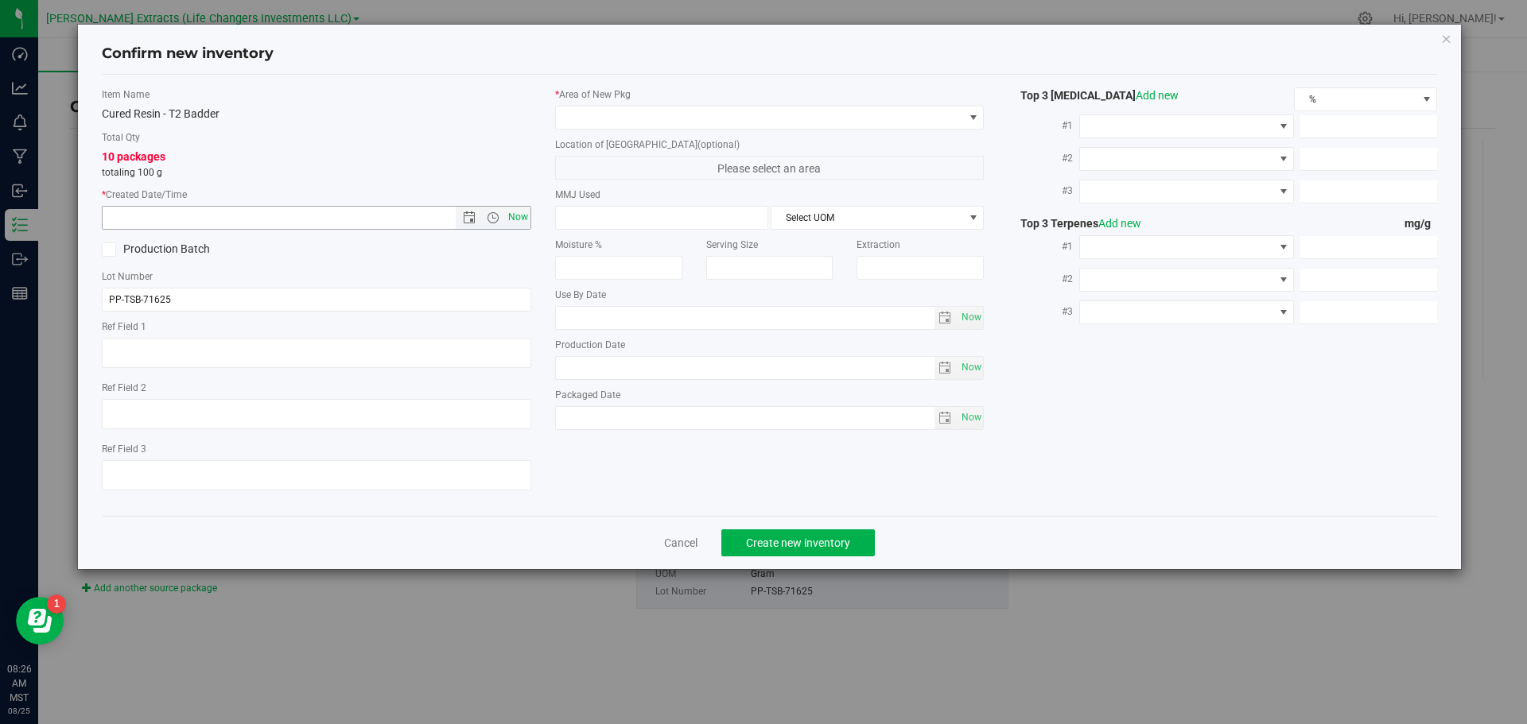
click at [522, 216] on span "Now" at bounding box center [517, 217] width 27 height 23
type input "[DATE] 8:26 AM"
click at [581, 116] on span at bounding box center [760, 118] width 408 height 22
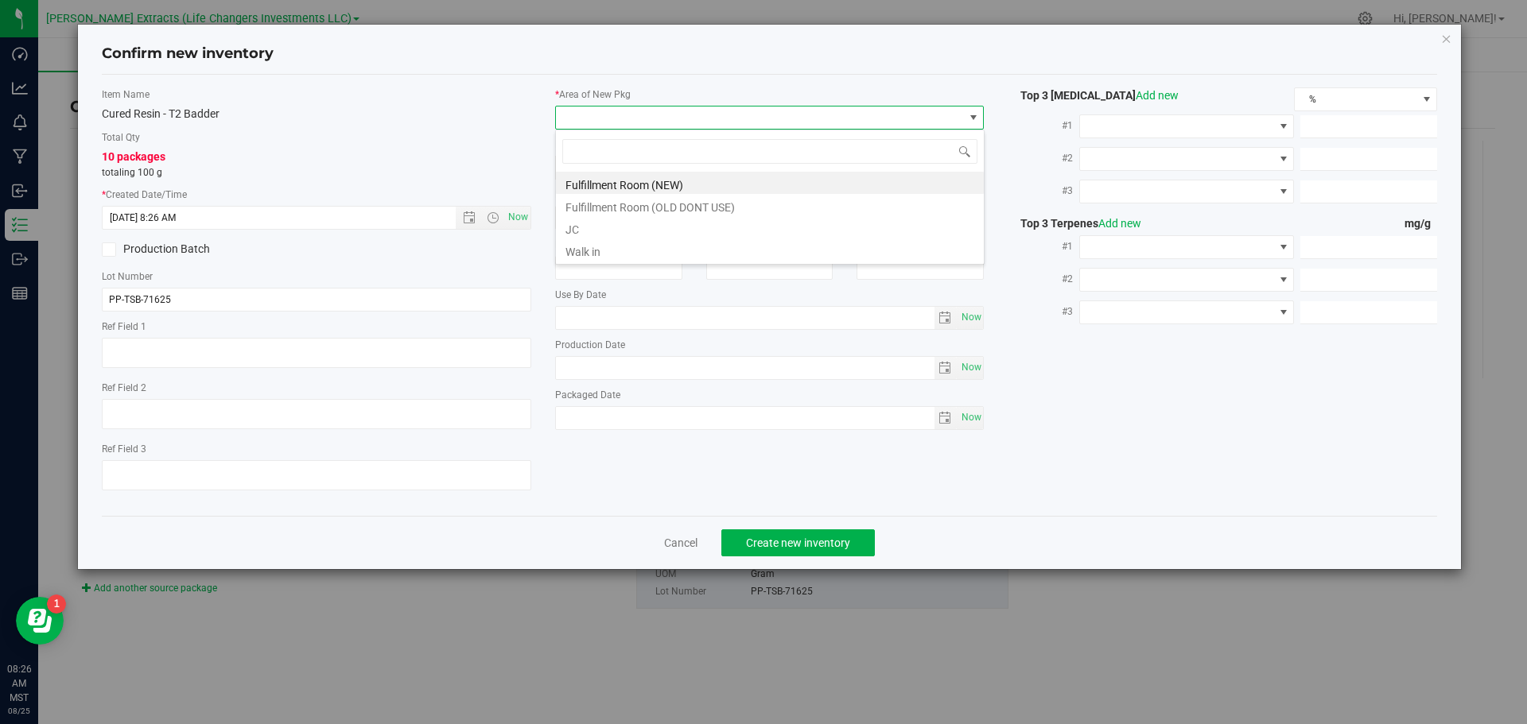
scroll to position [24, 429]
click at [595, 185] on li "Fulfillment Room (NEW)" at bounding box center [770, 183] width 428 height 22
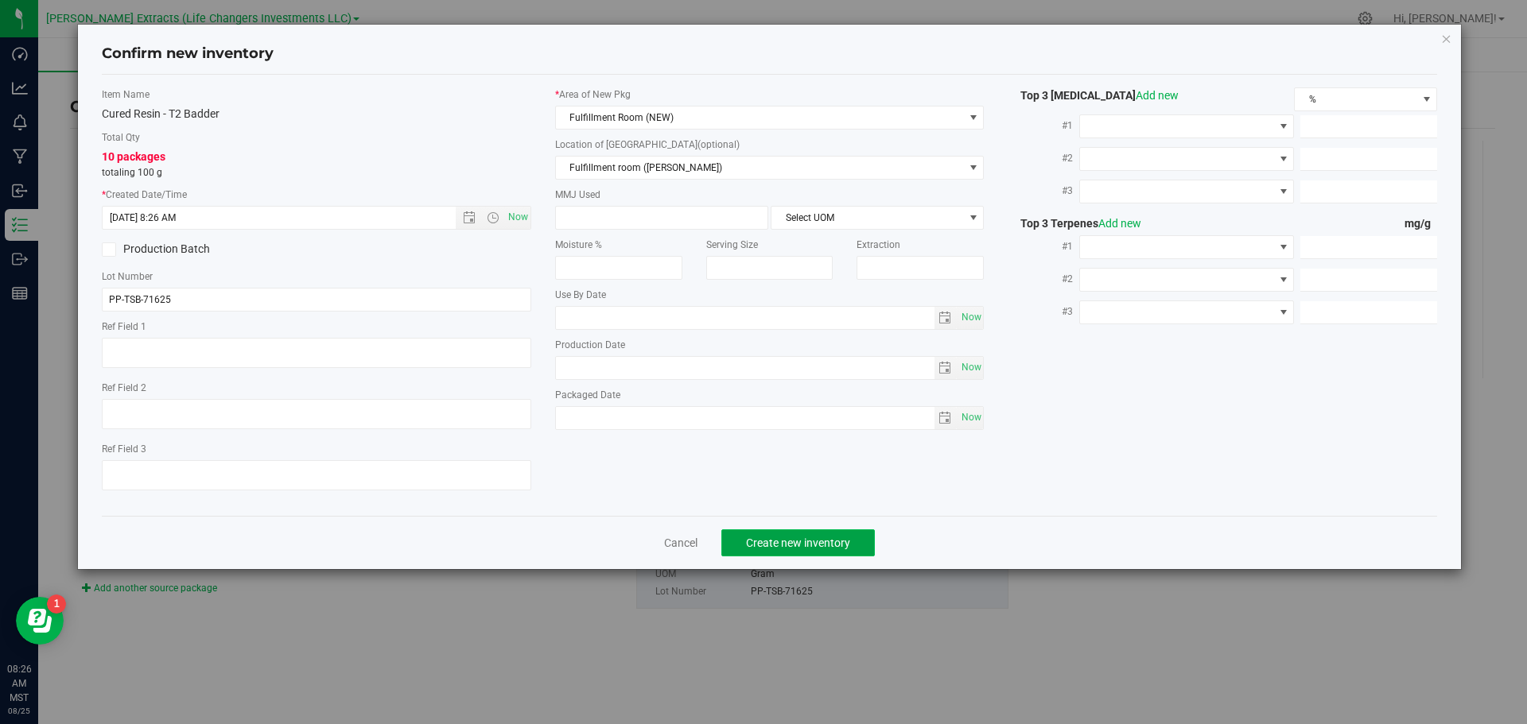
click at [790, 534] on button "Create new inventory" at bounding box center [797, 543] width 153 height 27
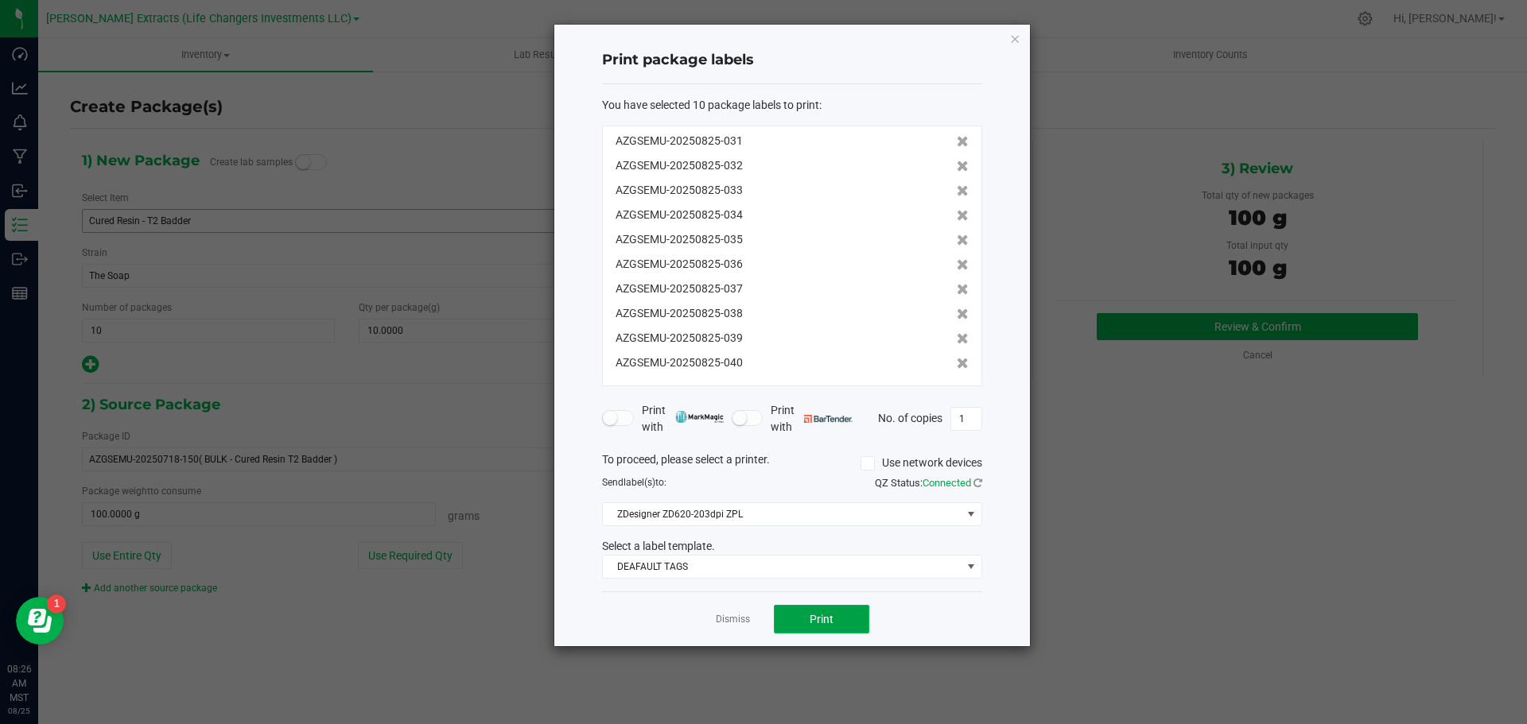
click at [825, 617] on span "Print" at bounding box center [821, 619] width 24 height 13
click at [1011, 40] on icon "button" at bounding box center [1014, 38] width 11 height 19
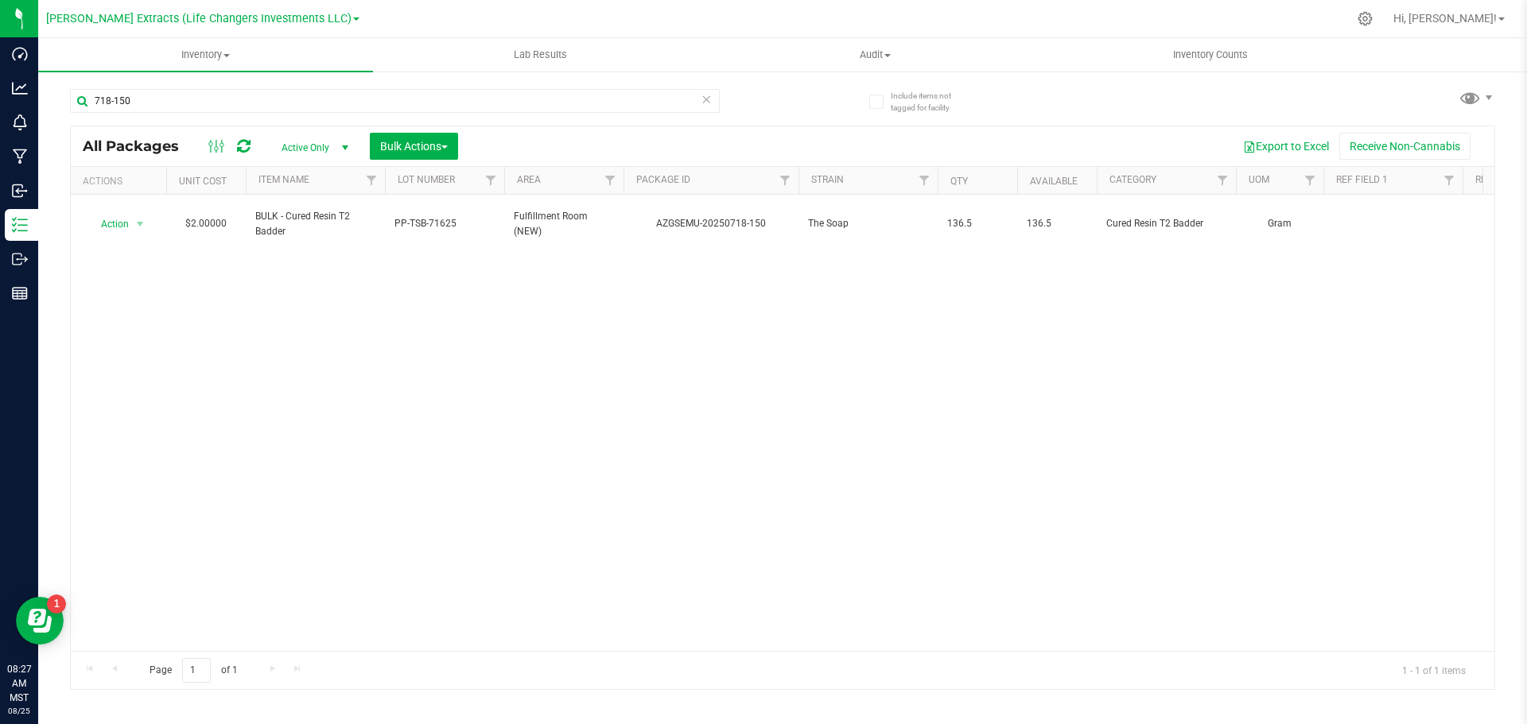
click at [182, 86] on div "718-150" at bounding box center [426, 100] width 712 height 51
click at [184, 99] on input "718-150" at bounding box center [395, 101] width 650 height 24
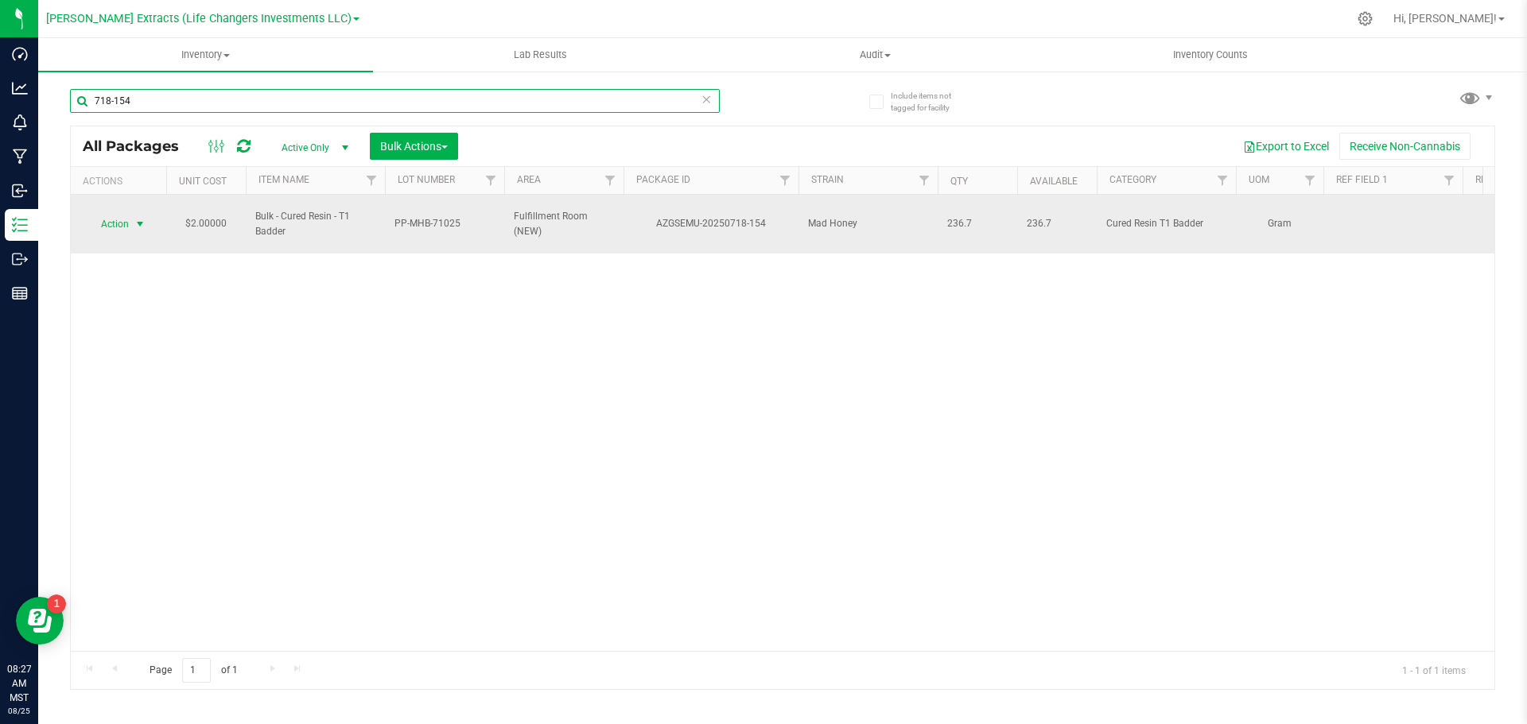
type input "718-154"
click at [109, 214] on span "Action" at bounding box center [108, 224] width 43 height 22
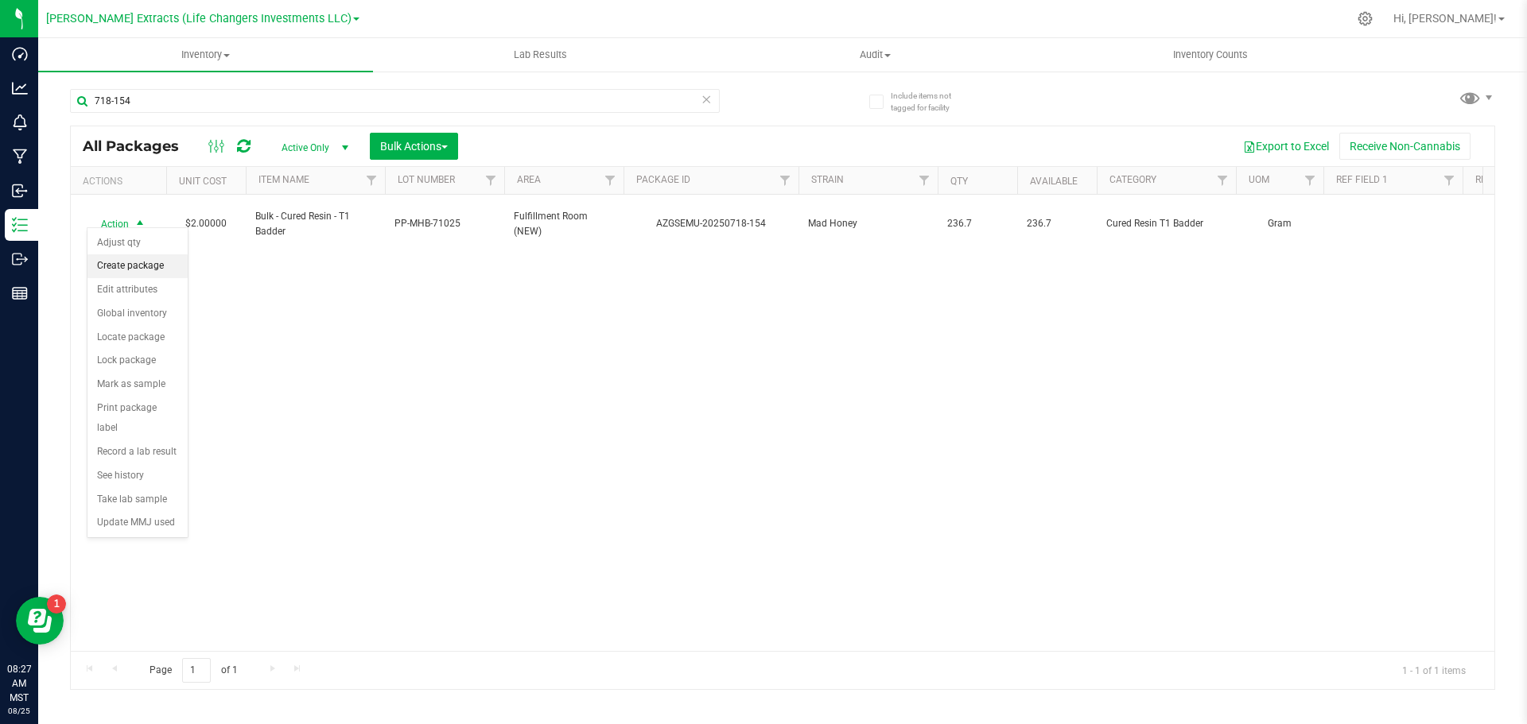
click at [135, 270] on li "Create package" at bounding box center [137, 266] width 100 height 24
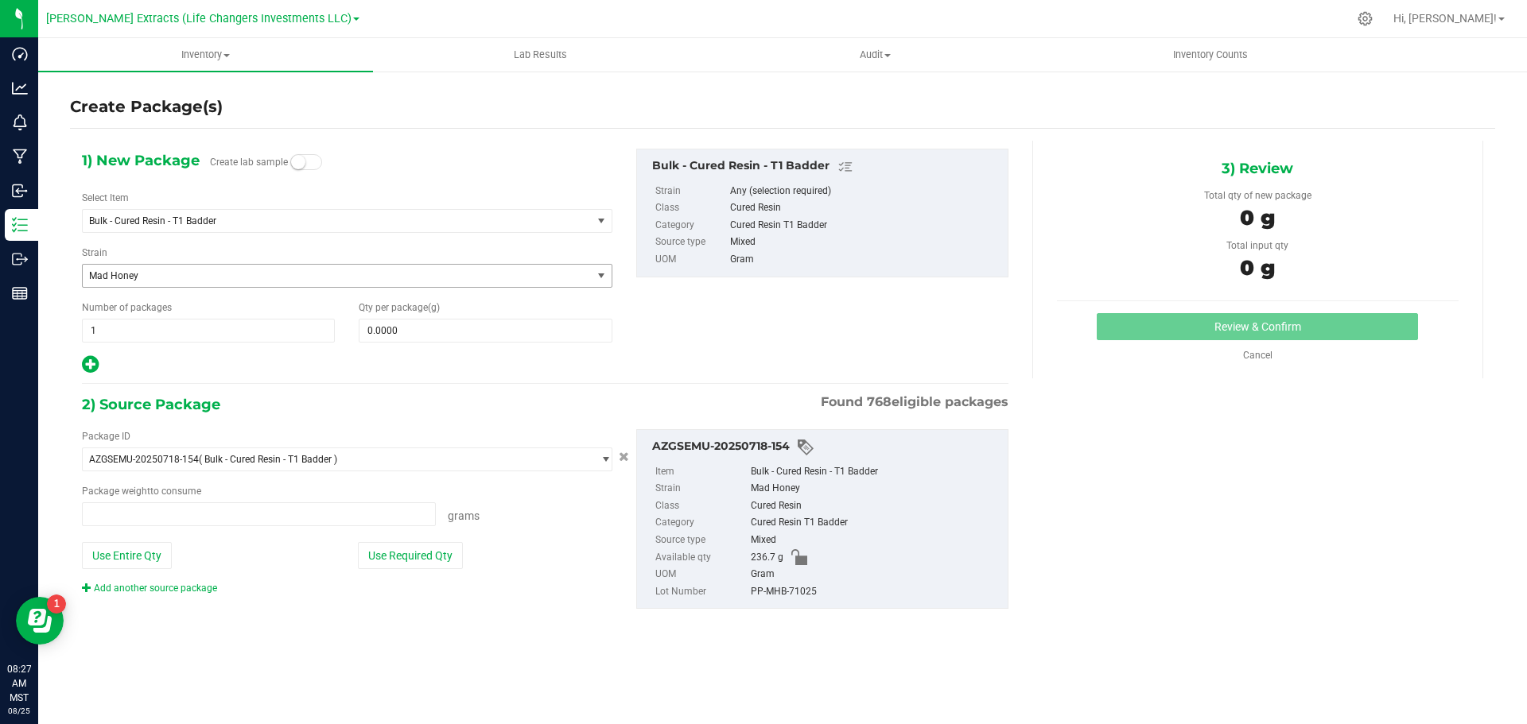
type input "0.0000 g"
click at [161, 220] on span "Bulk - Cured Resin - T1 Badder" at bounding box center [327, 220] width 476 height 11
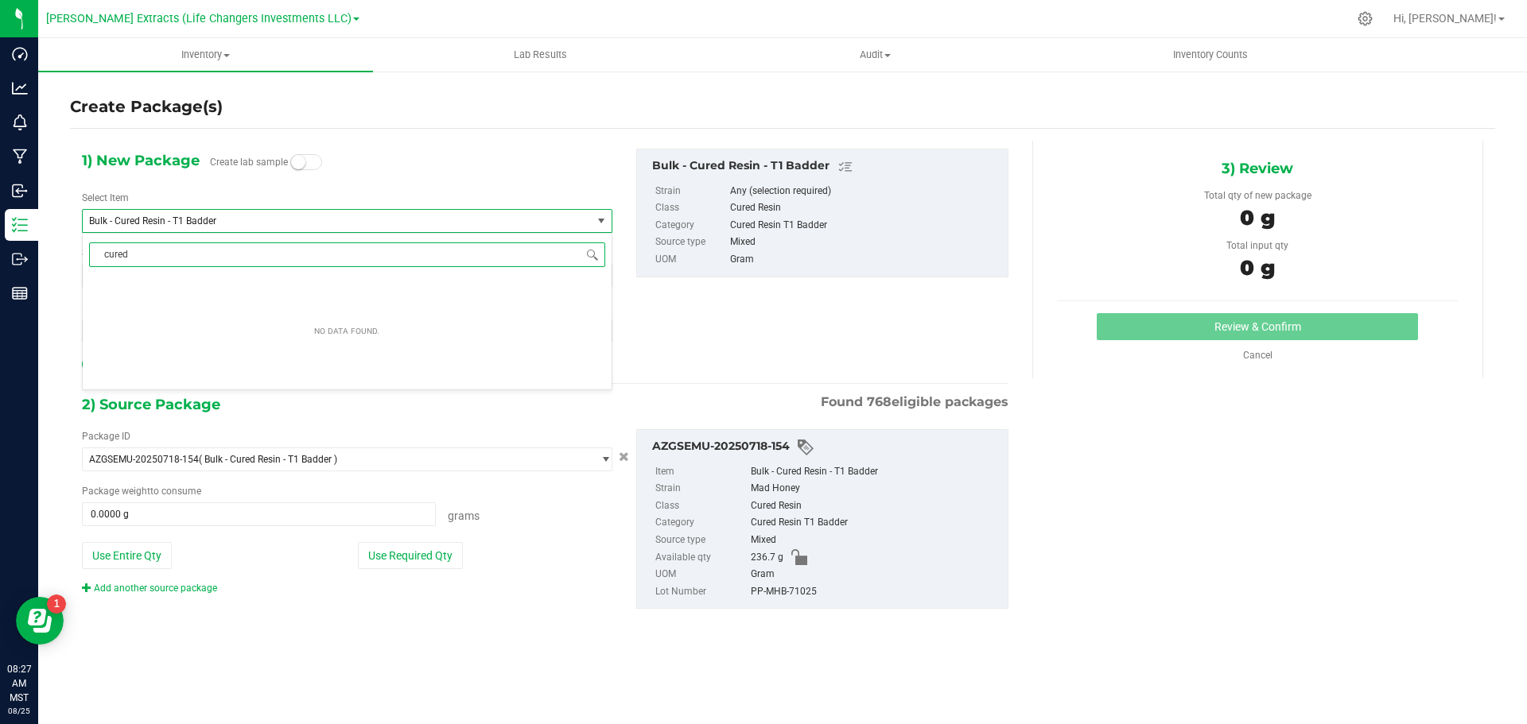
type input "cured"
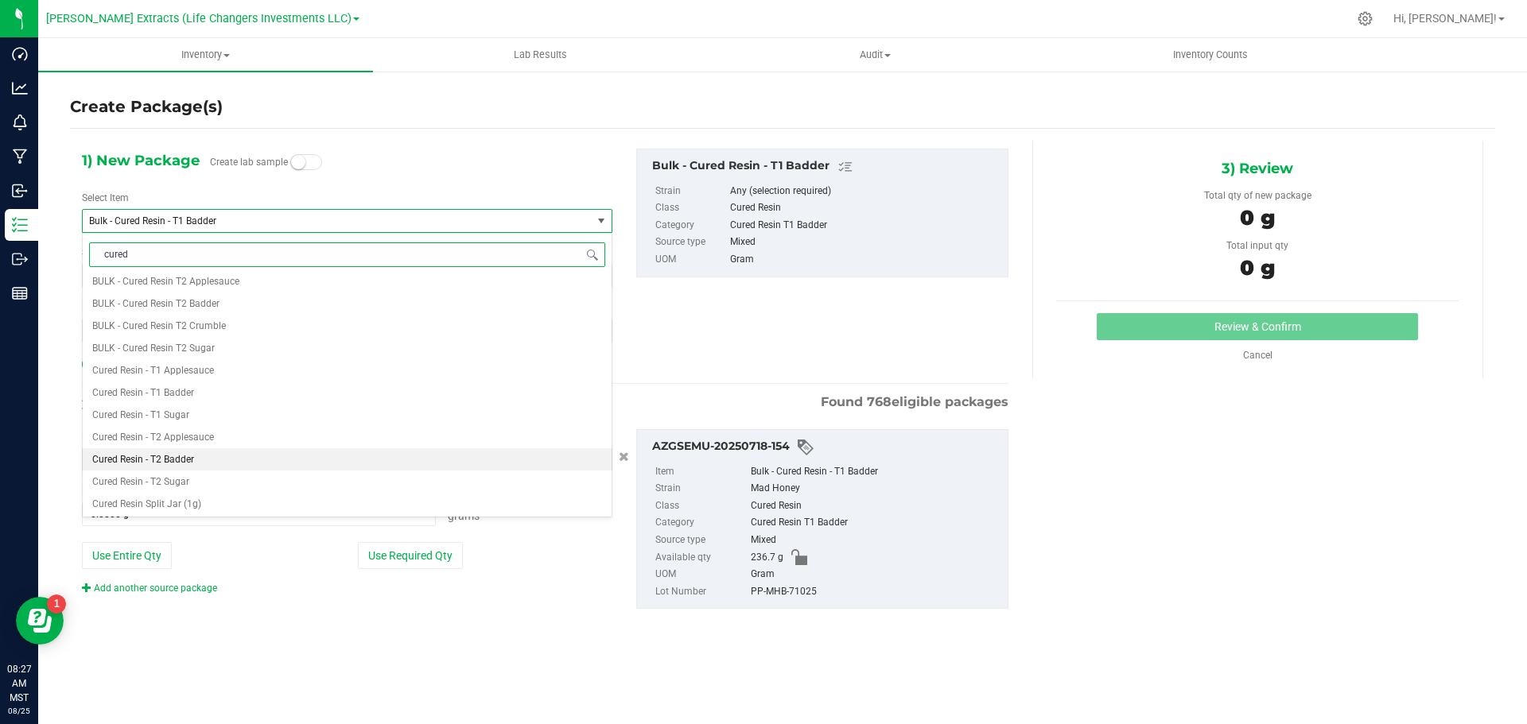
scroll to position [239, 0]
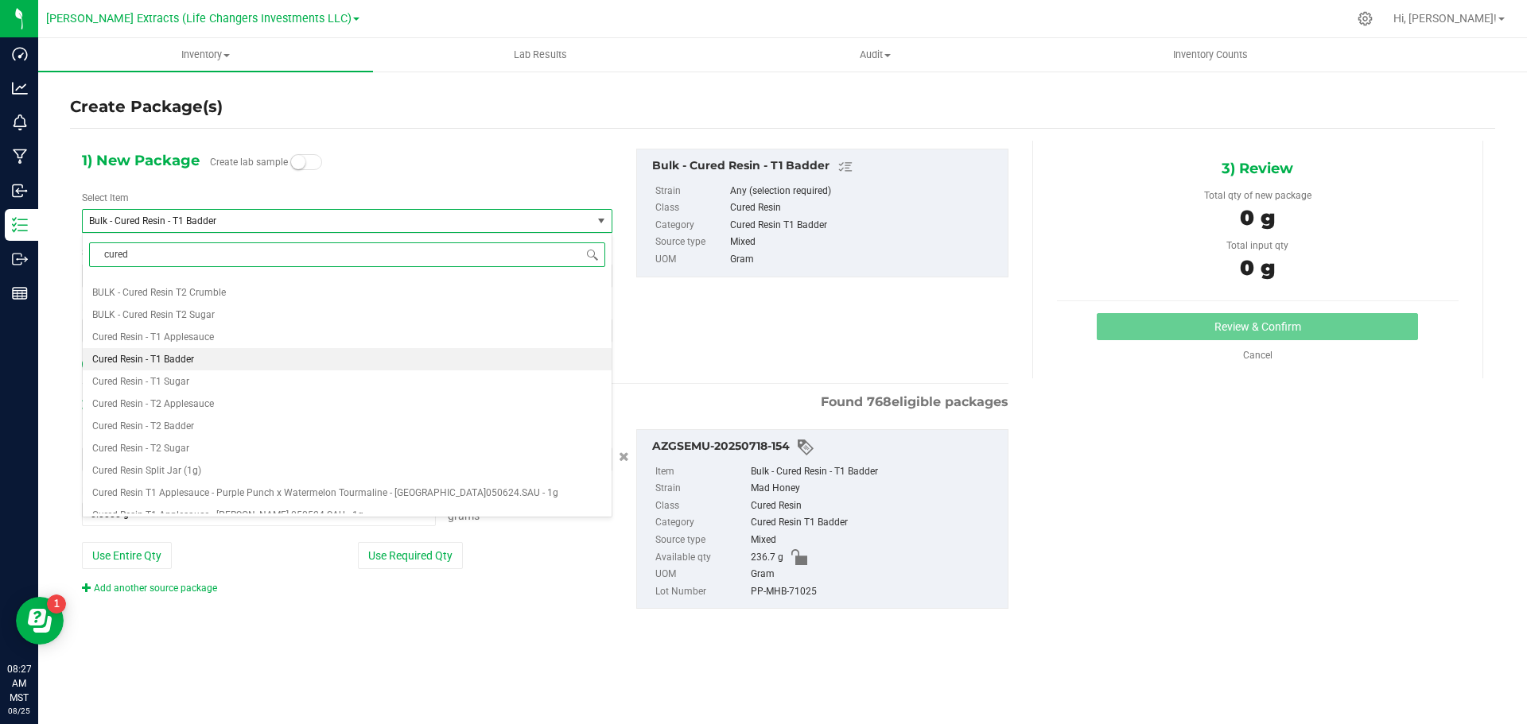
click at [167, 361] on span "Cured Resin - T1 Badder" at bounding box center [143, 359] width 102 height 11
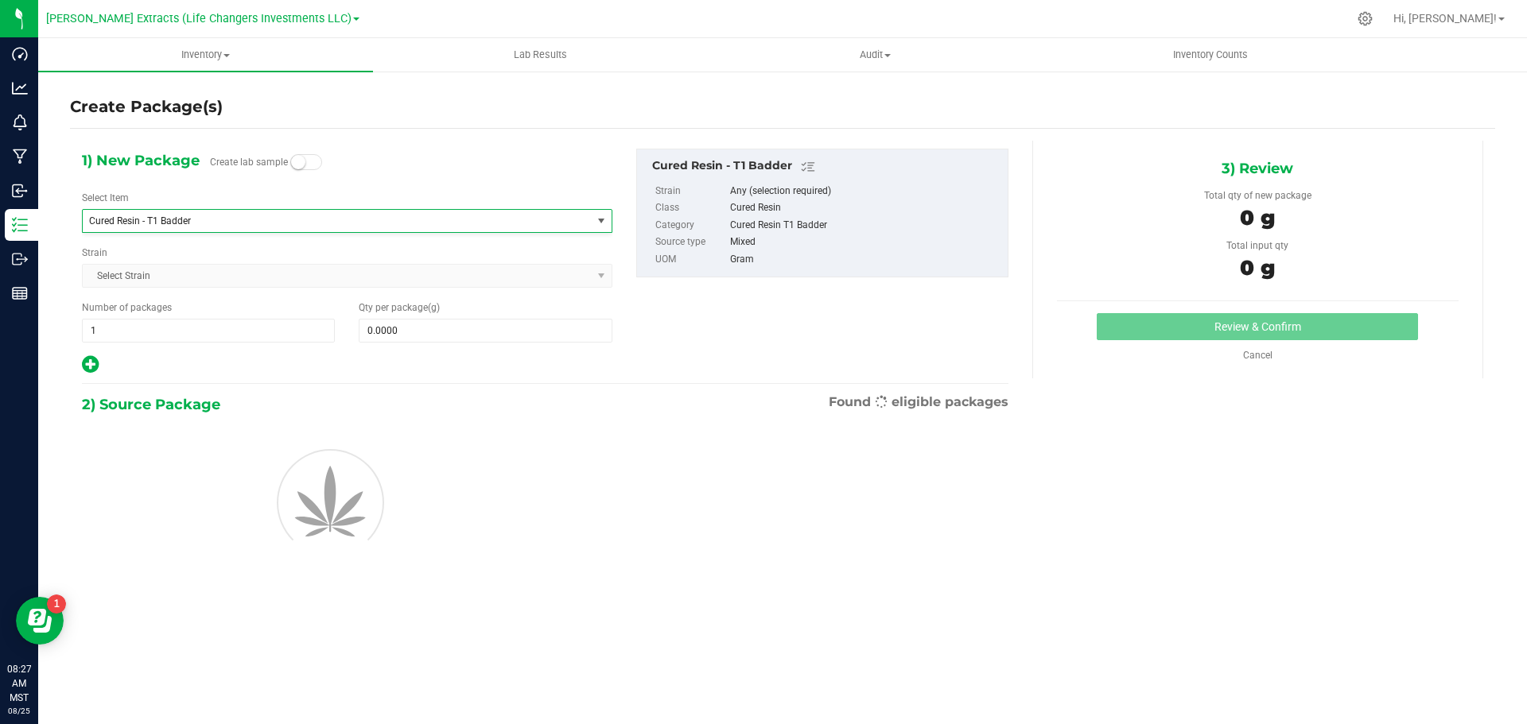
type input "0.0000"
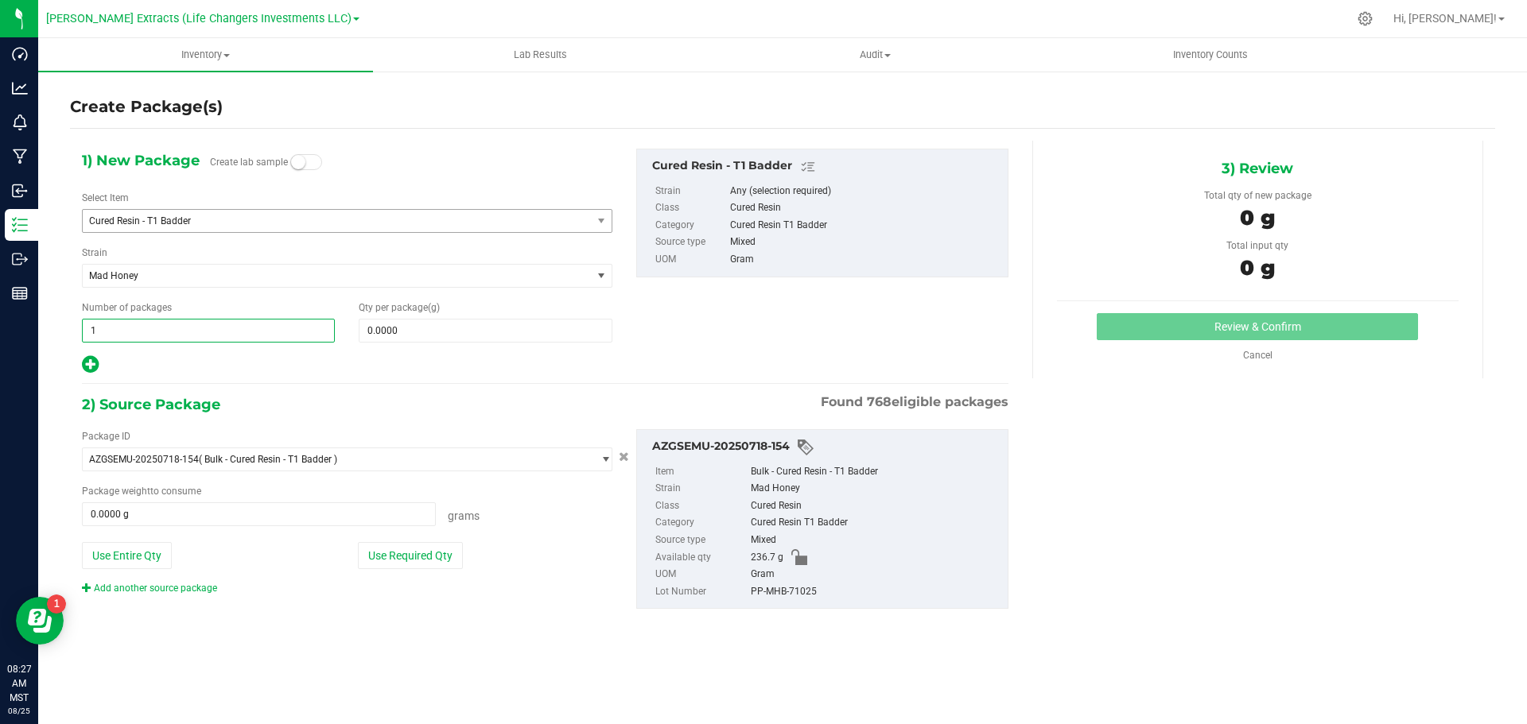
drag, startPoint x: 108, startPoint y: 328, endPoint x: 56, endPoint y: 324, distance: 52.7
click at [64, 323] on div "Create Package(s) 1) New Package Create lab sample Select Item Cured Resin - T1…" at bounding box center [782, 318] width 1488 height 497
type input "10"
click at [401, 325] on span at bounding box center [485, 331] width 253 height 24
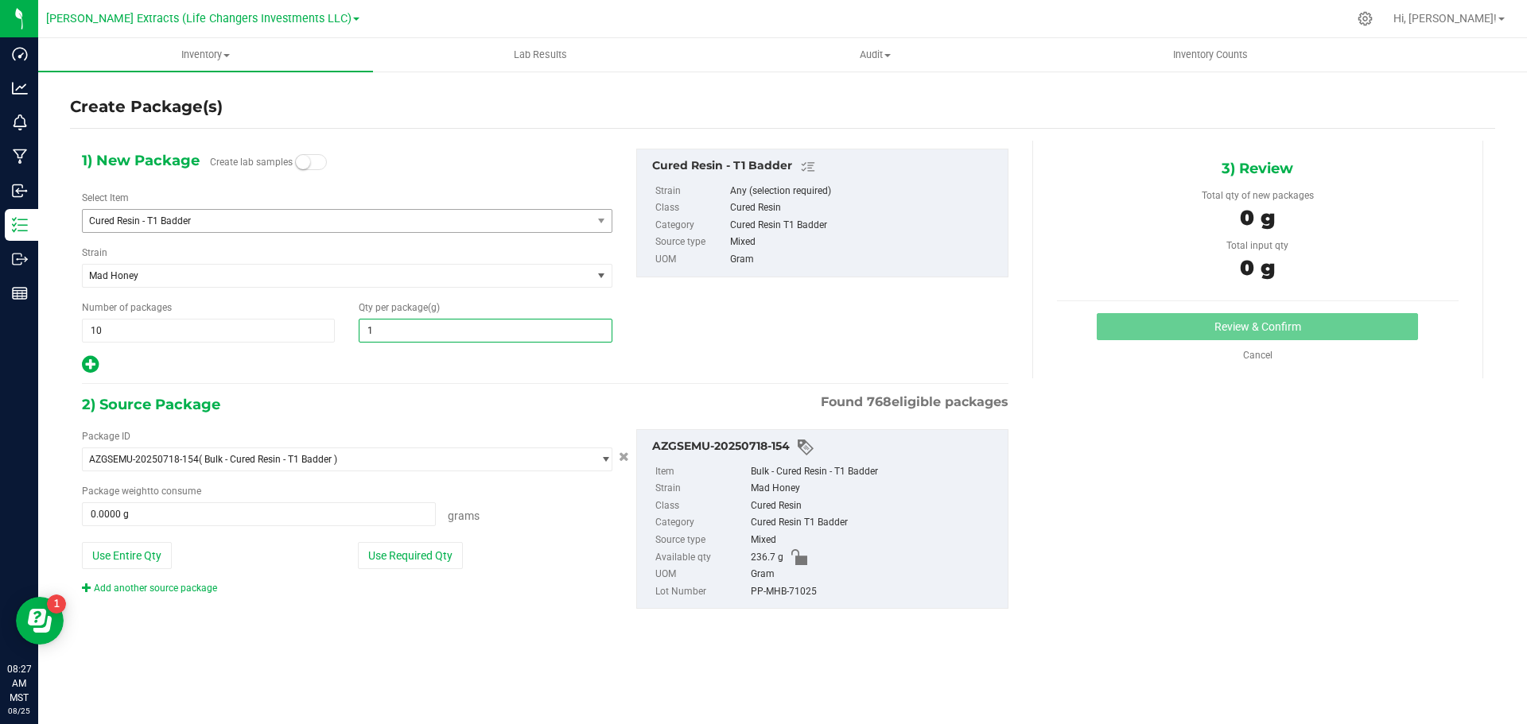
type input "10"
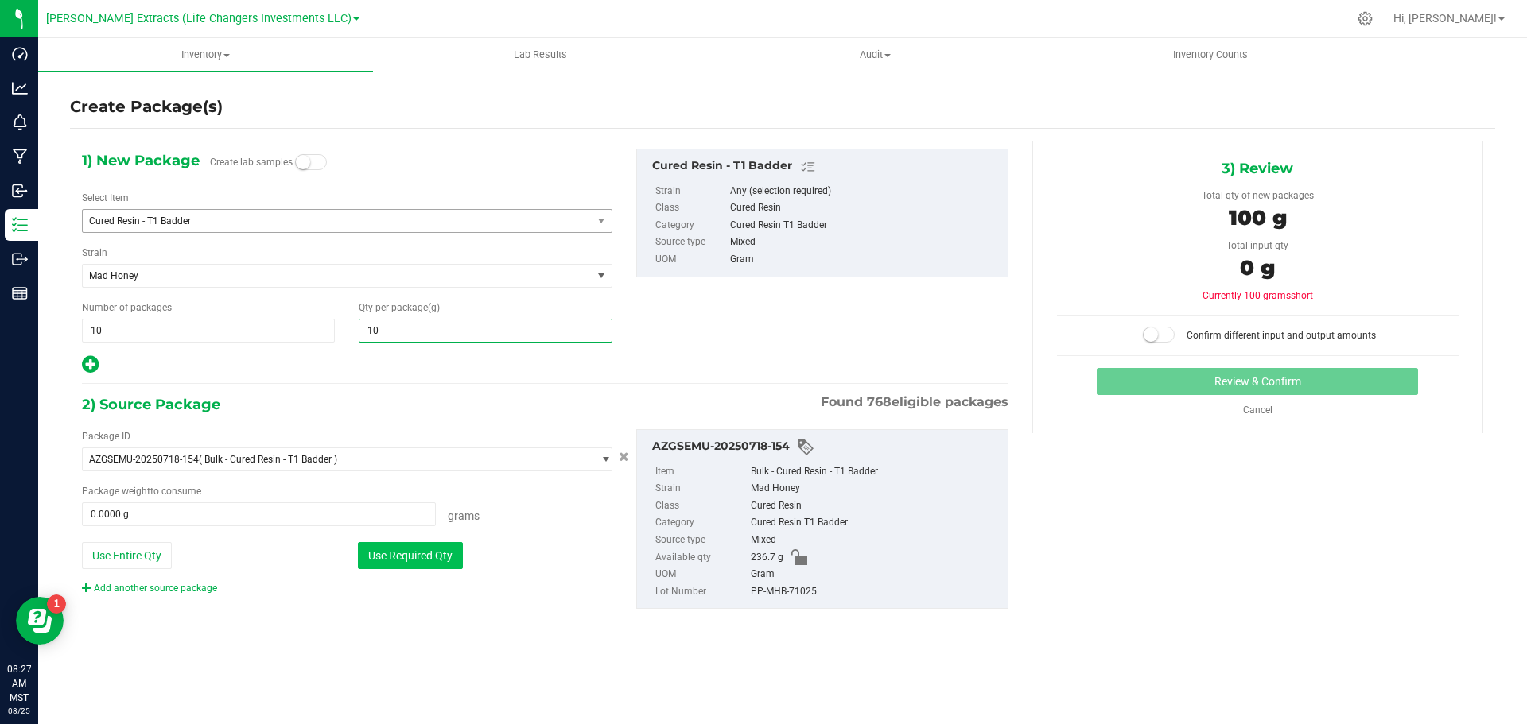
type input "10.0000"
click at [437, 559] on button "Use Required Qty" at bounding box center [410, 555] width 105 height 27
type input "100.0000 g"
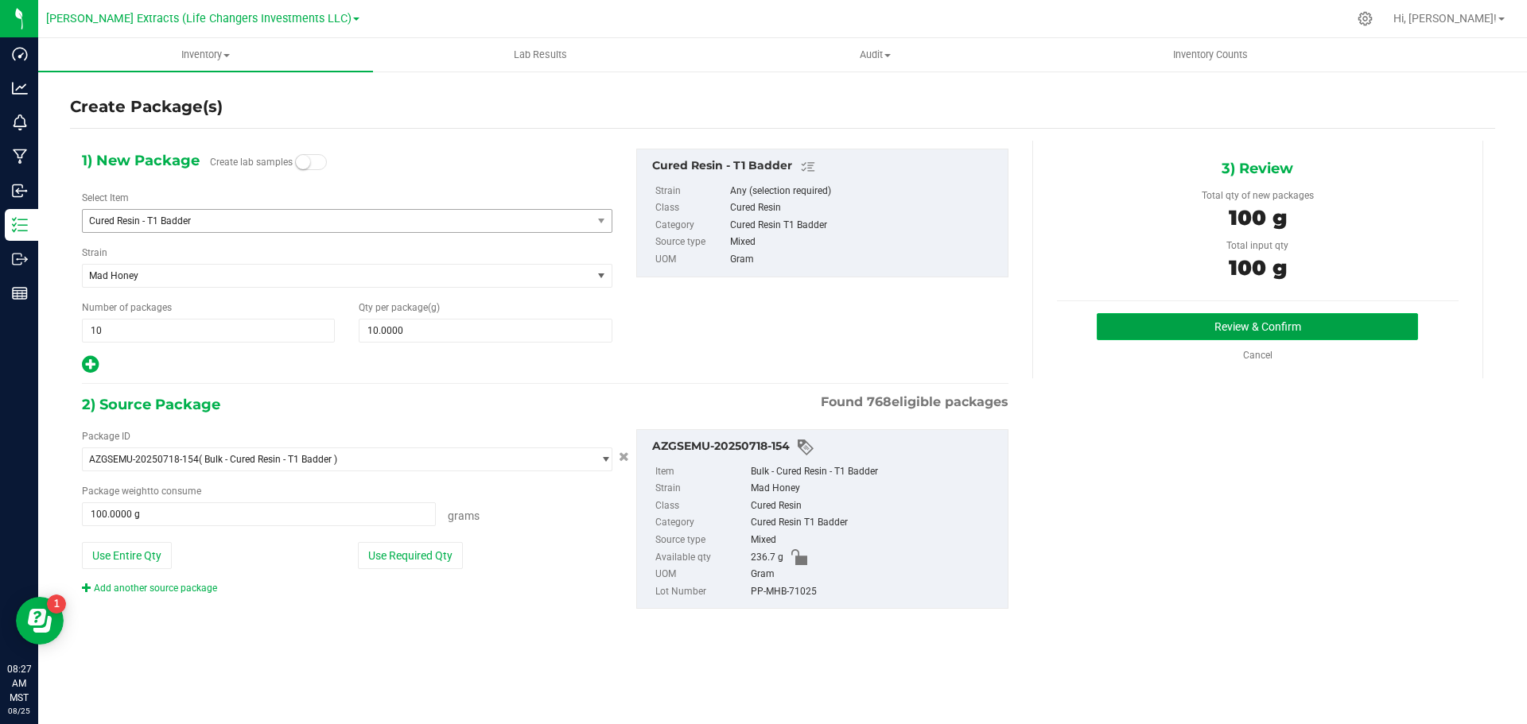
click at [1187, 325] on button "Review & Confirm" at bounding box center [1256, 326] width 321 height 27
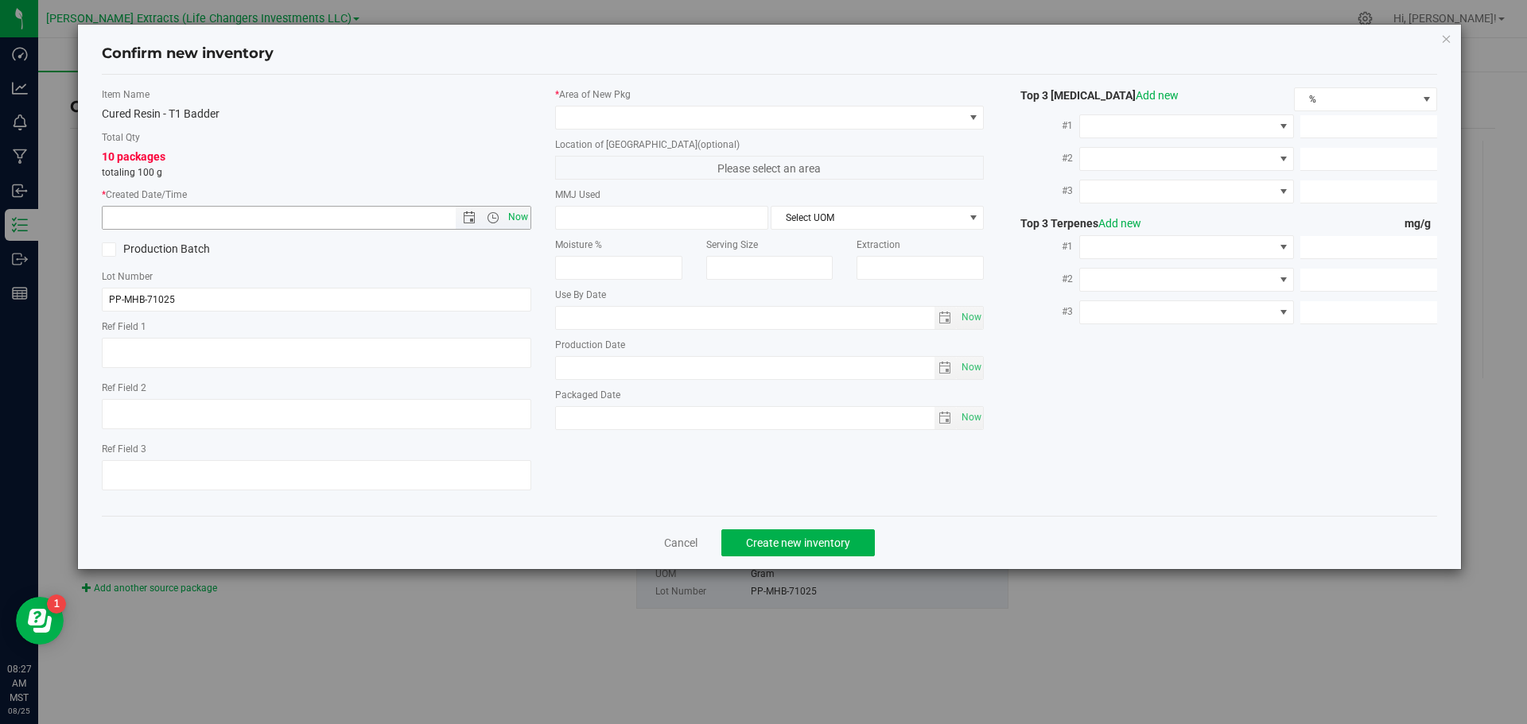
click at [516, 215] on span "Now" at bounding box center [517, 217] width 27 height 23
type input "[DATE] 8:27 AM"
click at [596, 111] on span at bounding box center [760, 118] width 408 height 22
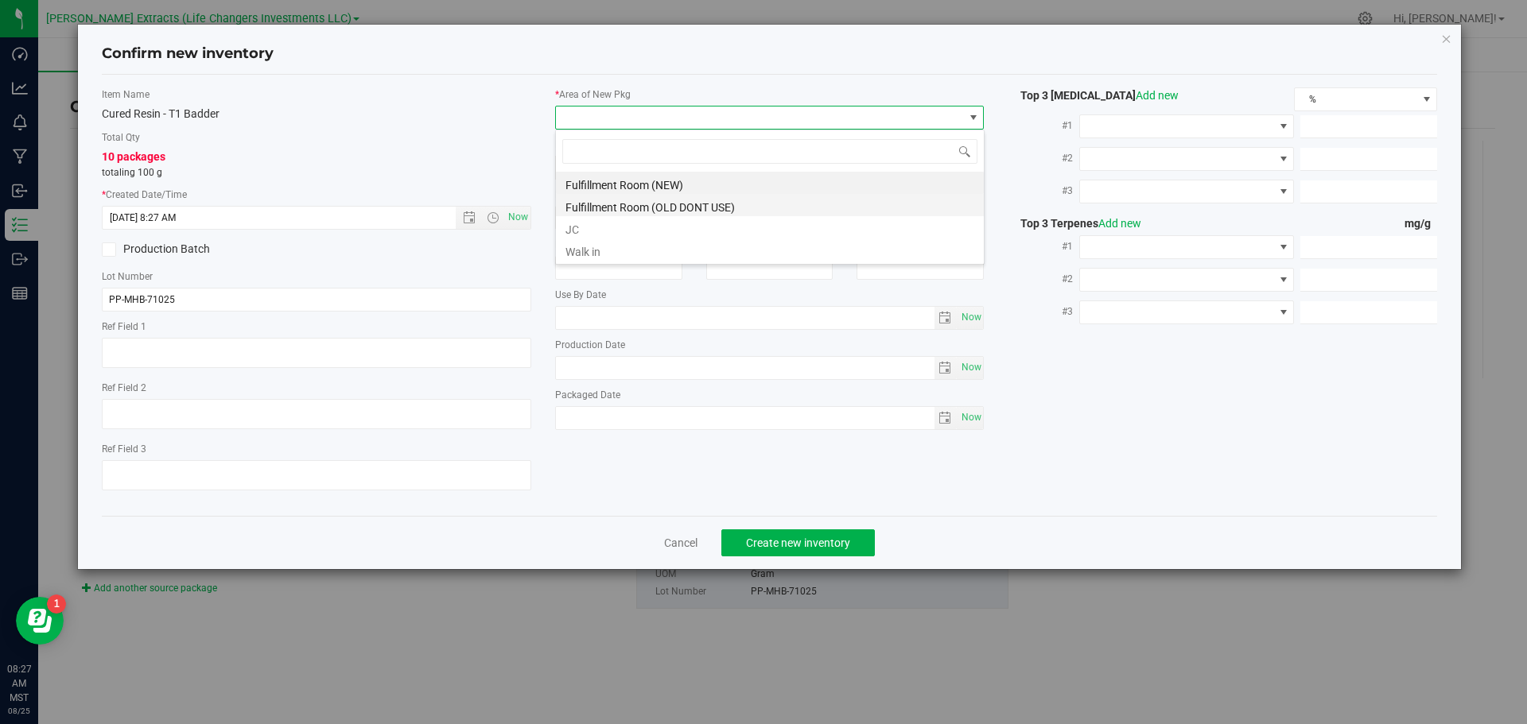
scroll to position [24, 429]
click at [606, 180] on li "Fulfillment Room (NEW)" at bounding box center [770, 183] width 428 height 22
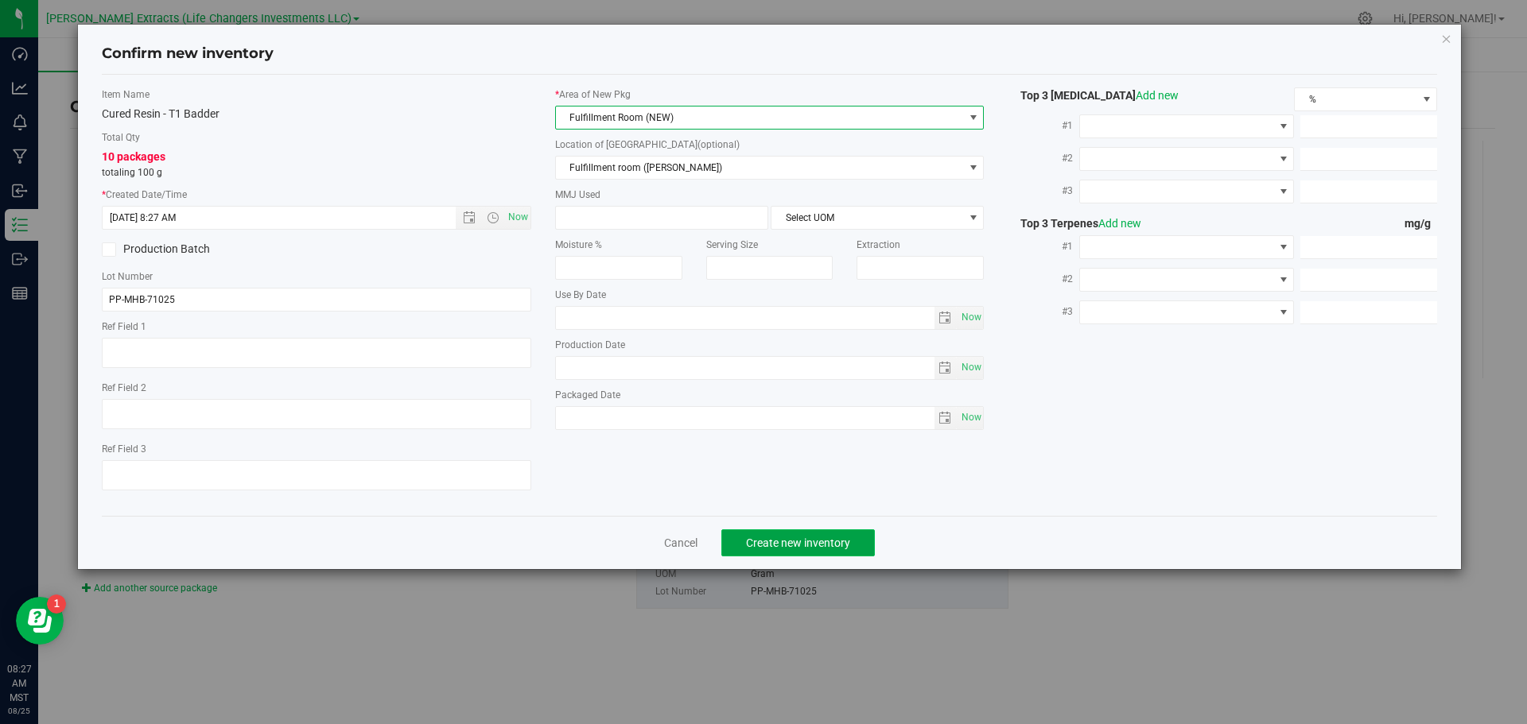
click at [811, 544] on span "Create new inventory" at bounding box center [798, 543] width 104 height 13
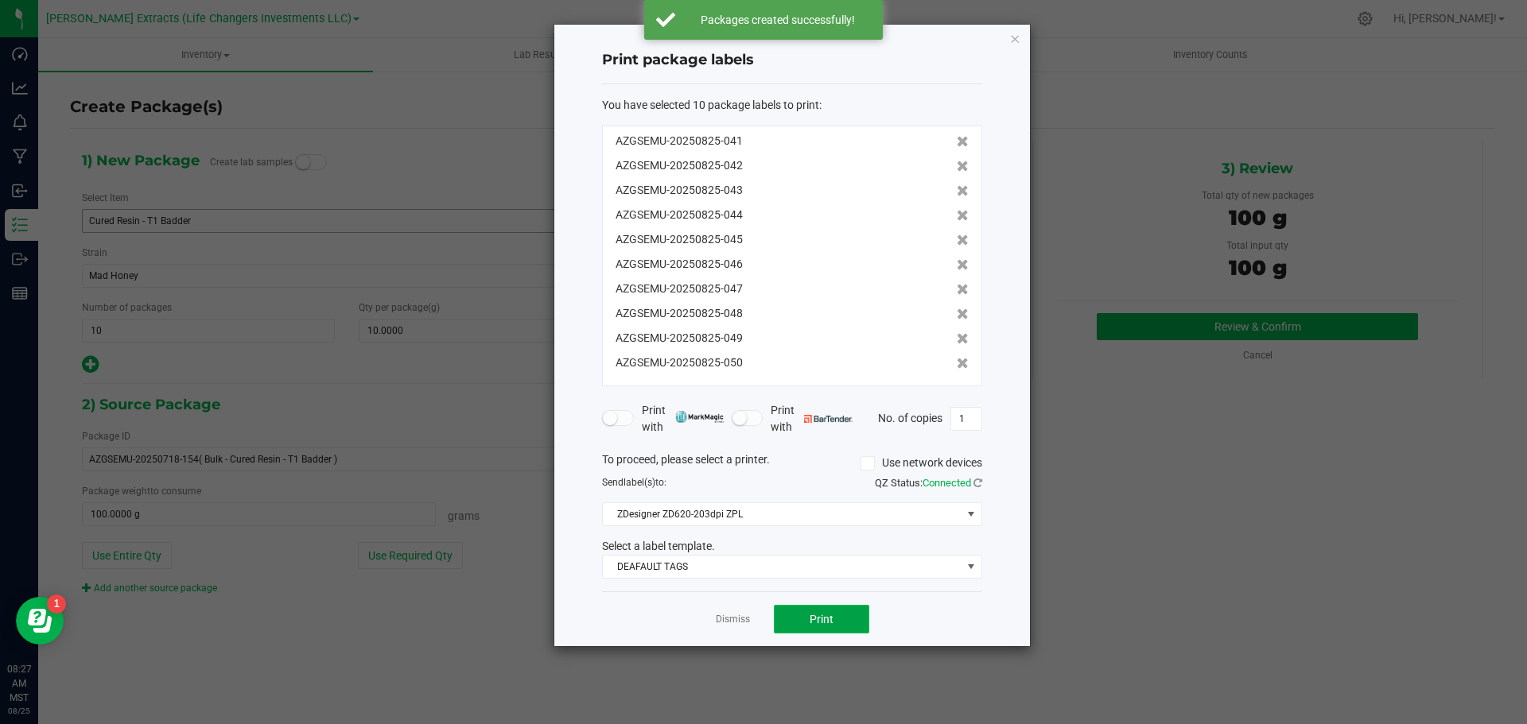
click at [816, 621] on span "Print" at bounding box center [821, 619] width 24 height 13
click at [1015, 39] on icon "button" at bounding box center [1014, 38] width 11 height 19
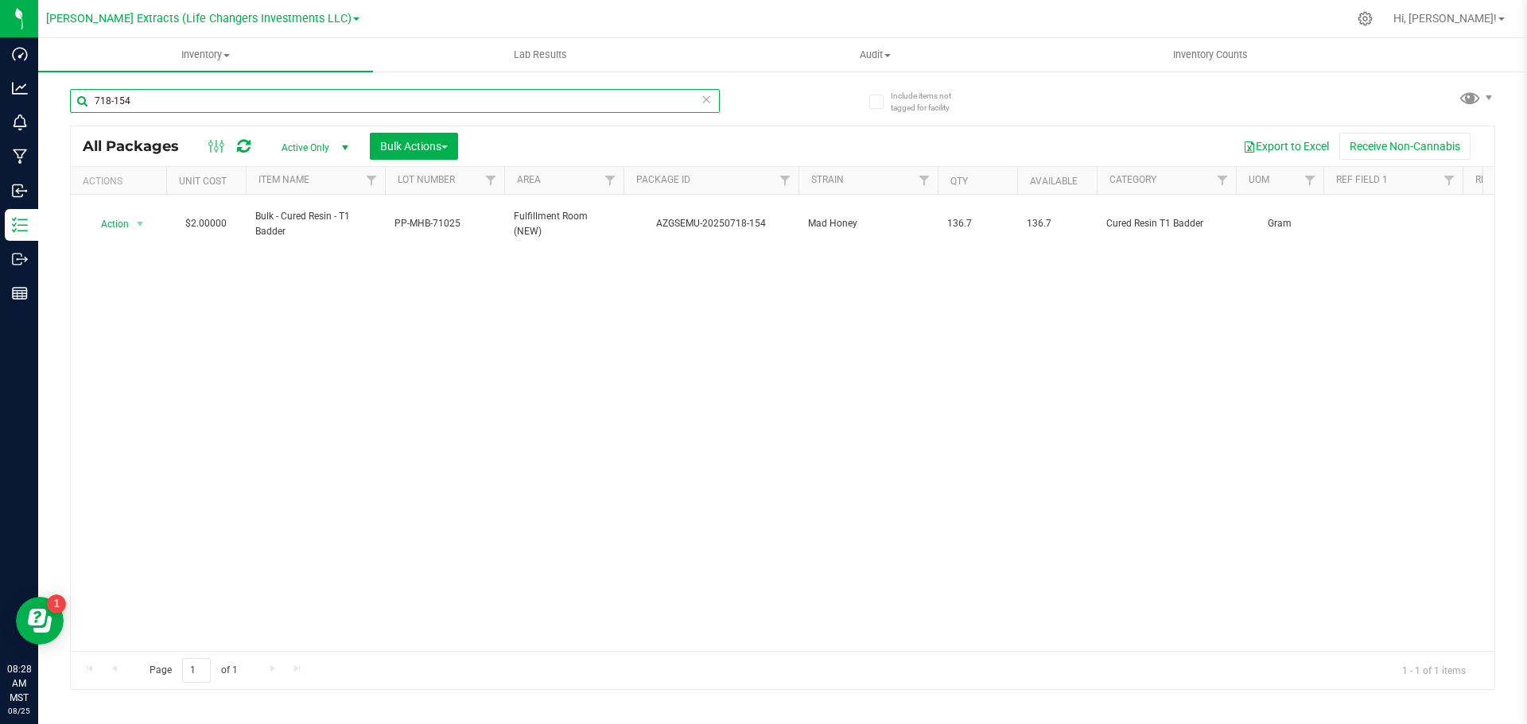
click at [149, 106] on input "718-154" at bounding box center [395, 101] width 650 height 24
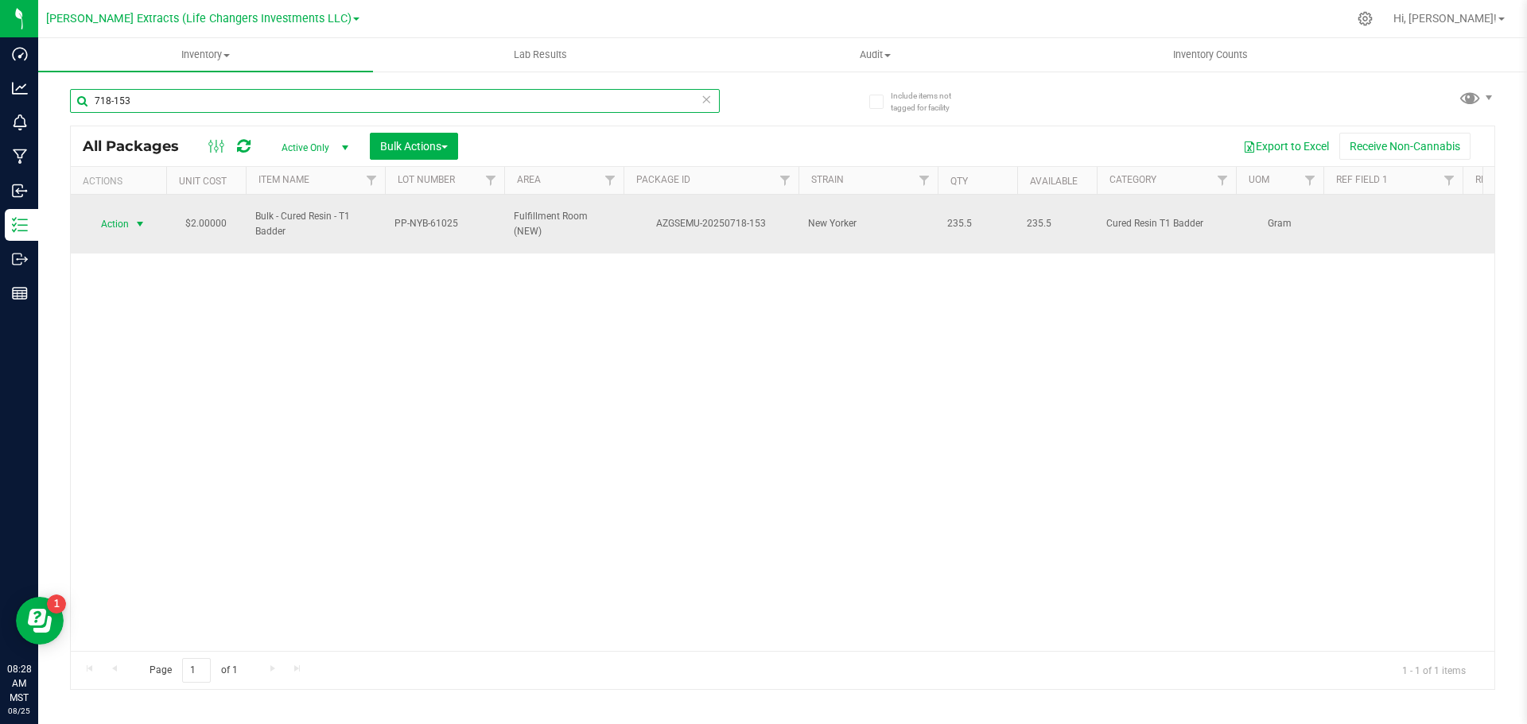
type input "718-153"
click at [130, 213] on span "select" at bounding box center [140, 224] width 20 height 22
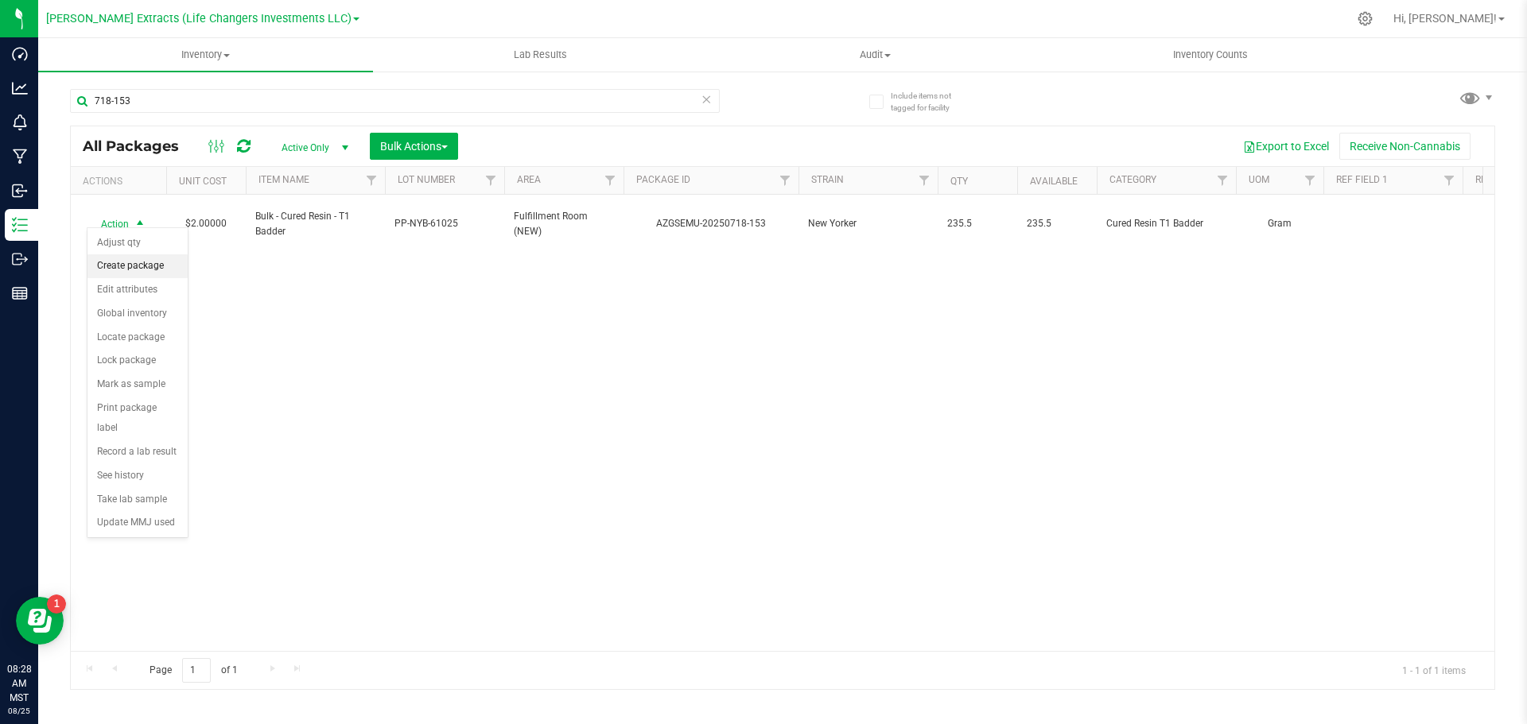
click at [148, 269] on li "Create package" at bounding box center [137, 266] width 100 height 24
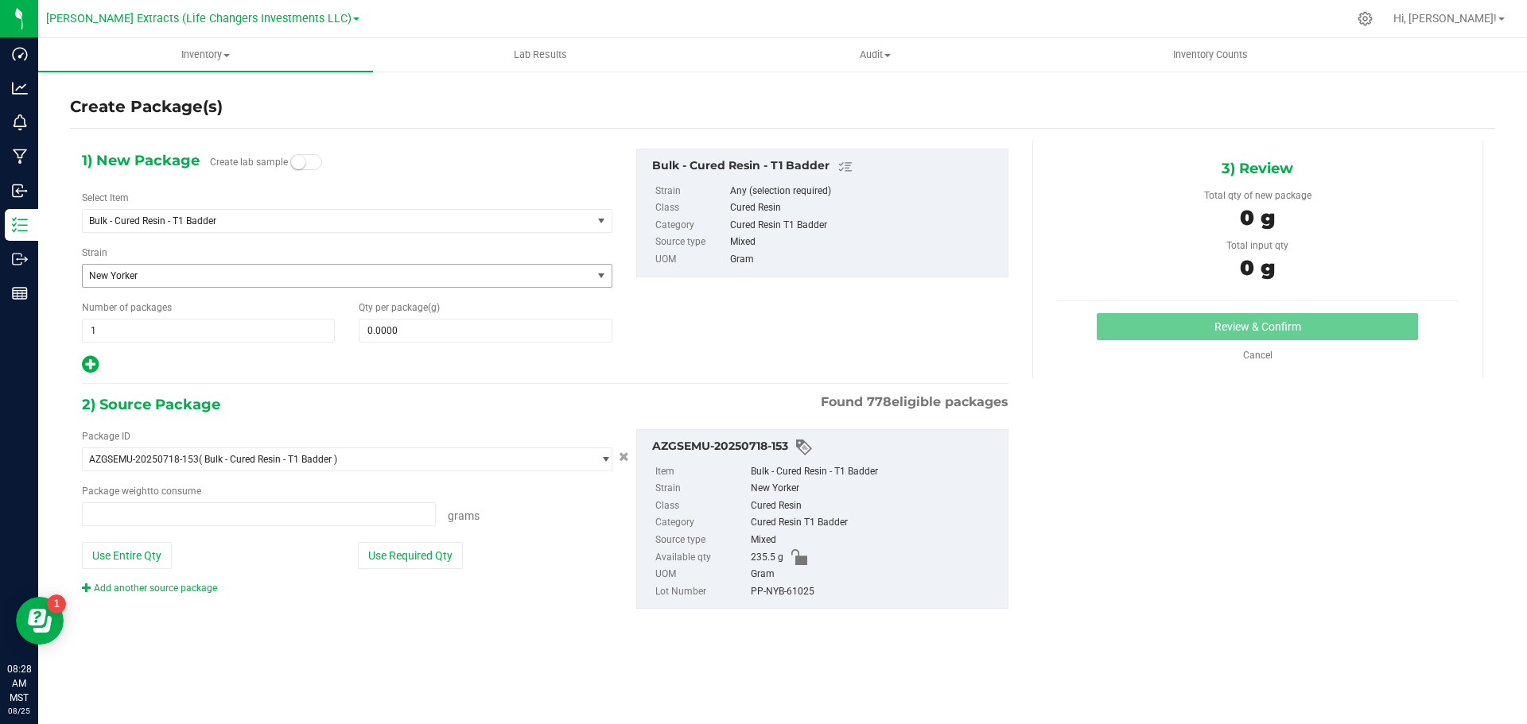
type input "0.0000 g"
click at [170, 217] on span "Bulk - Cured Resin - T1 Badder" at bounding box center [327, 220] width 476 height 11
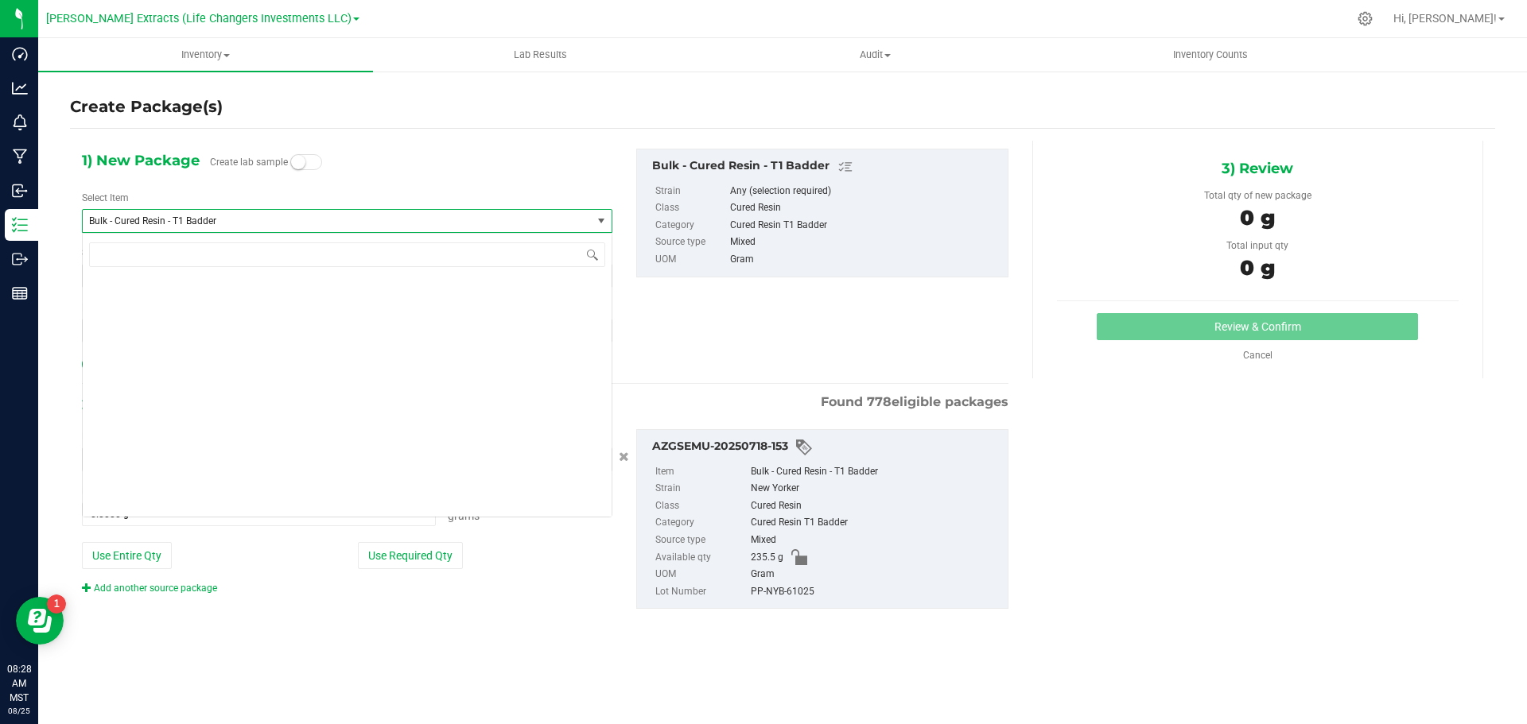
scroll to position [757, 0]
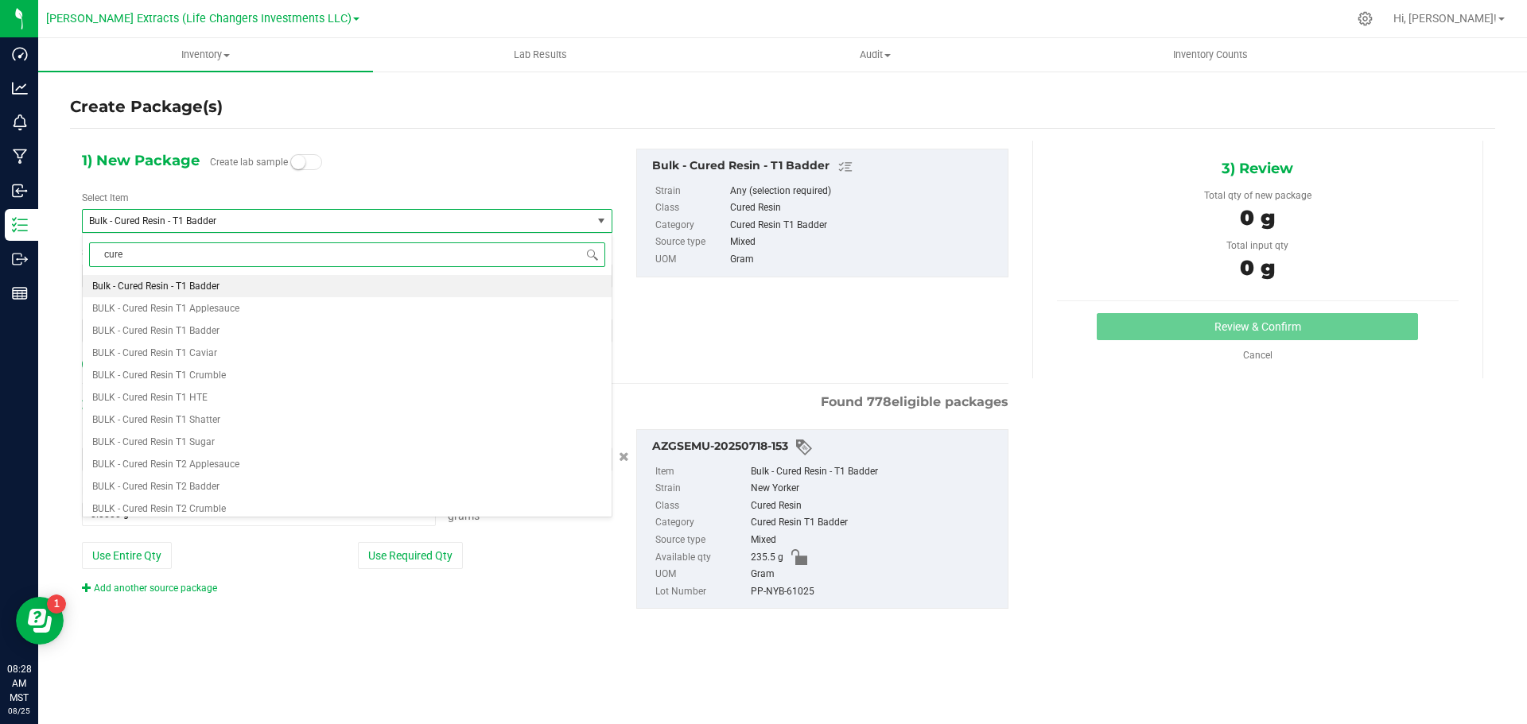
type input "cured"
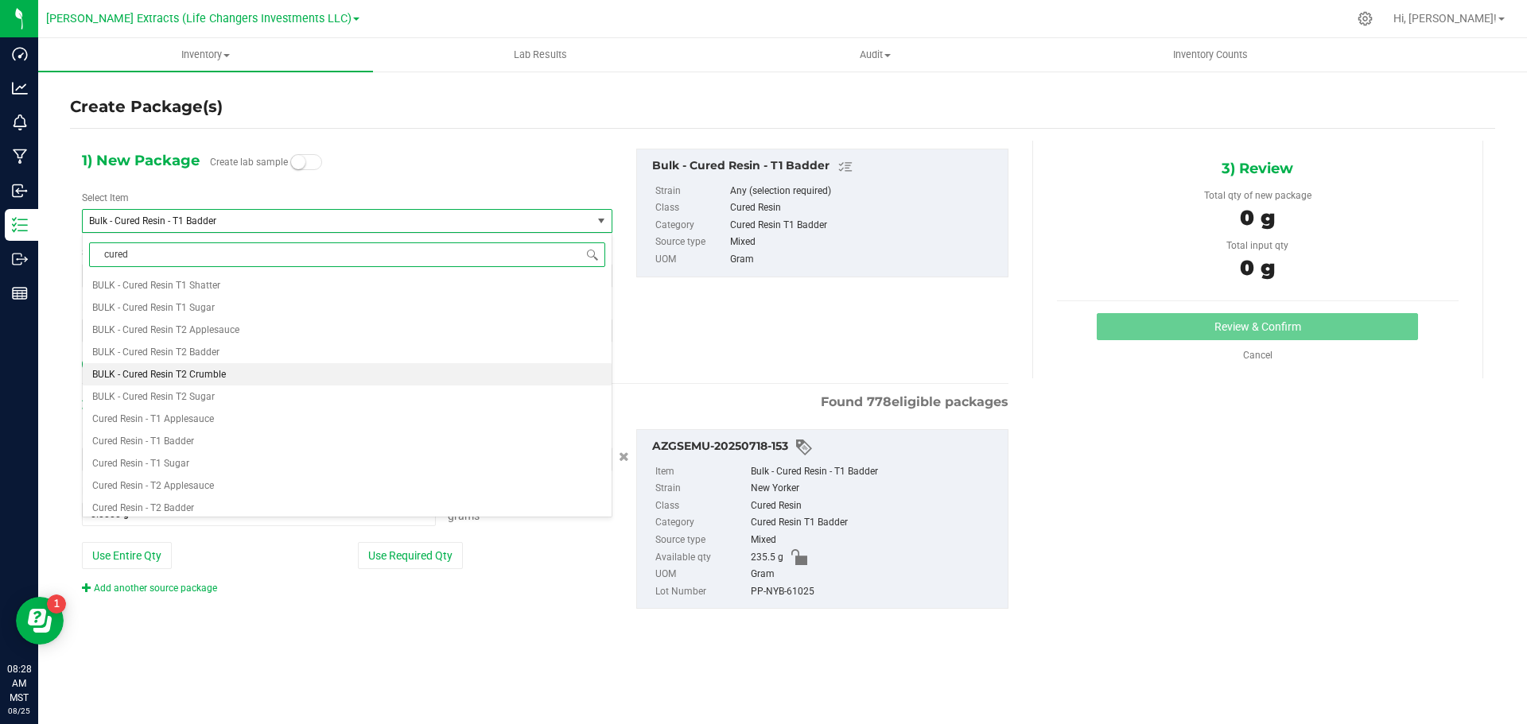
scroll to position [159, 0]
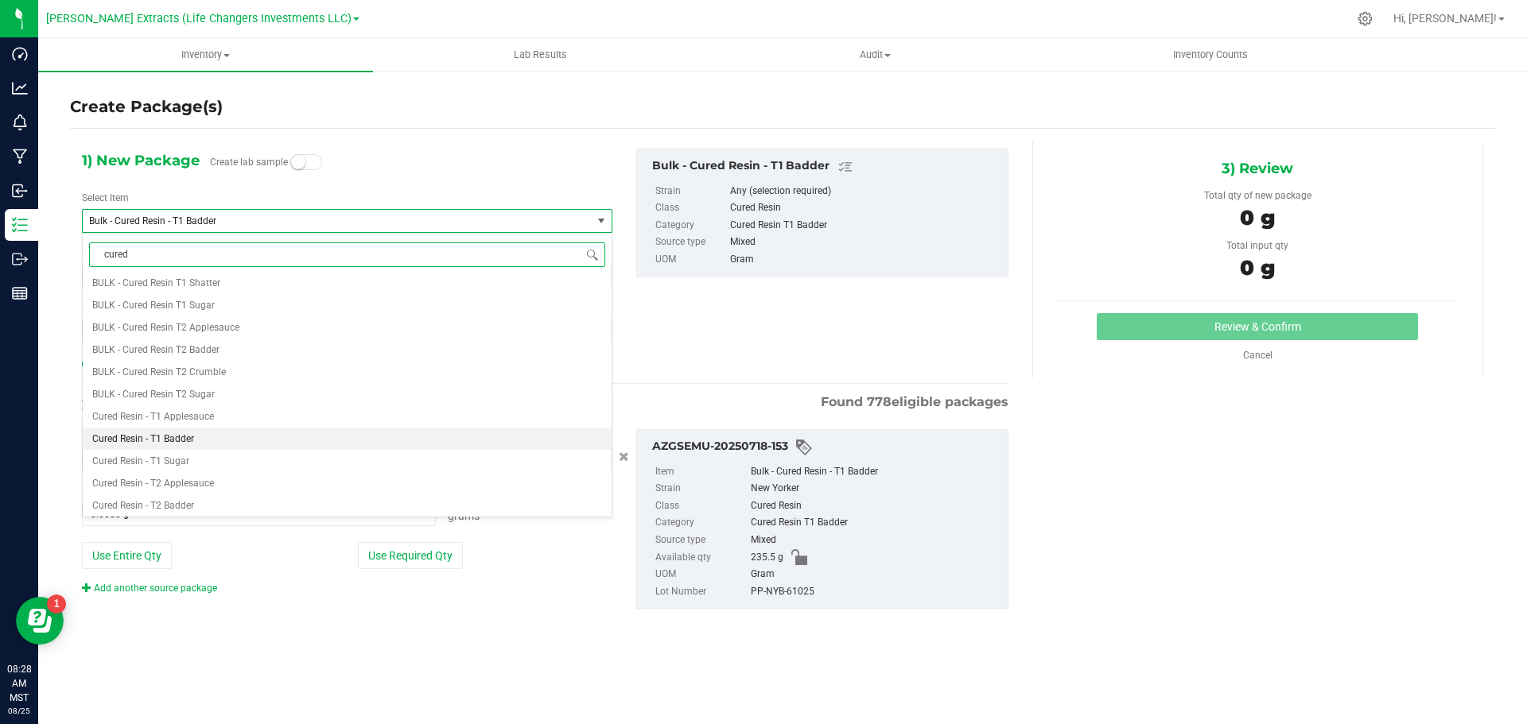
click at [173, 434] on span "Cured Resin - T1 Badder" at bounding box center [143, 438] width 102 height 11
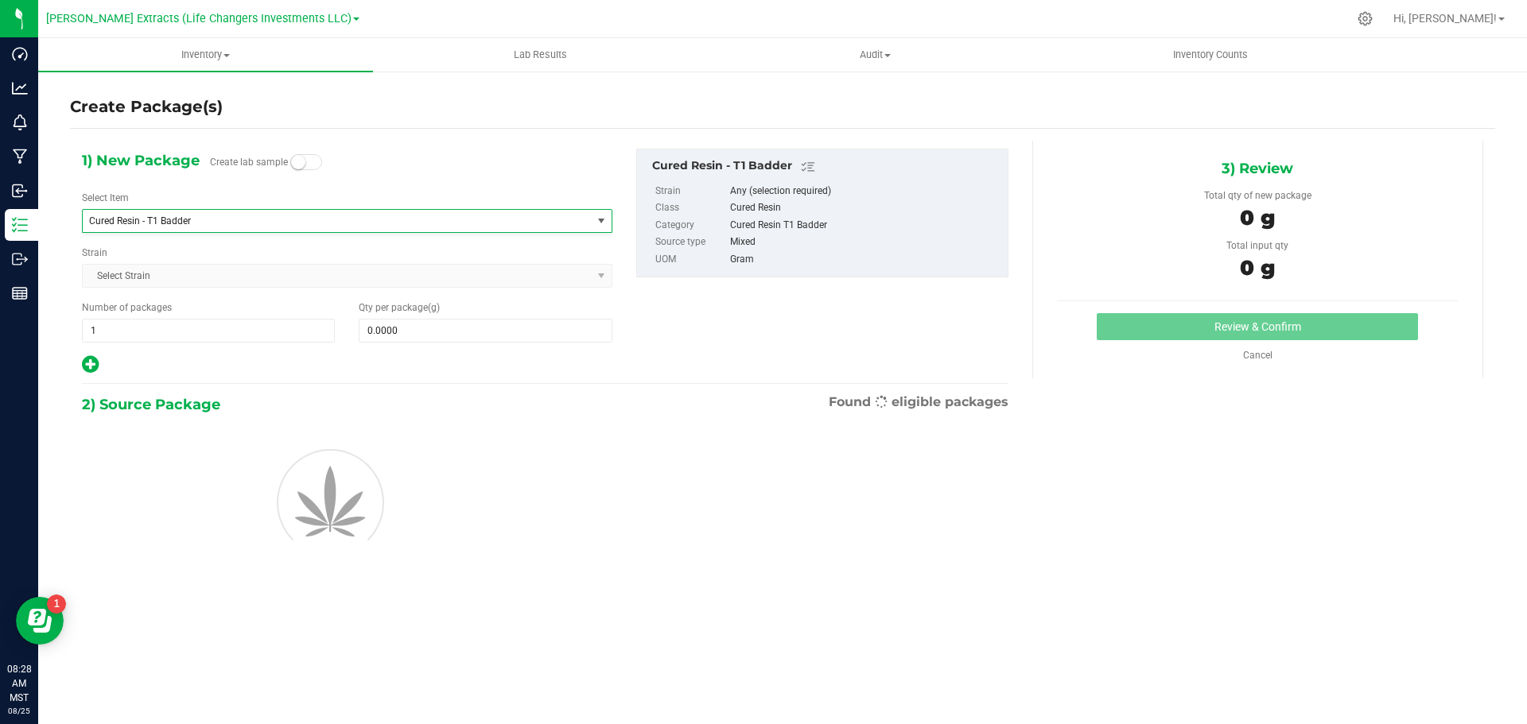
type input "0.0000"
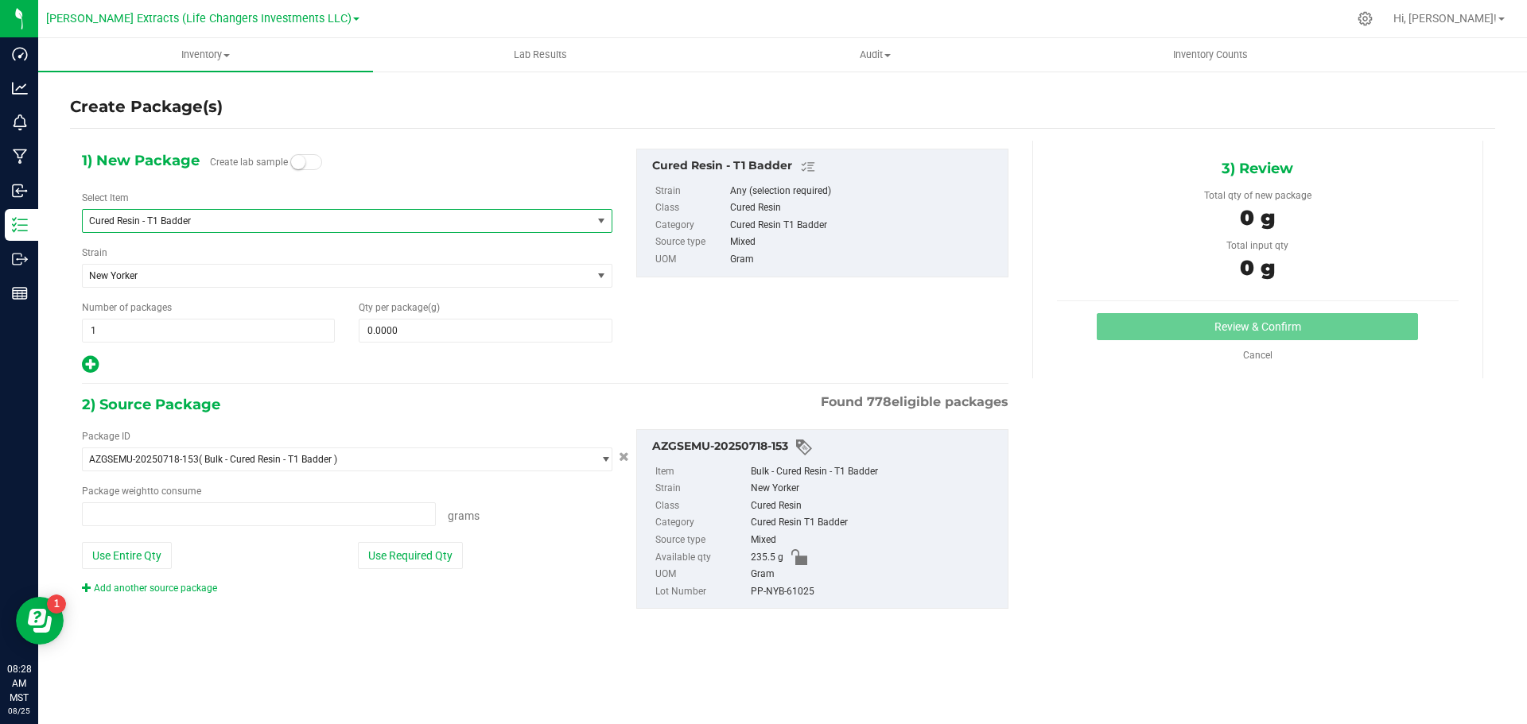
type input "0.0000 g"
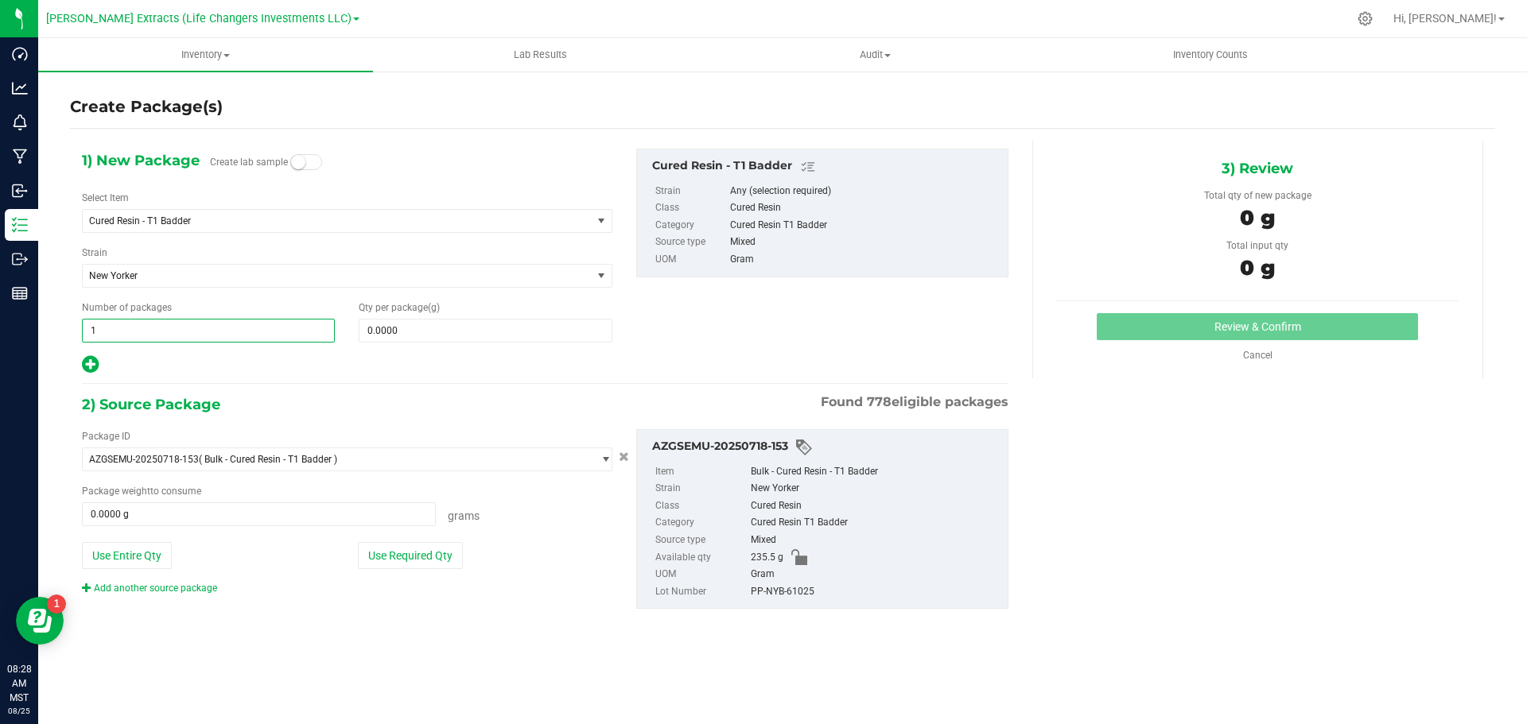
drag, startPoint x: 100, startPoint y: 332, endPoint x: 64, endPoint y: 330, distance: 35.9
click at [64, 330] on div "Create Package(s) 1) New Package Create lab sample Select Item Cured Resin - T1…" at bounding box center [782, 318] width 1488 height 497
type input "10"
click at [427, 324] on span "0.0000 0" at bounding box center [485, 331] width 253 height 24
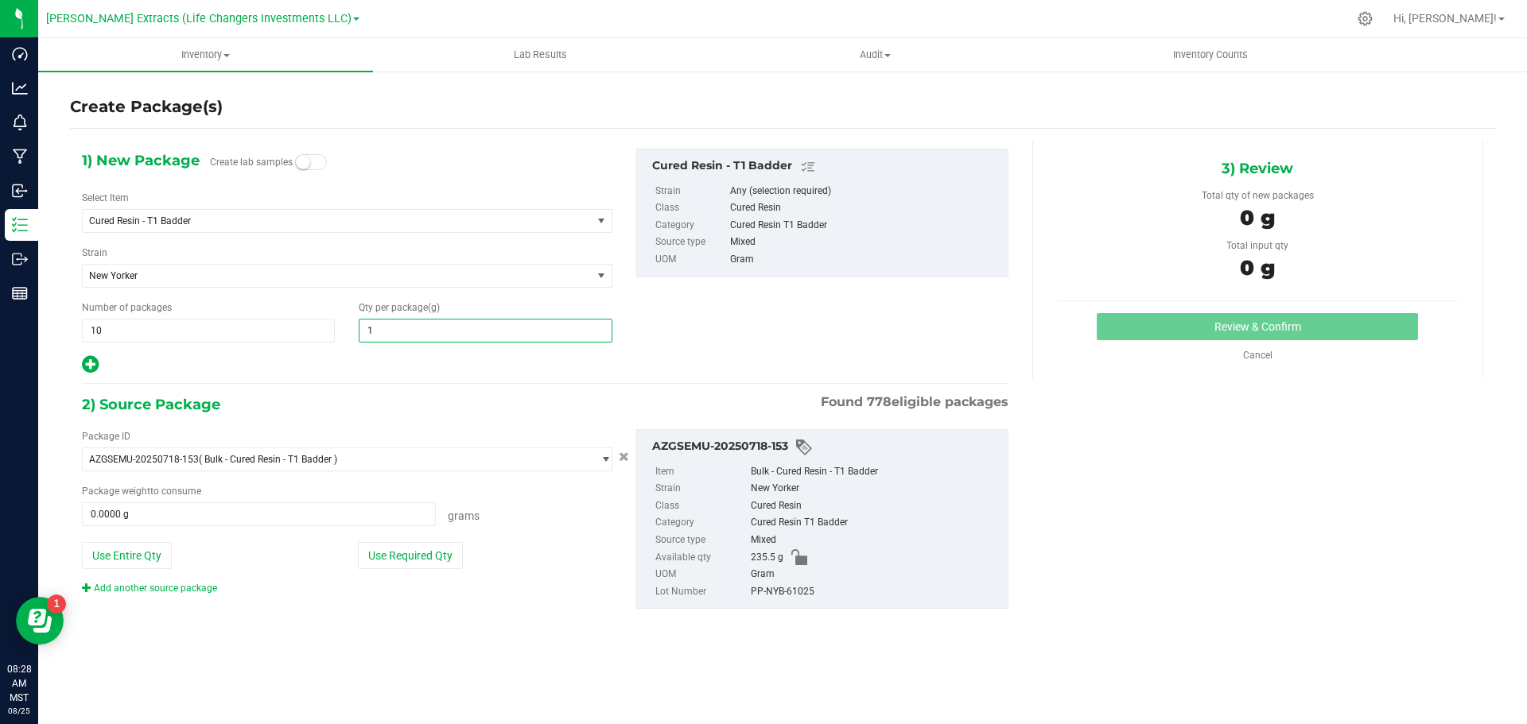
type input "10"
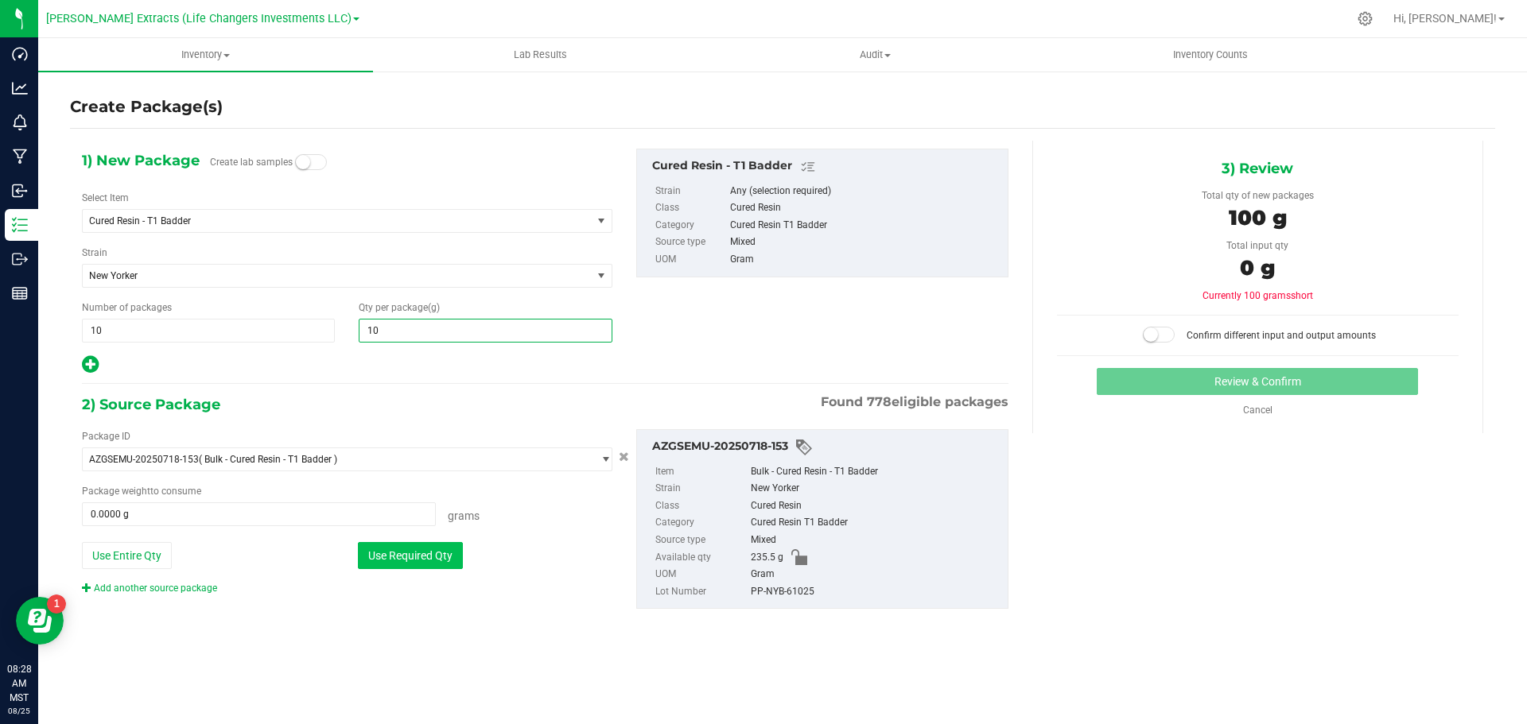
type input "10.0000"
click at [438, 553] on button "Use Required Qty" at bounding box center [410, 555] width 105 height 27
type input "100.0000 g"
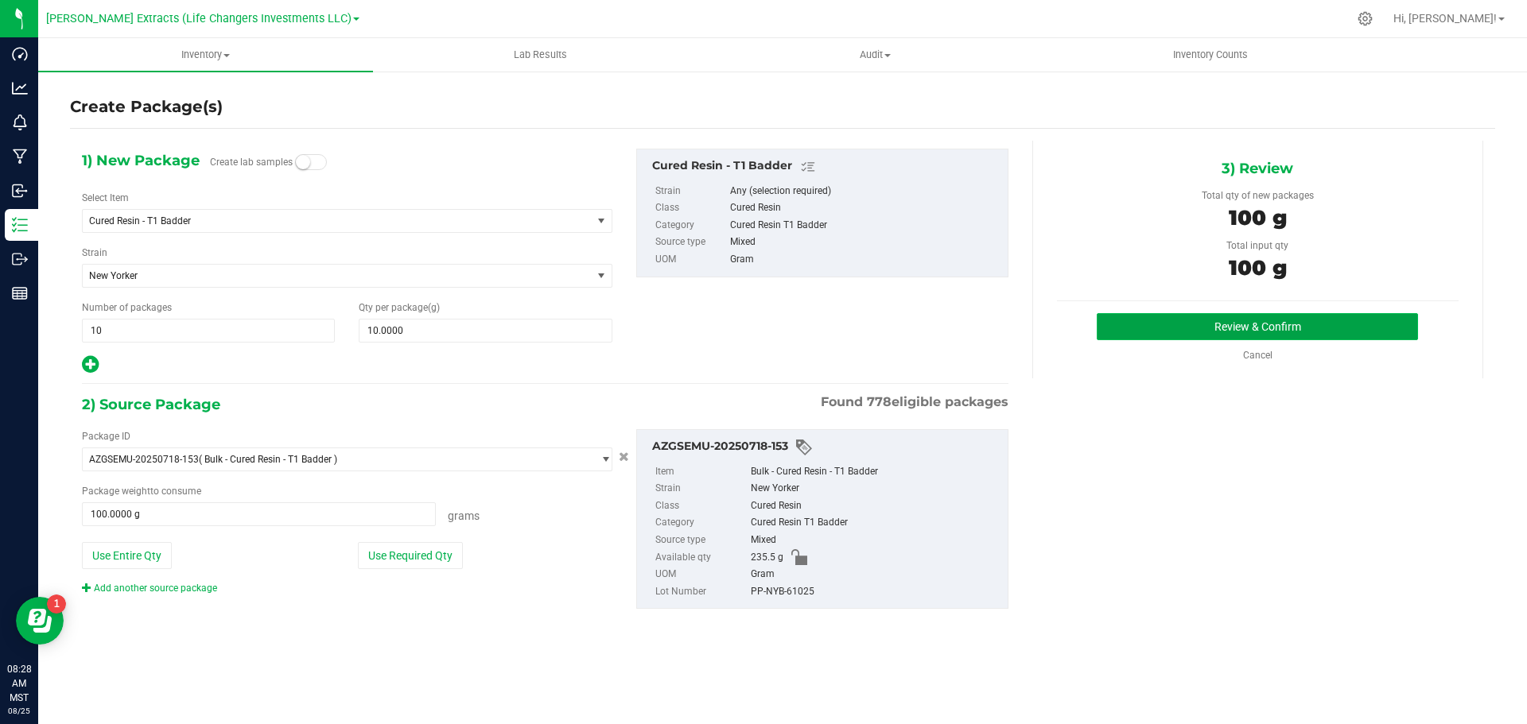
click at [1282, 324] on button "Review & Confirm" at bounding box center [1256, 326] width 321 height 27
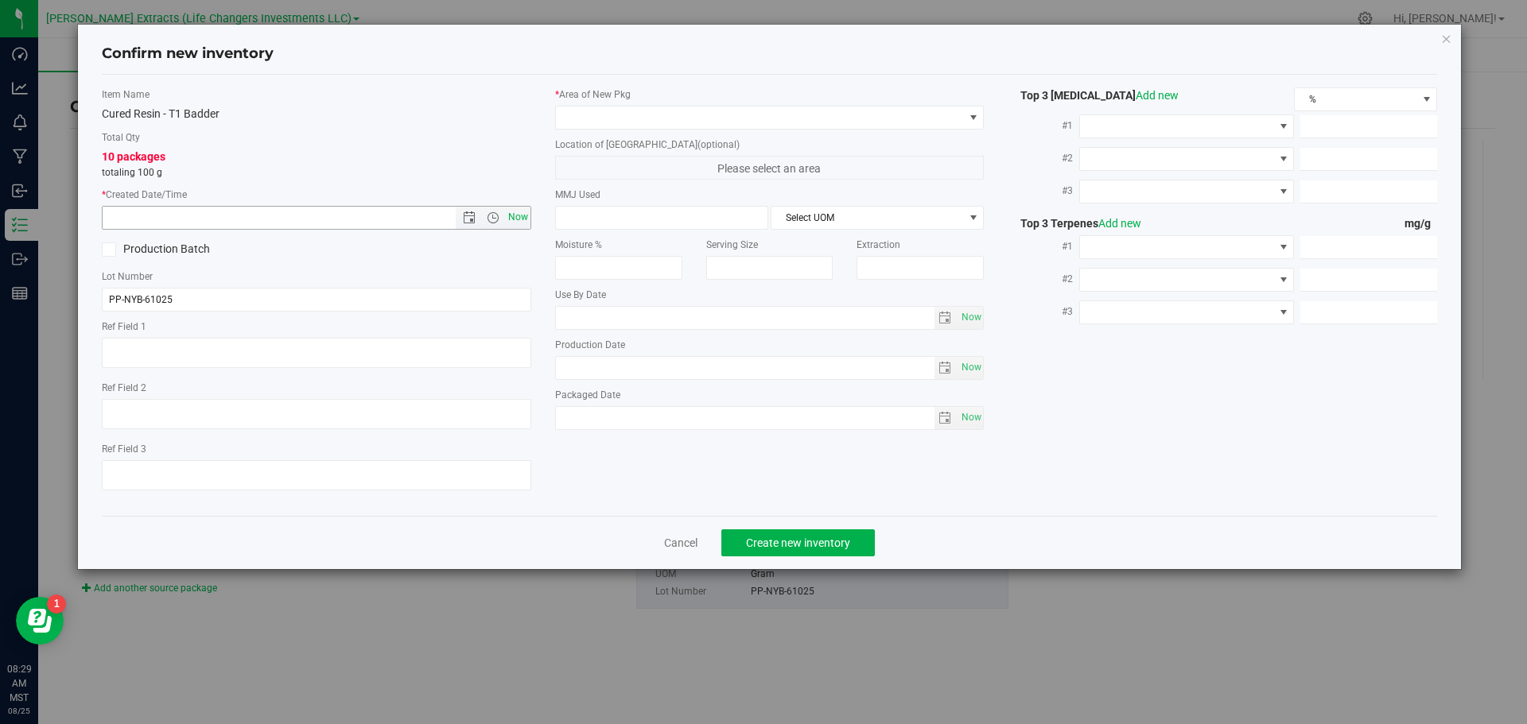
click at [516, 214] on span "Now" at bounding box center [517, 217] width 27 height 23
type input "[DATE] 8:29 AM"
click at [600, 121] on span at bounding box center [760, 118] width 408 height 22
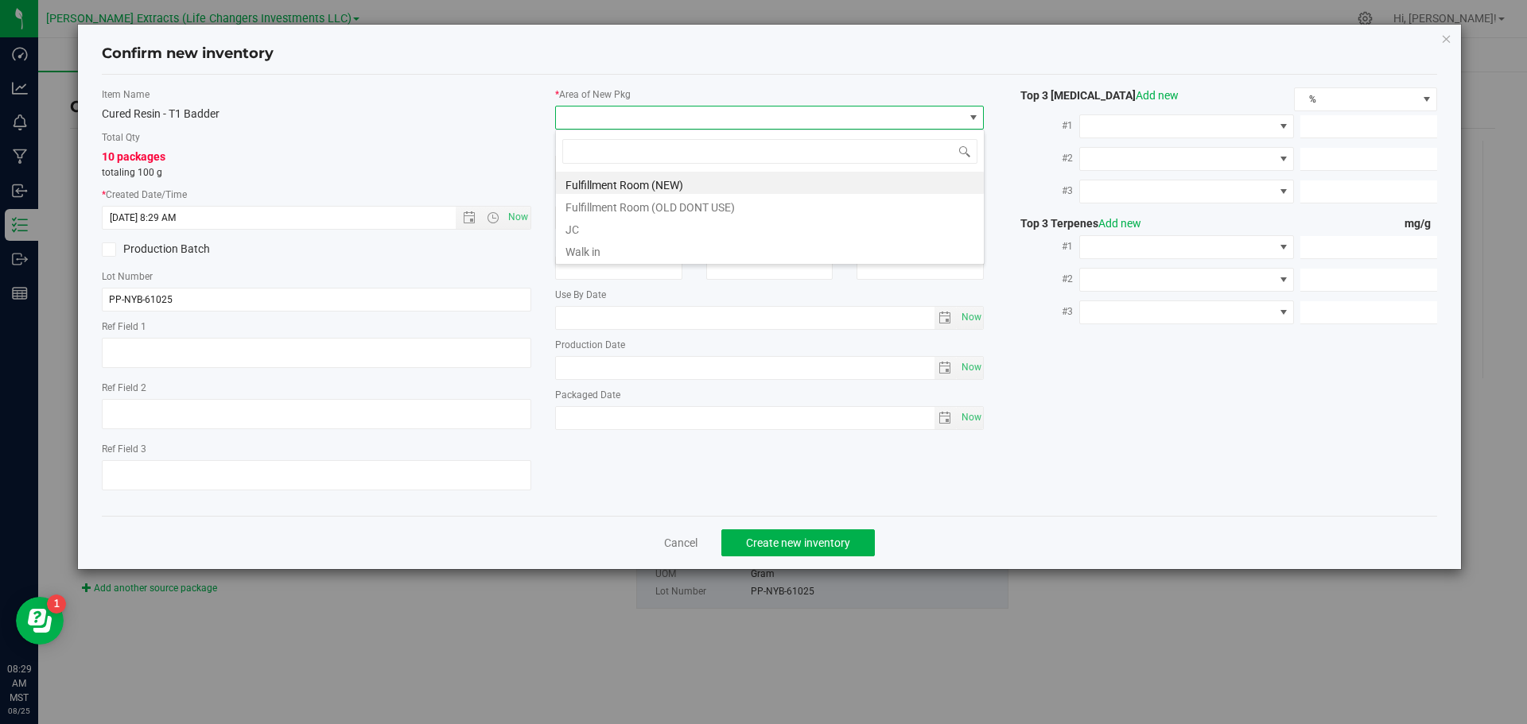
scroll to position [24, 429]
click at [650, 184] on li "Fulfillment Room (NEW)" at bounding box center [770, 183] width 428 height 22
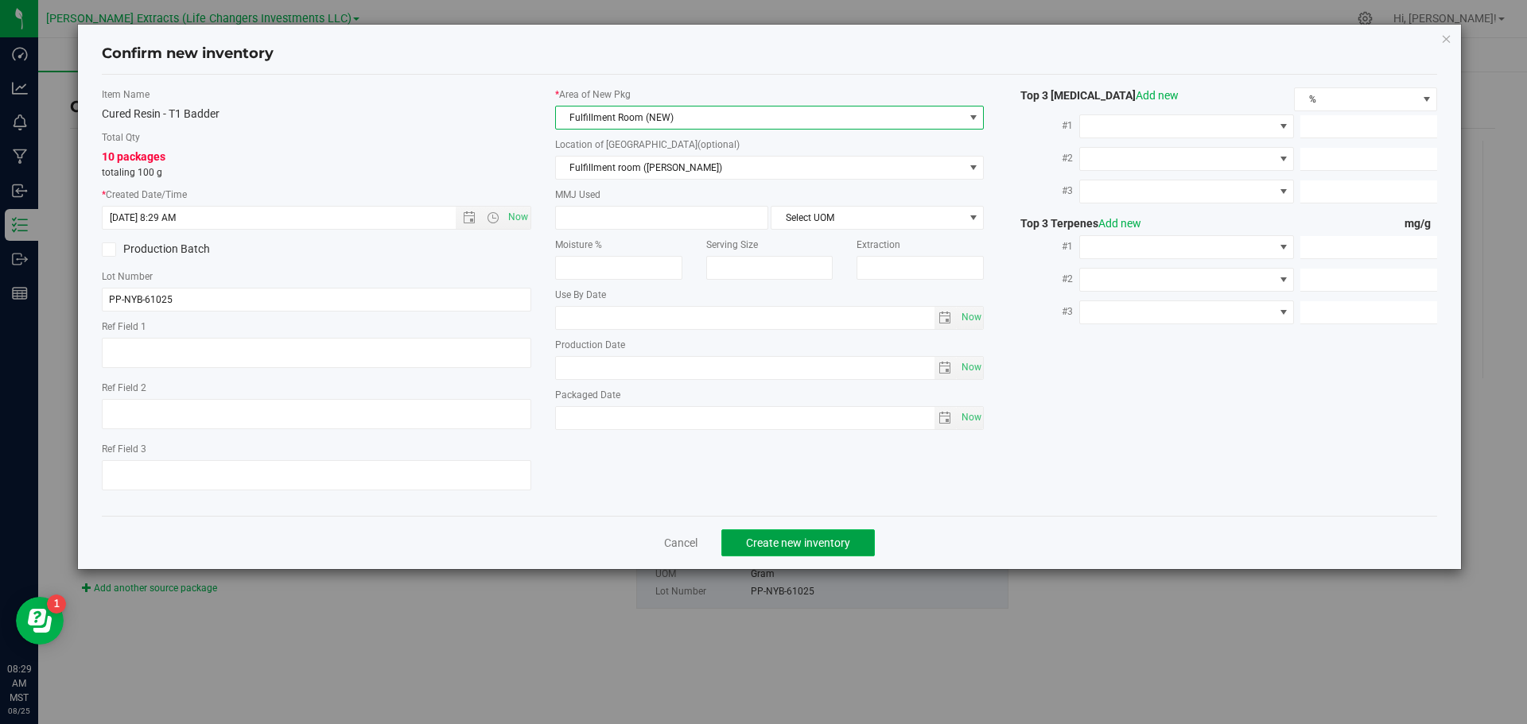
click at [772, 541] on span "Create new inventory" at bounding box center [798, 543] width 104 height 13
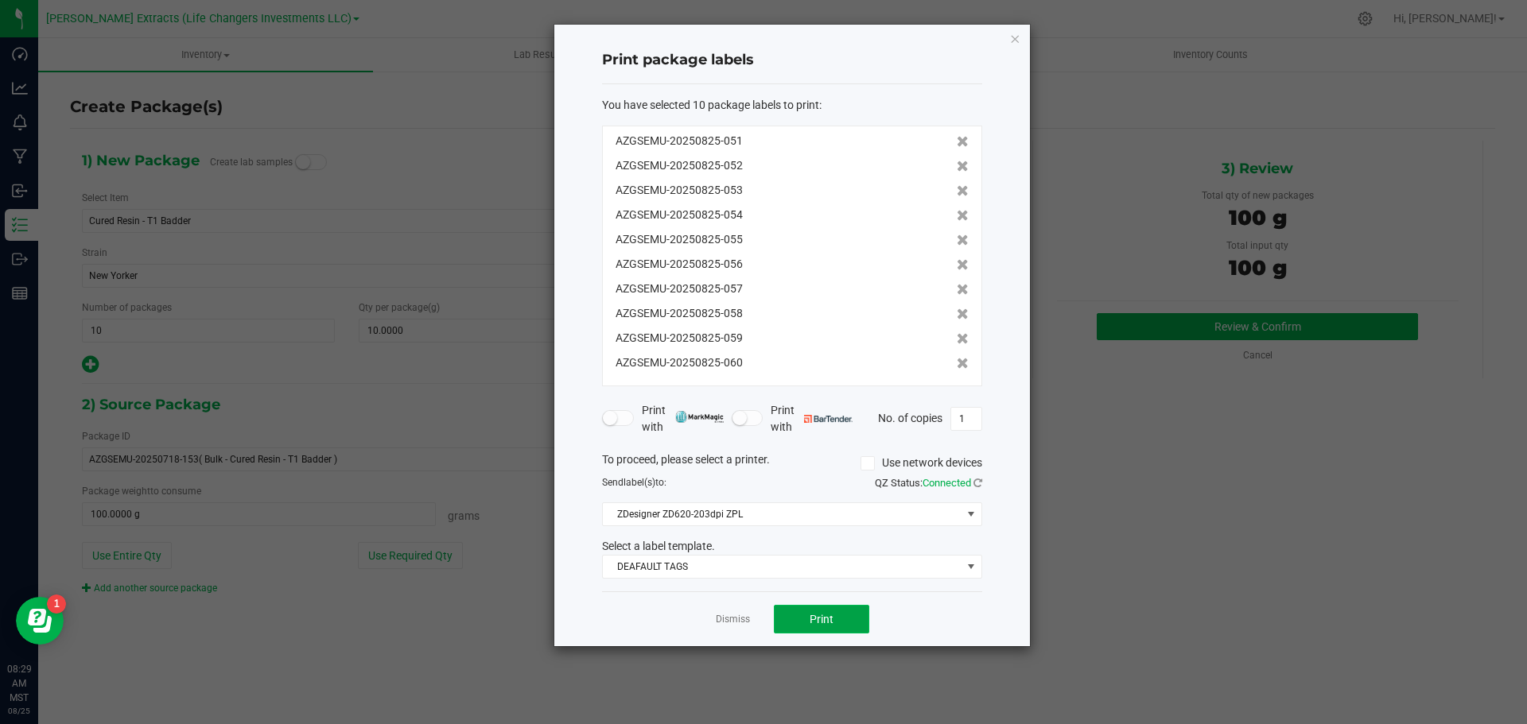
click at [824, 606] on button "Print" at bounding box center [821, 619] width 95 height 29
